Goal: Information Seeking & Learning: Check status

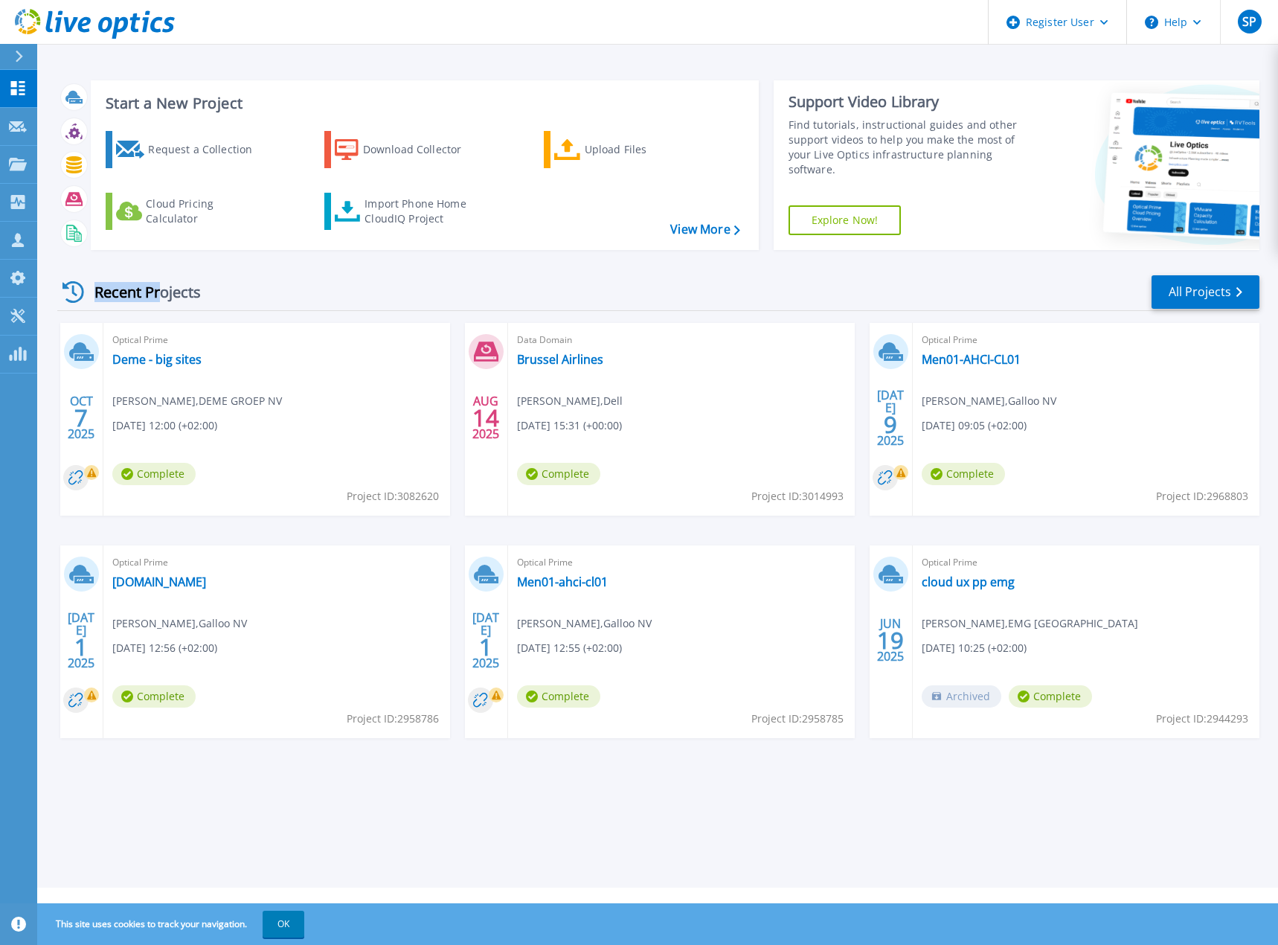
click at [161, 294] on div "Recent Projects All Projects" at bounding box center [658, 292] width 1202 height 37
click at [161, 294] on div "Recent Projects" at bounding box center [139, 292] width 164 height 36
click at [21, 136] on link "Request Capture Request Capture" at bounding box center [18, 127] width 37 height 38
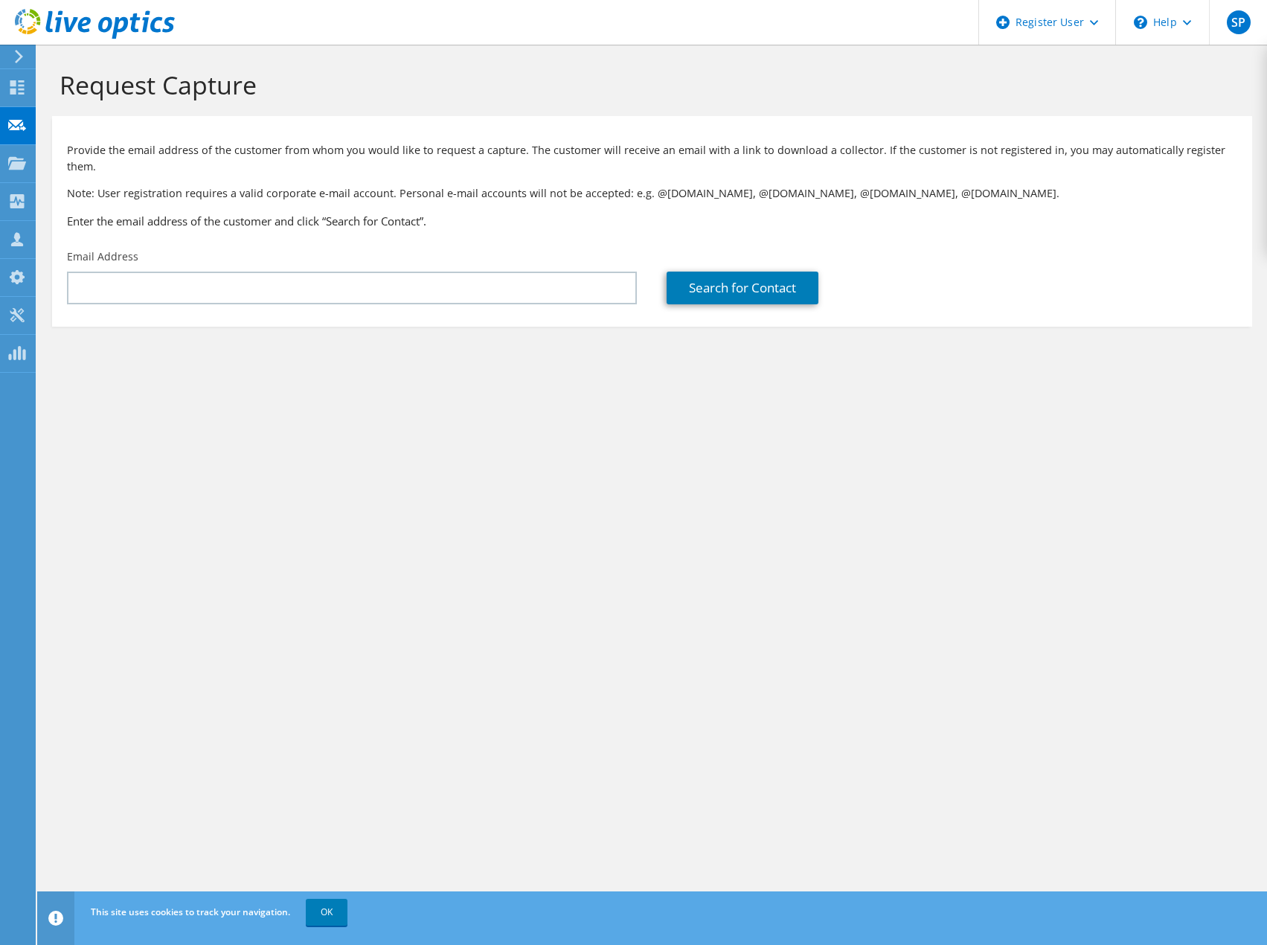
drag, startPoint x: 153, startPoint y: 243, endPoint x: 157, endPoint y: 250, distance: 8.3
click at [154, 243] on div "Email Address" at bounding box center [352, 277] width 600 height 70
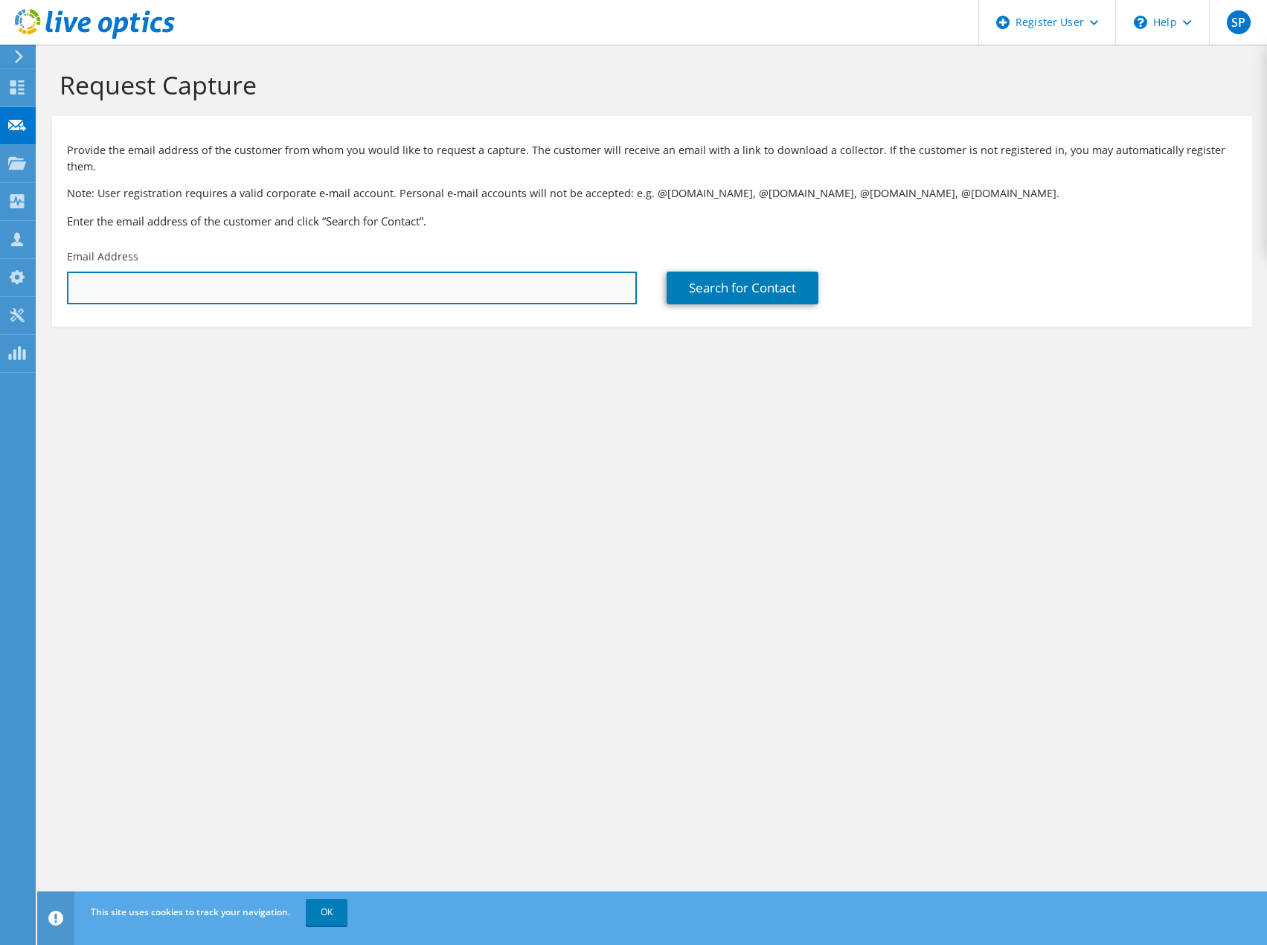
click at [176, 272] on input "text" at bounding box center [352, 288] width 570 height 33
click at [315, 281] on input "text" at bounding box center [352, 288] width 570 height 33
paste input "Mark.Whaley@bekaert.com"
type input "Mark.Whaley@bekaert.com"
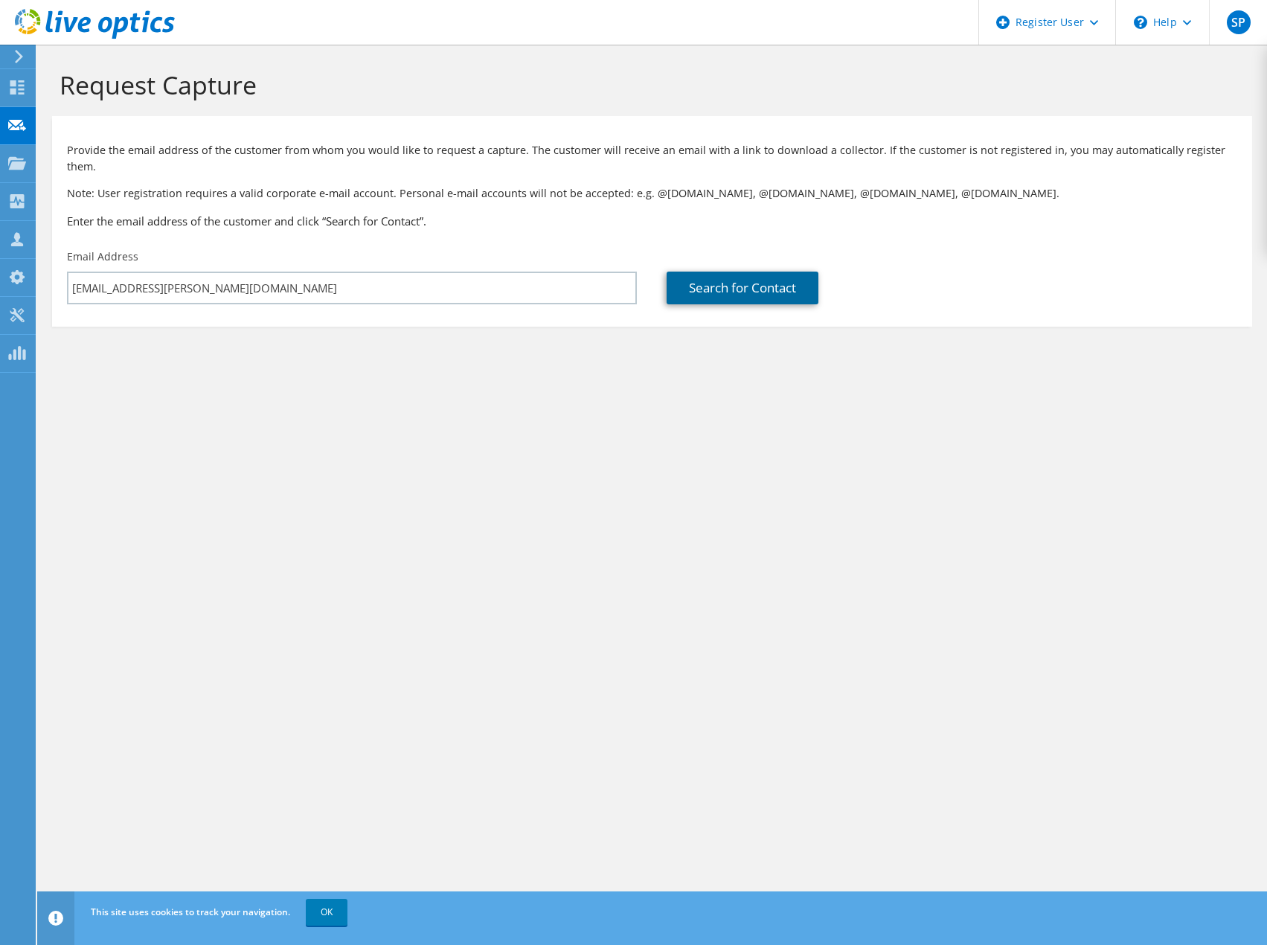
click at [722, 280] on link "Search for Contact" at bounding box center [743, 288] width 152 height 33
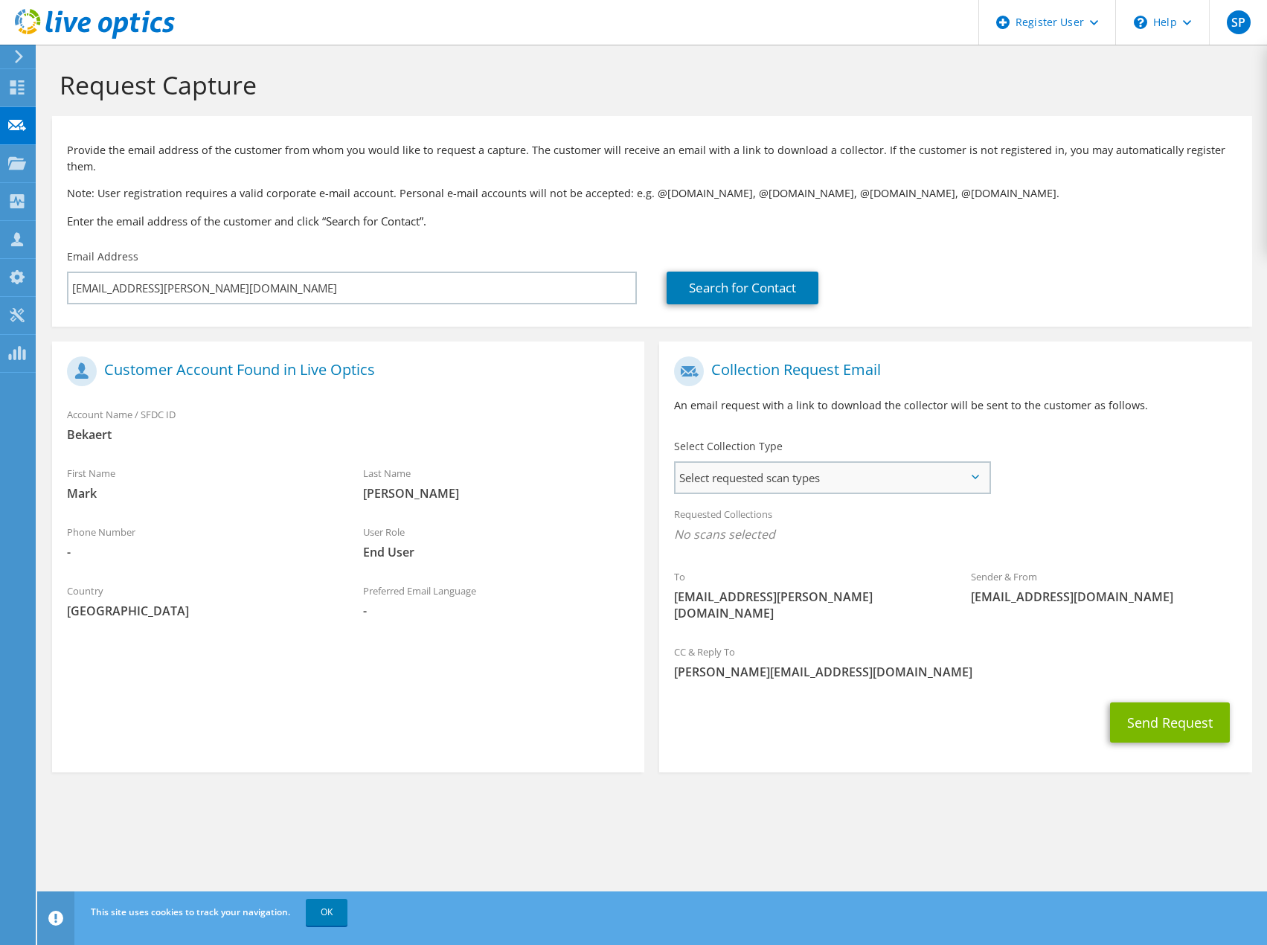
click at [774, 467] on span "Select requested scan types" at bounding box center [832, 478] width 312 height 30
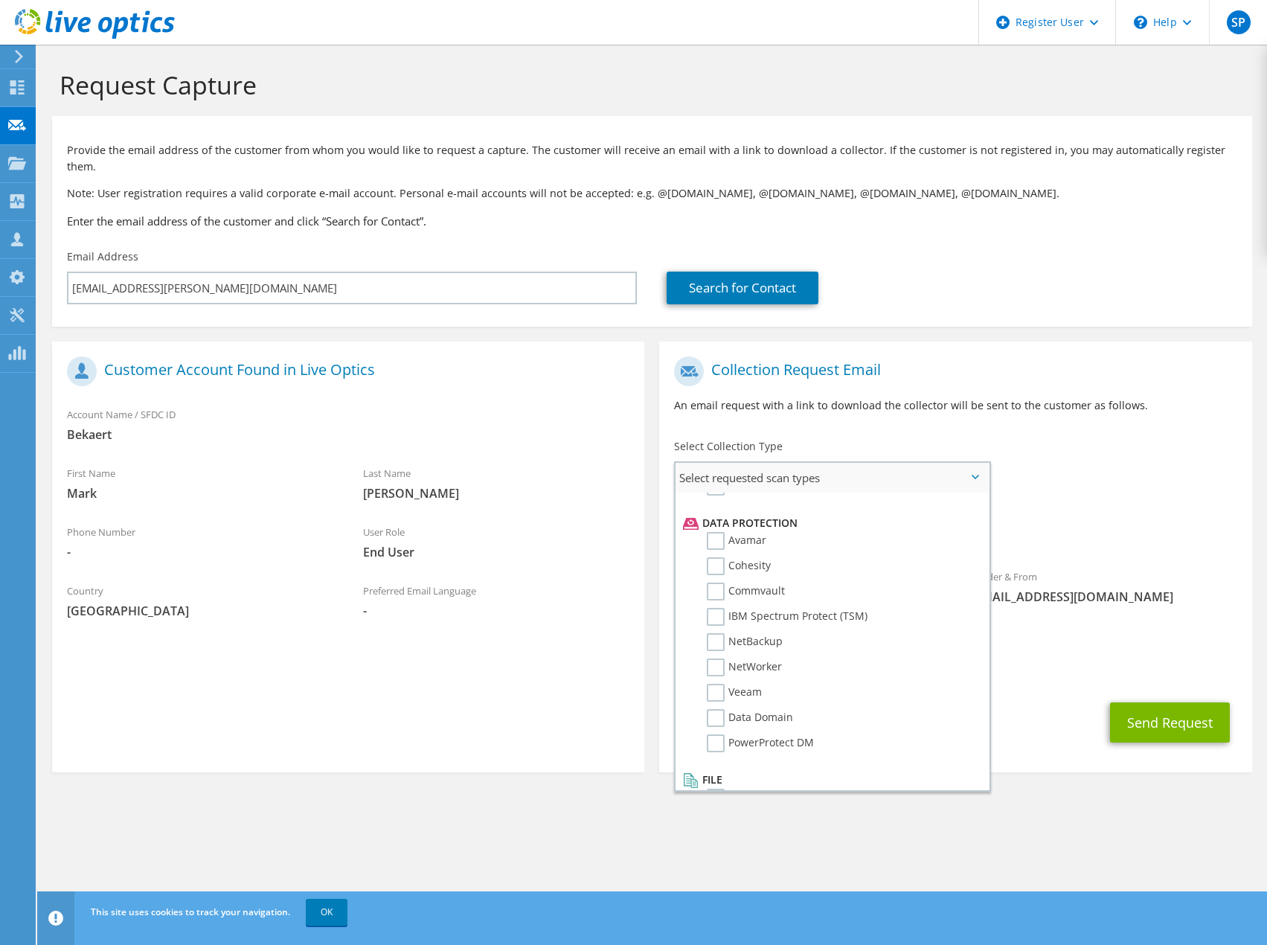
scroll to position [628, 0]
click at [762, 656] on label "NetWorker" at bounding box center [744, 665] width 75 height 18
click at [0, 0] on input "NetWorker" at bounding box center [0, 0] width 0 height 0
click at [1057, 699] on div "Send Request" at bounding box center [955, 726] width 592 height 55
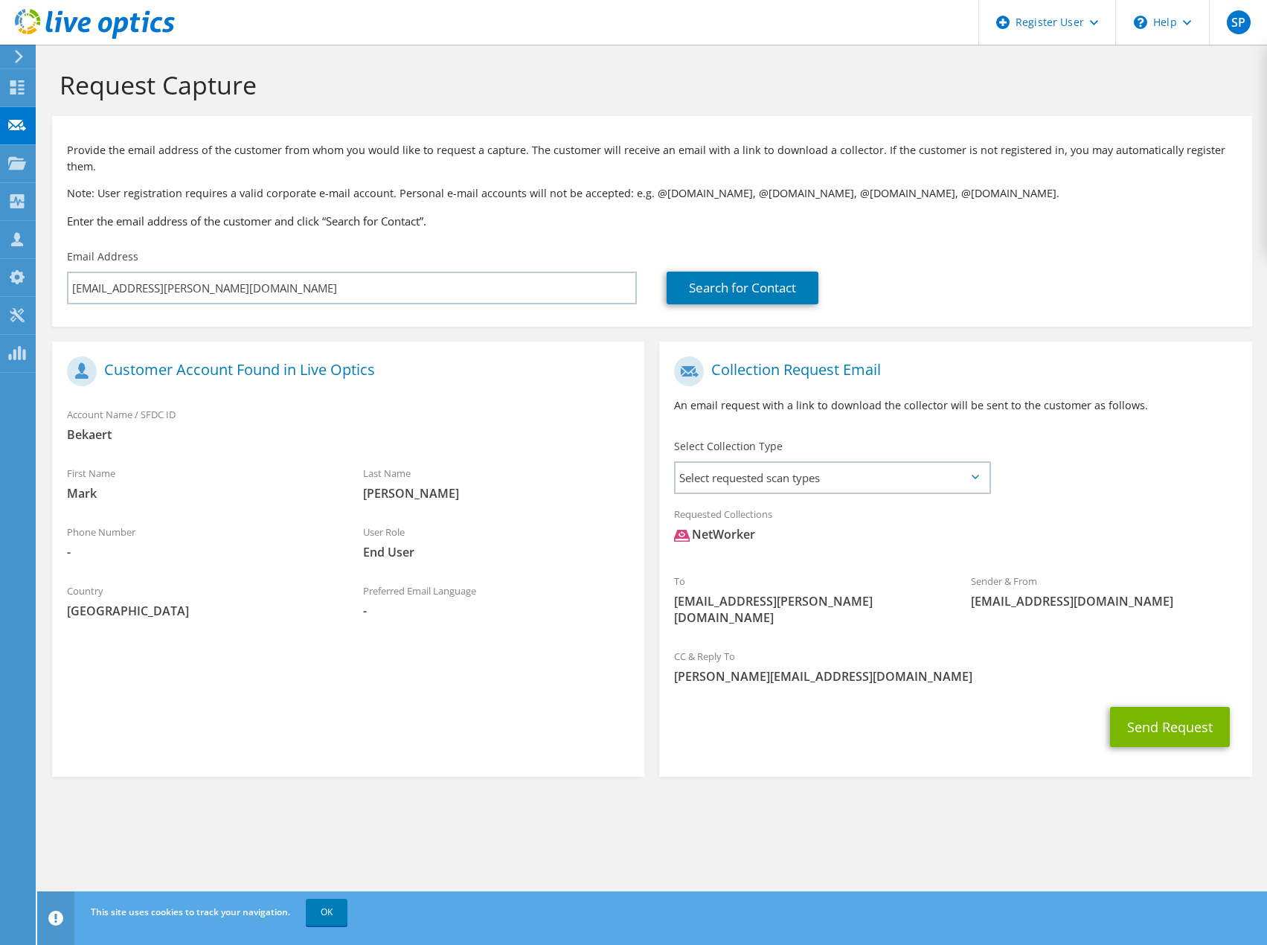
click at [781, 530] on span "NetWorker" at bounding box center [955, 538] width 562 height 25
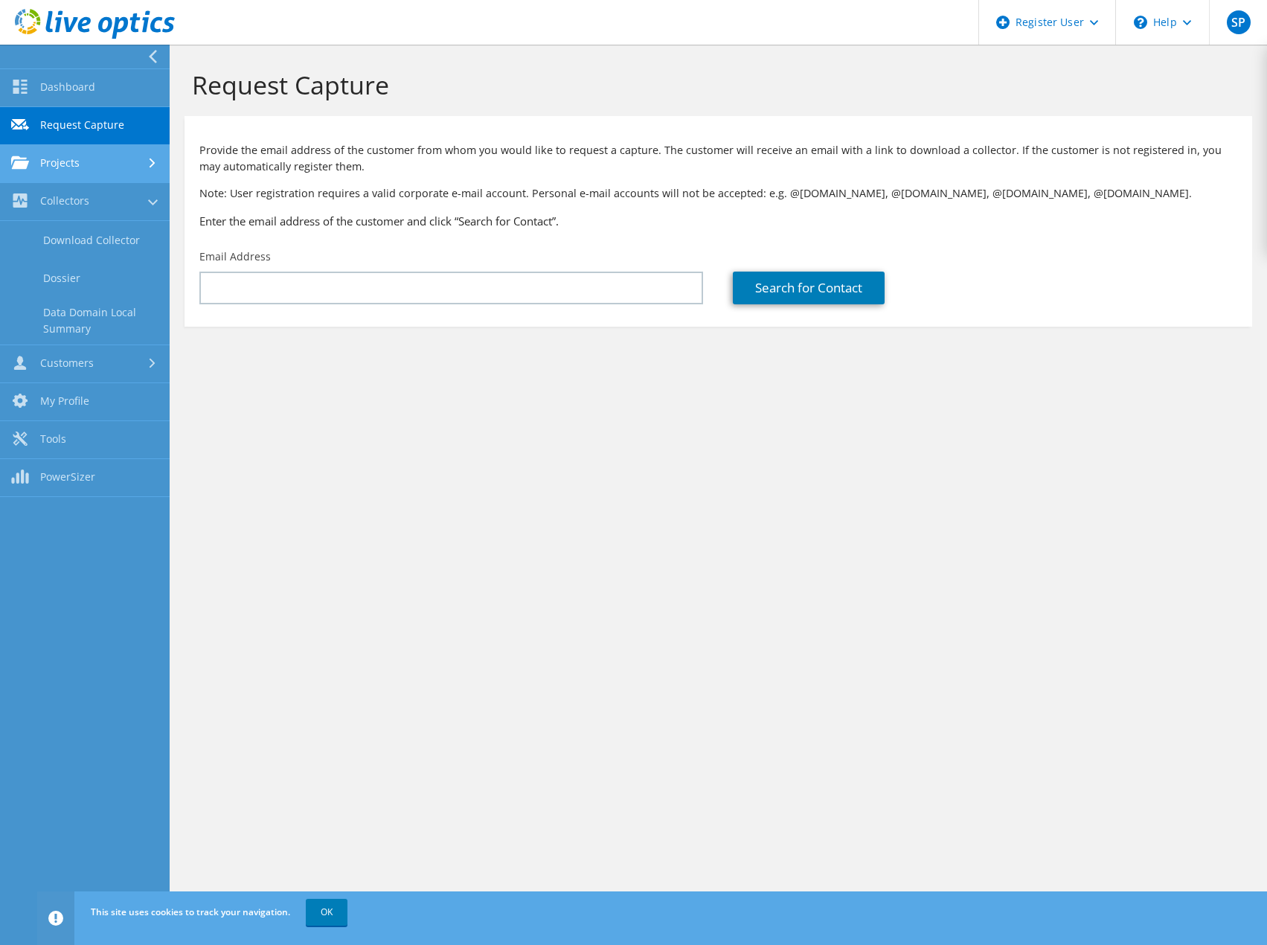
click at [68, 167] on link "Projects" at bounding box center [85, 164] width 170 height 38
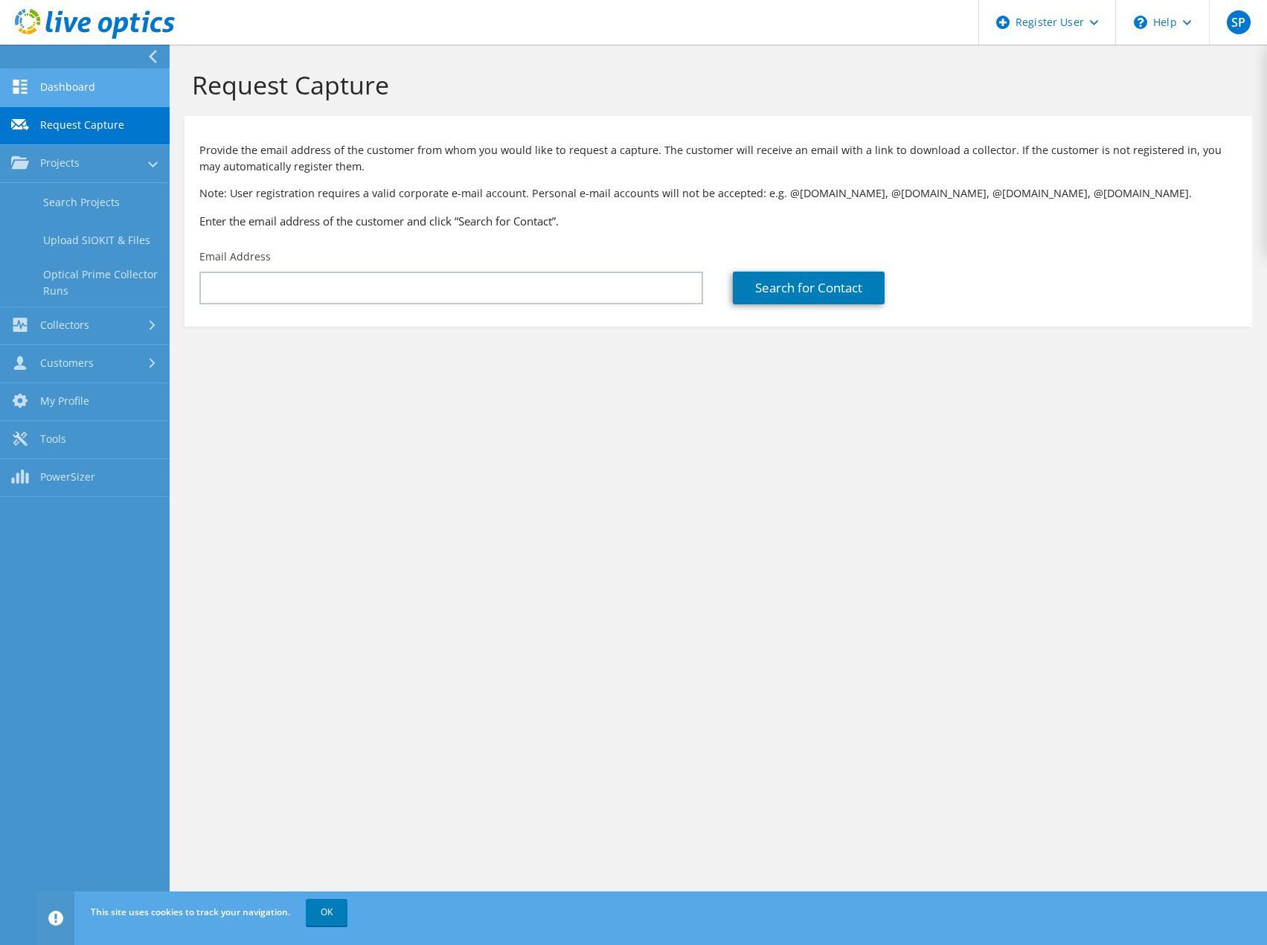
click at [55, 96] on link "Dashboard" at bounding box center [85, 88] width 170 height 38
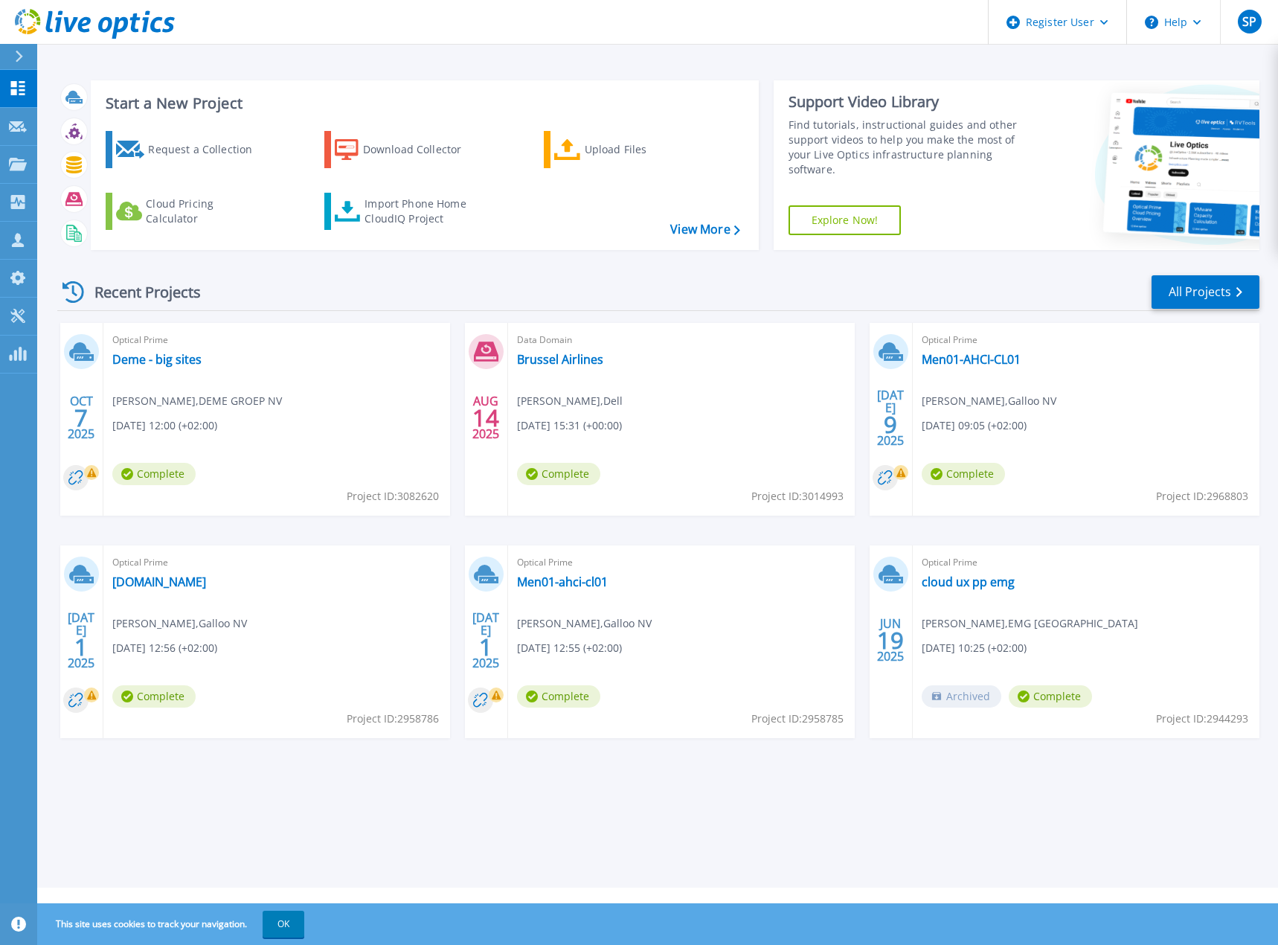
click at [525, 300] on div "Recent Projects All Projects" at bounding box center [658, 292] width 1202 height 37
drag, startPoint x: 16, startPoint y: 193, endPoint x: 16, endPoint y: 205, distance: 11.9
click at [16, 193] on link "Collectors Collectors" at bounding box center [18, 203] width 37 height 38
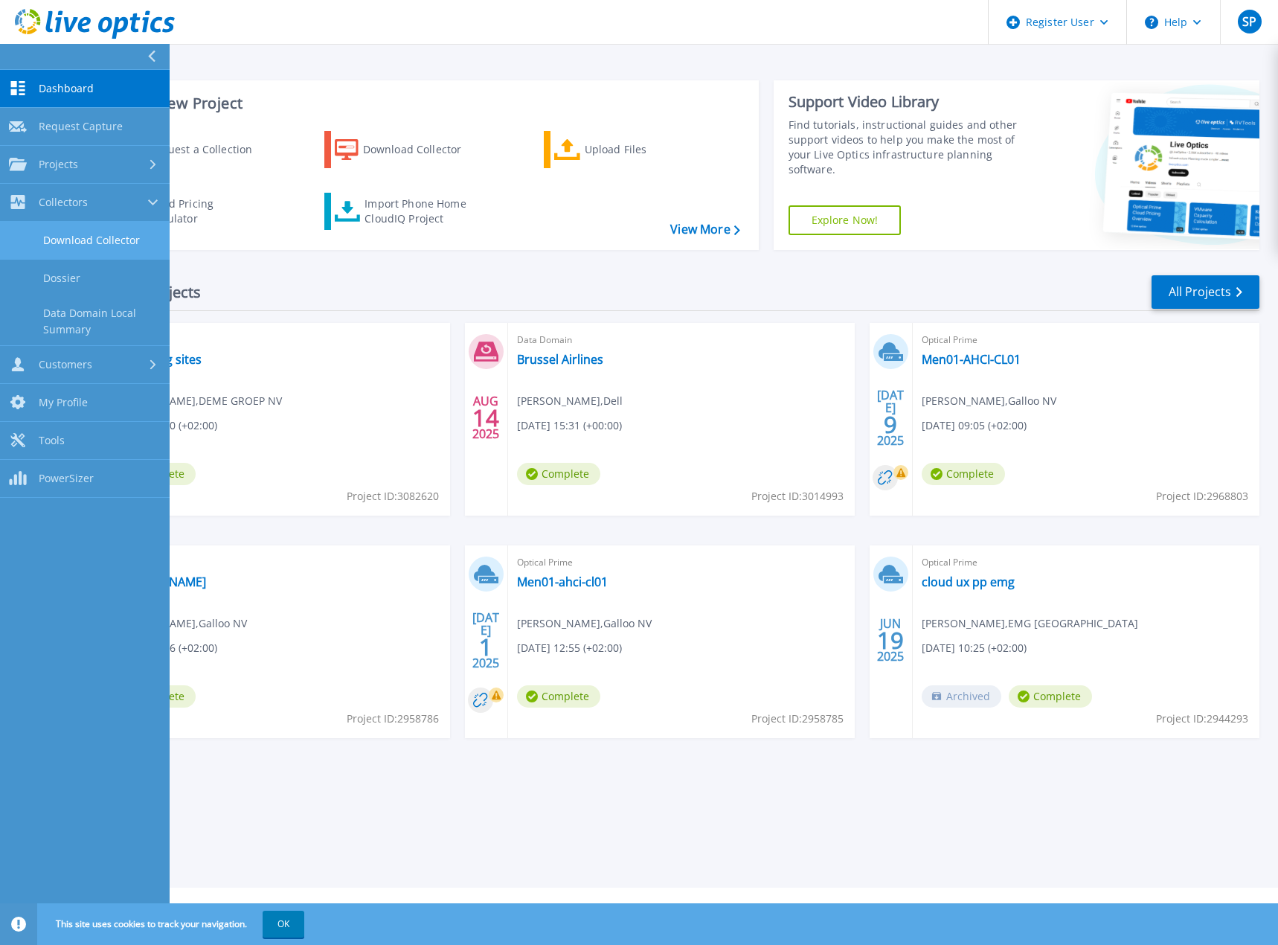
click at [70, 254] on link "Download Collector" at bounding box center [85, 241] width 170 height 38
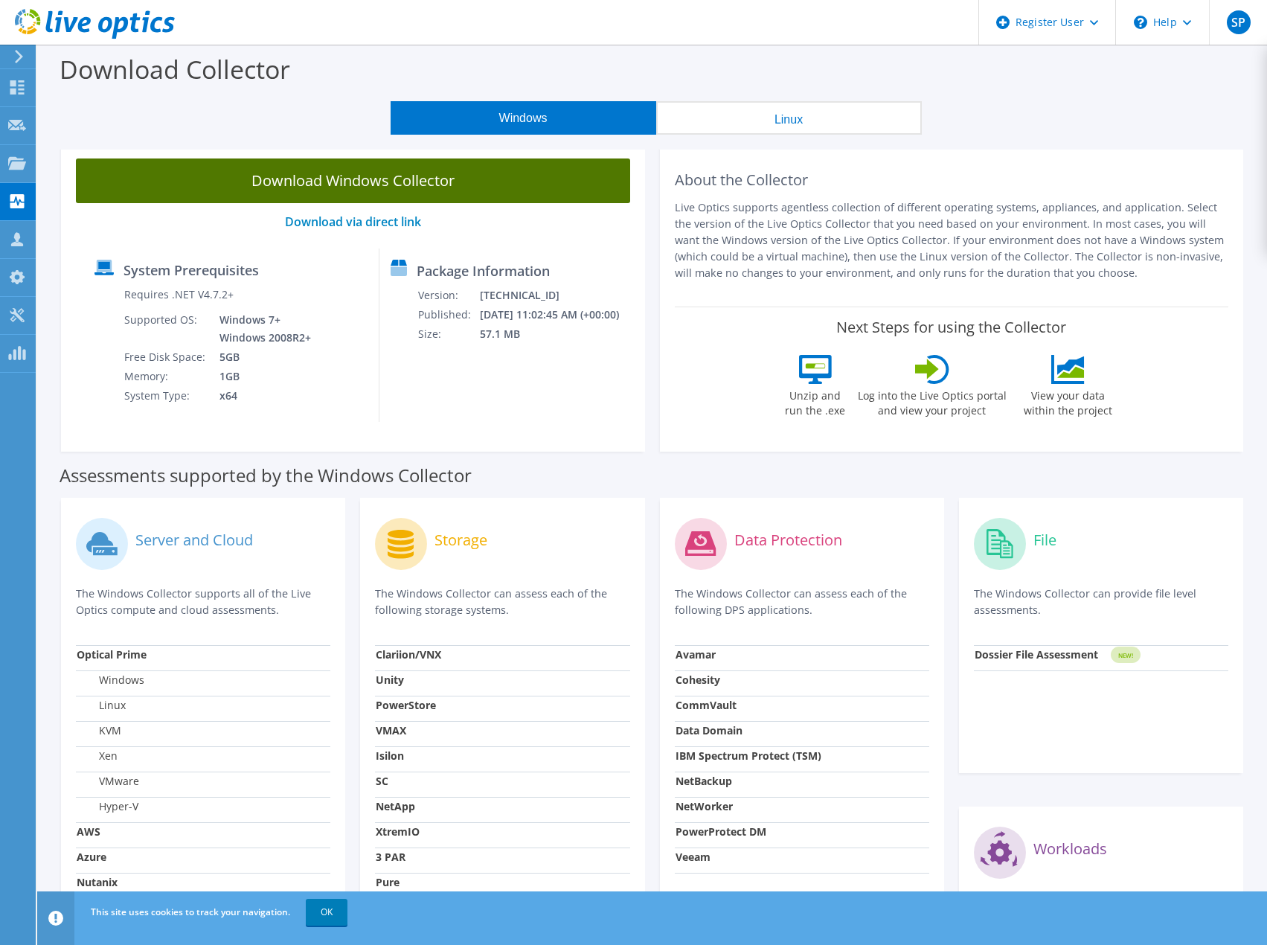
click at [341, 174] on link "Download Windows Collector" at bounding box center [353, 180] width 554 height 45
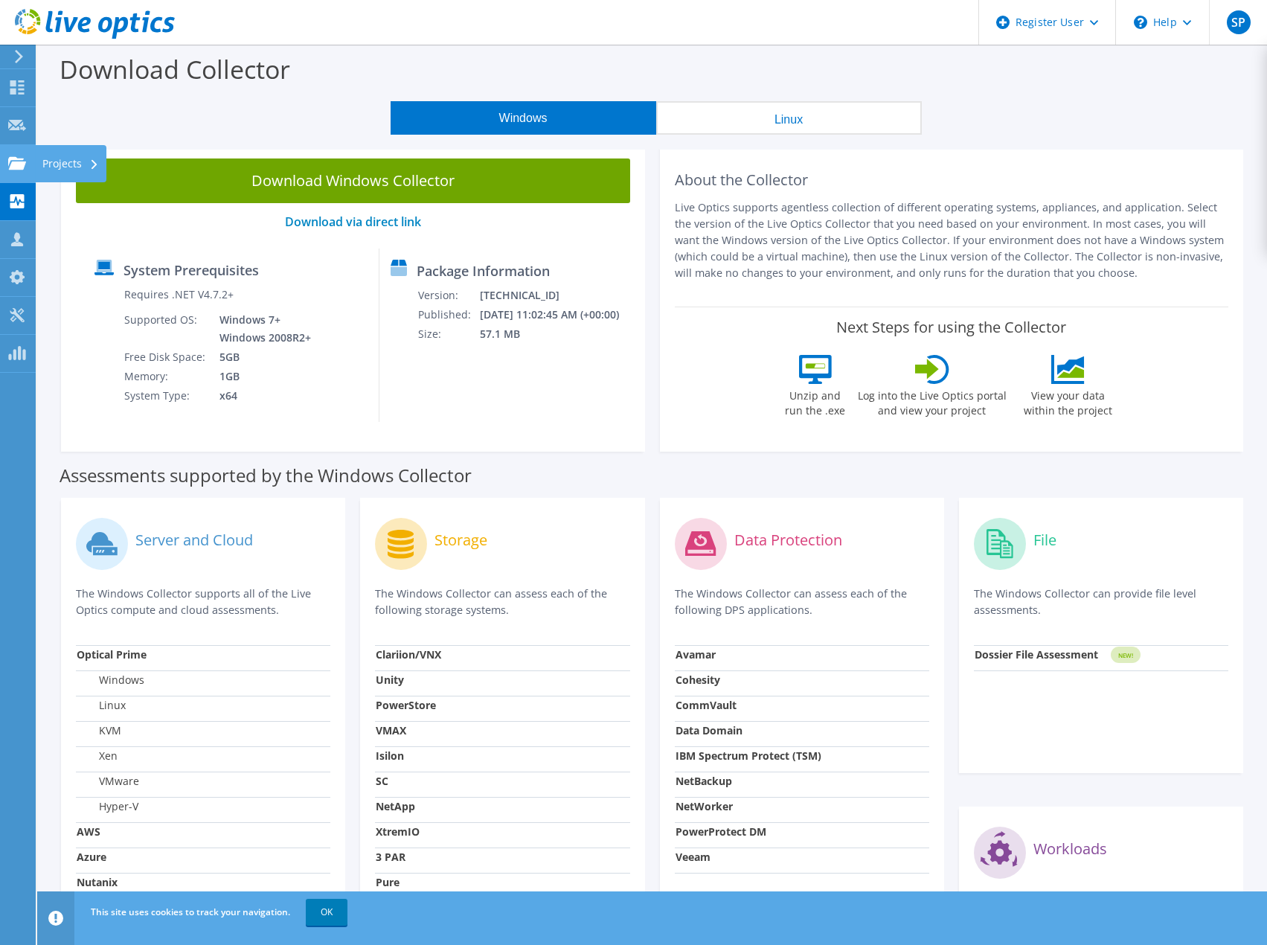
click at [21, 156] on icon at bounding box center [17, 163] width 18 height 14
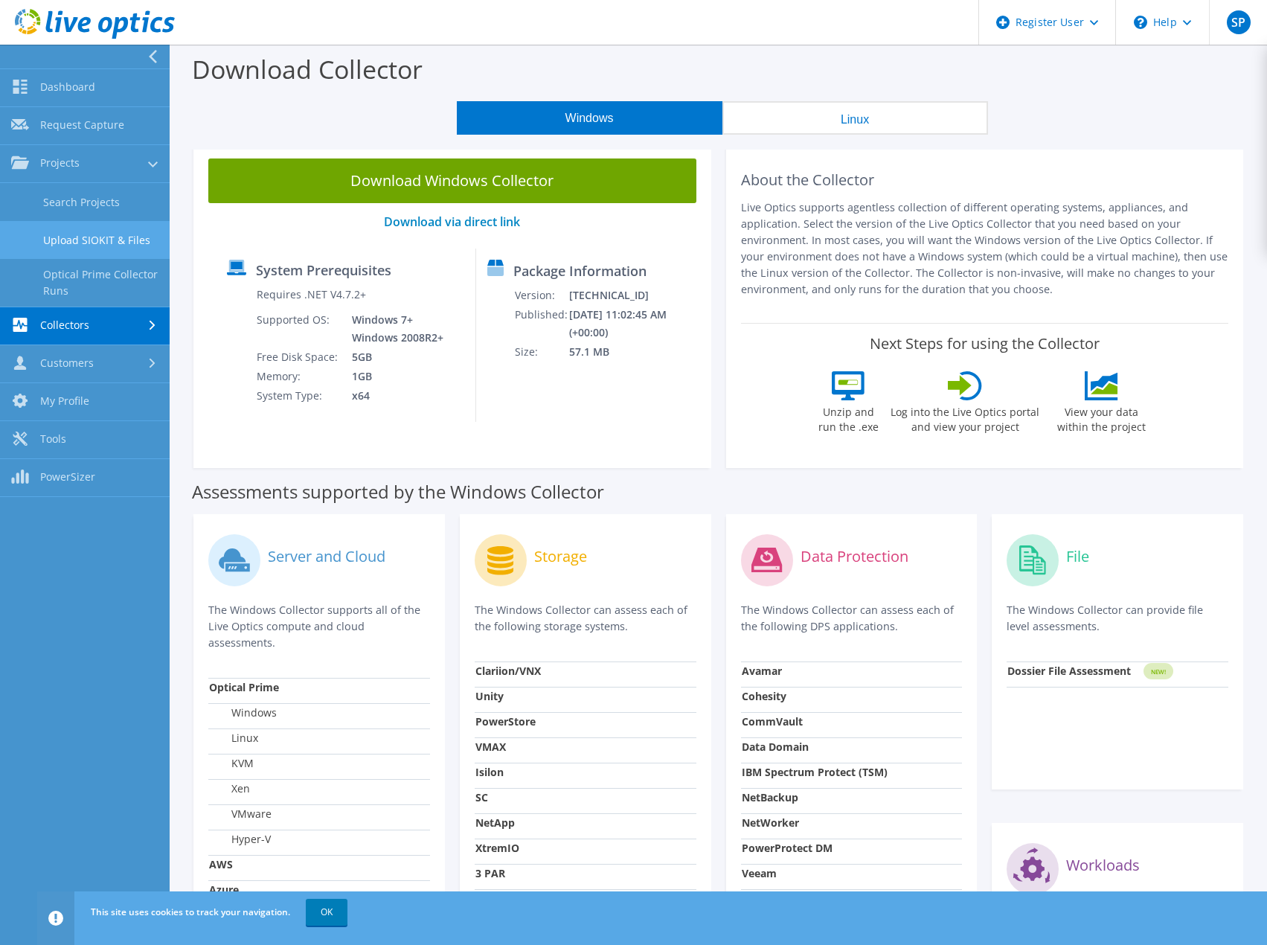
click at [75, 245] on link "Upload SIOKIT & Files" at bounding box center [85, 240] width 170 height 38
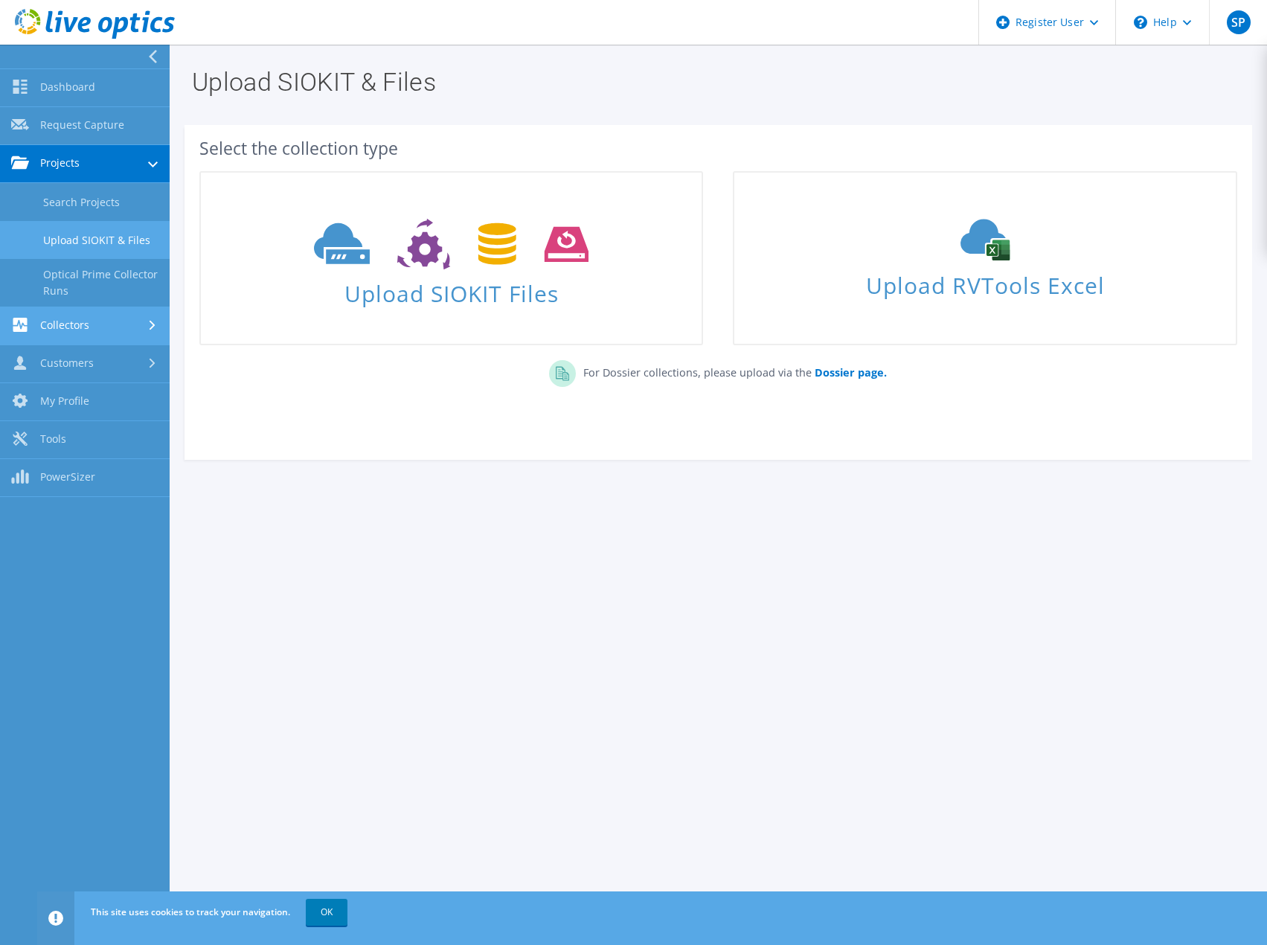
click at [87, 330] on link "Collectors" at bounding box center [85, 326] width 170 height 38
click at [96, 327] on link "Data Domain Local Summary" at bounding box center [85, 321] width 170 height 48
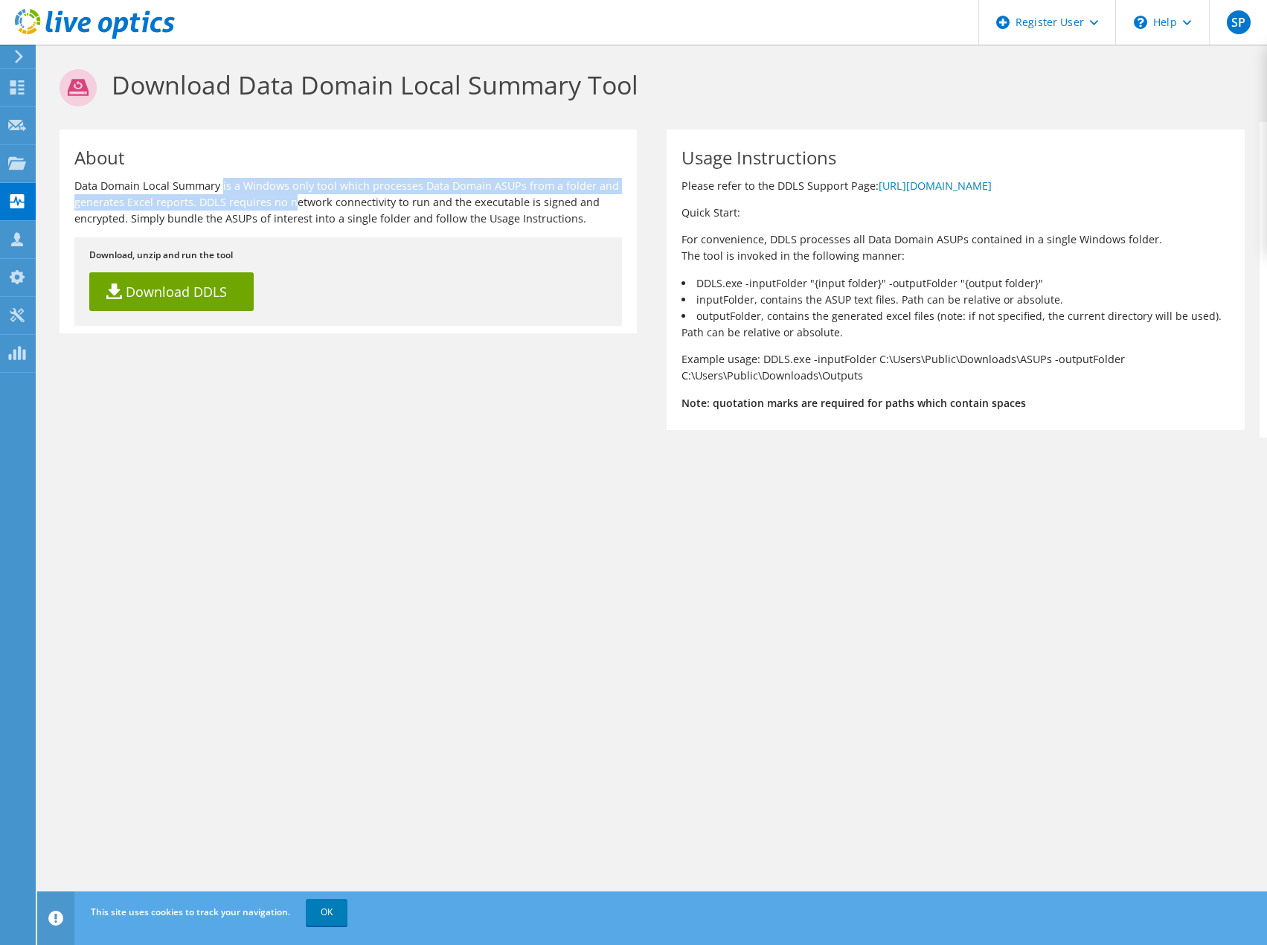
drag, startPoint x: 80, startPoint y: 187, endPoint x: 164, endPoint y: 199, distance: 85.5
click at [164, 199] on p "Data Domain Local Summary is a Windows only tool which processes Data Domain AS…" at bounding box center [348, 202] width 548 height 49
click at [165, 199] on p "Data Domain Local Summary is a Windows only tool which processes Data Domain AS…" at bounding box center [348, 202] width 548 height 49
drag, startPoint x: 185, startPoint y: 183, endPoint x: 383, endPoint y: 204, distance: 199.0
click at [383, 204] on p "Data Domain Local Summary is a Windows only tool which processes Data Domain AS…" at bounding box center [348, 202] width 548 height 49
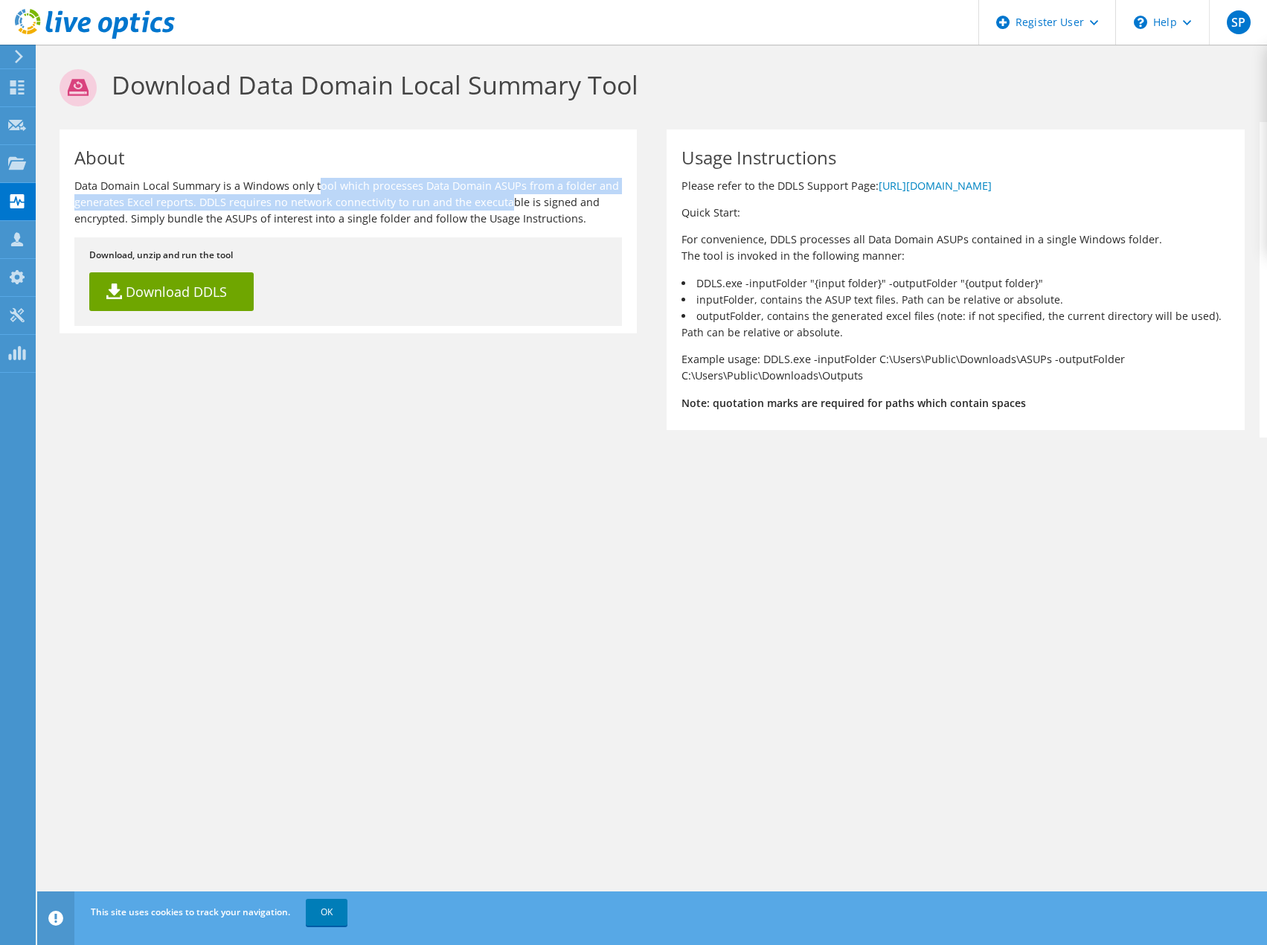
click at [383, 204] on p "Data Domain Local Summary is a Windows only tool which processes Data Domain AS…" at bounding box center [348, 202] width 548 height 49
drag, startPoint x: 602, startPoint y: 221, endPoint x: 269, endPoint y: 186, distance: 334.4
click at [271, 185] on p "Data Domain Local Summary is a Windows only tool which processes Data Domain AS…" at bounding box center [348, 202] width 548 height 49
click at [265, 187] on p "Data Domain Local Summary is a Windows only tool which processes Data Domain AS…" at bounding box center [348, 202] width 548 height 49
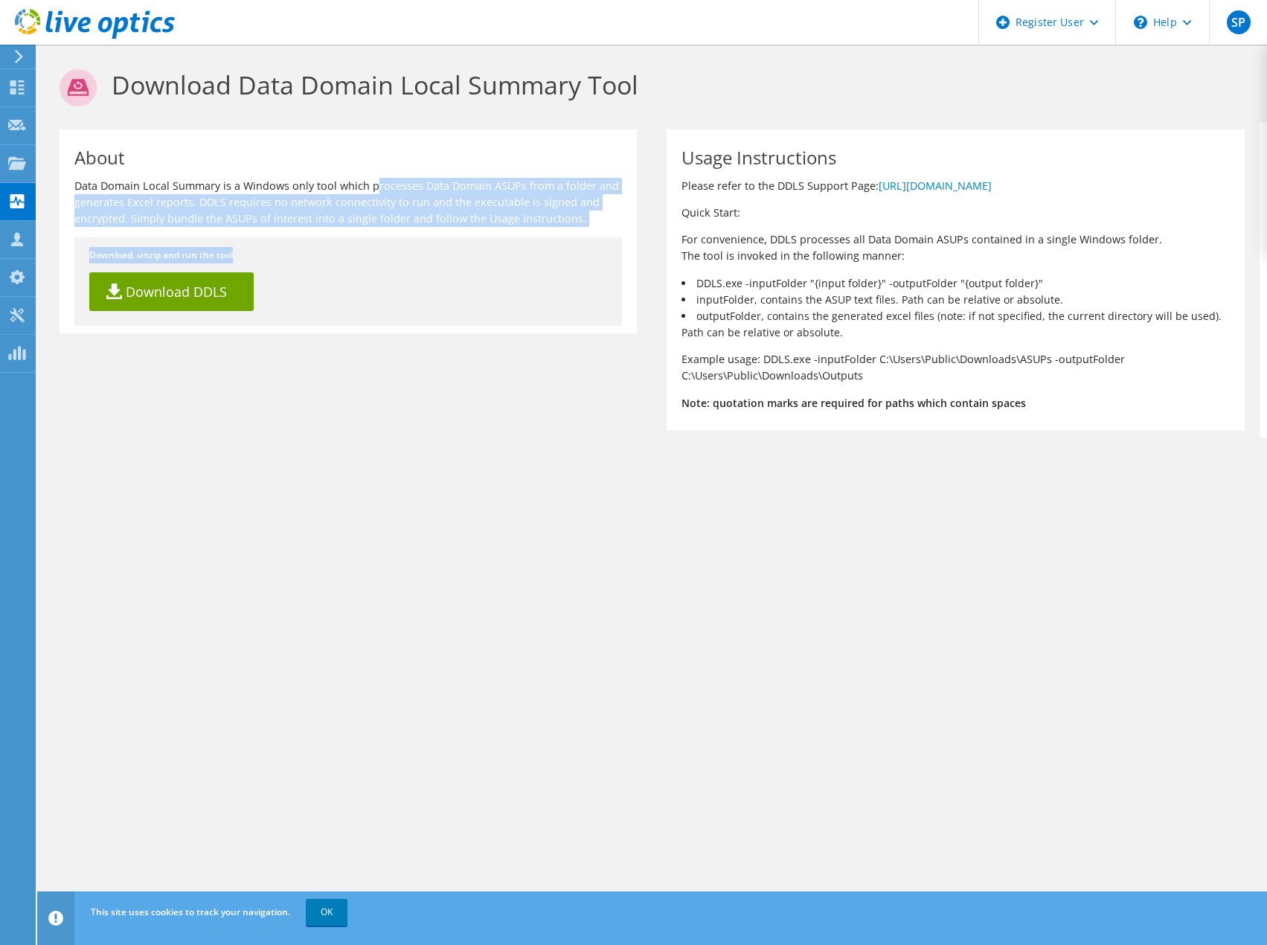
drag, startPoint x: 265, startPoint y: 187, endPoint x: 517, endPoint y: 227, distance: 255.4
click at [517, 227] on div "About Data Domain Local Summary is a Windows only tool which processes Data Dom…" at bounding box center [348, 231] width 577 height 204
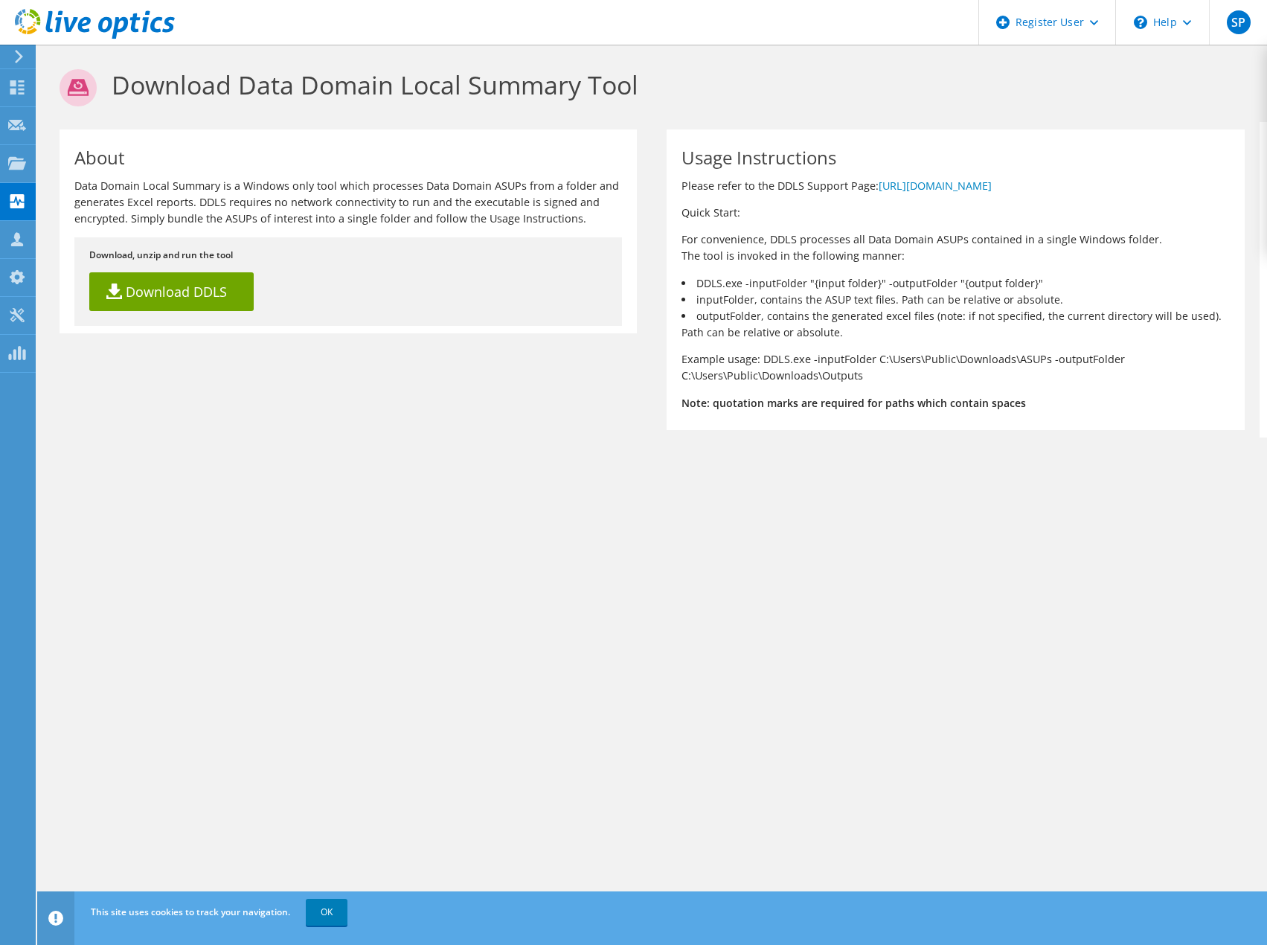
drag, startPoint x: 597, startPoint y: 223, endPoint x: 64, endPoint y: 188, distance: 534.6
click at [64, 188] on div "About Data Domain Local Summary is a Windows only tool which processes Data Dom…" at bounding box center [348, 231] width 577 height 204
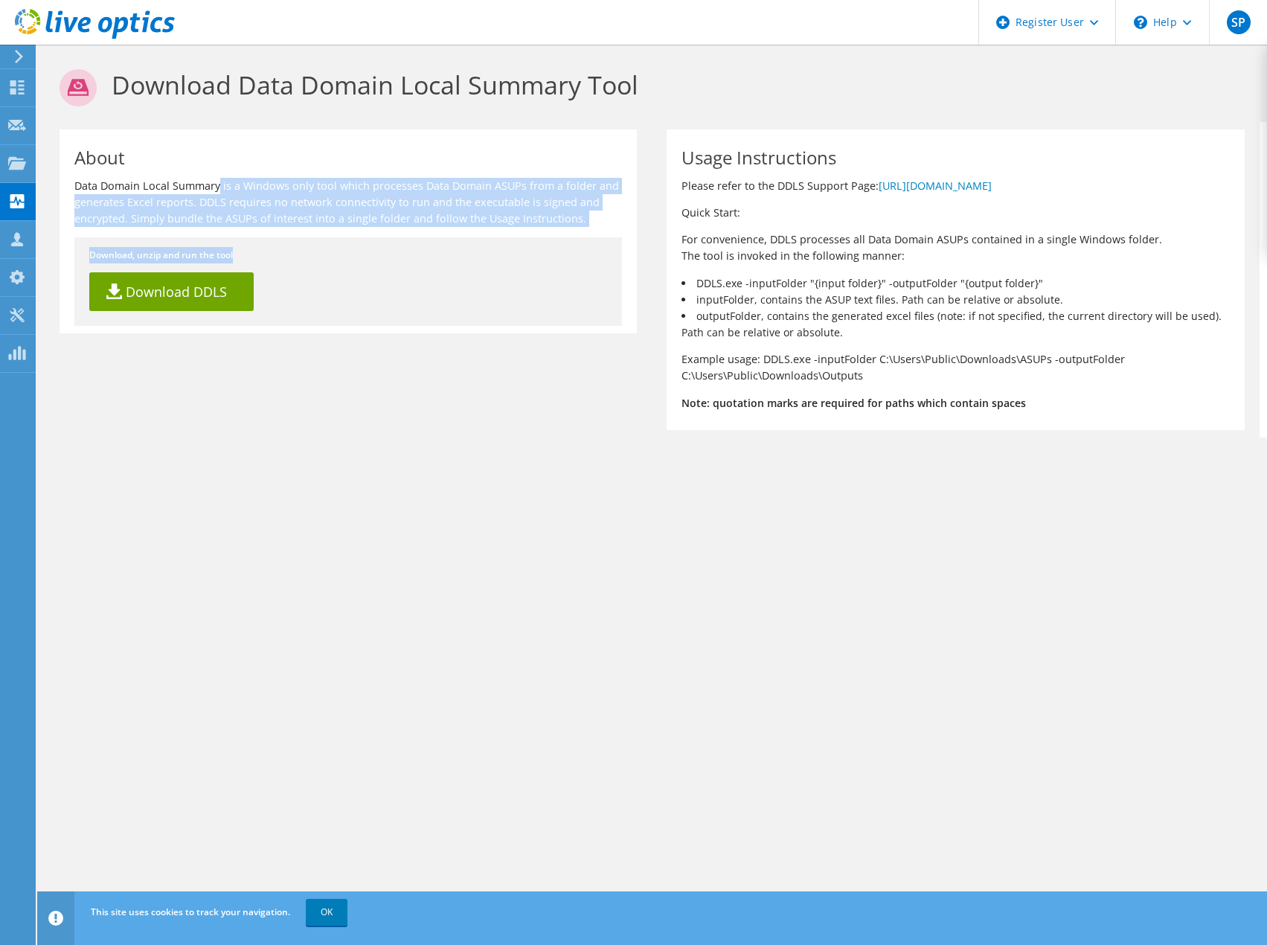
drag, startPoint x: 292, startPoint y: 217, endPoint x: 406, endPoint y: 233, distance: 114.9
click at [406, 233] on div "About Data Domain Local Summary is a Windows only tool which processes Data Dom…" at bounding box center [348, 231] width 577 height 204
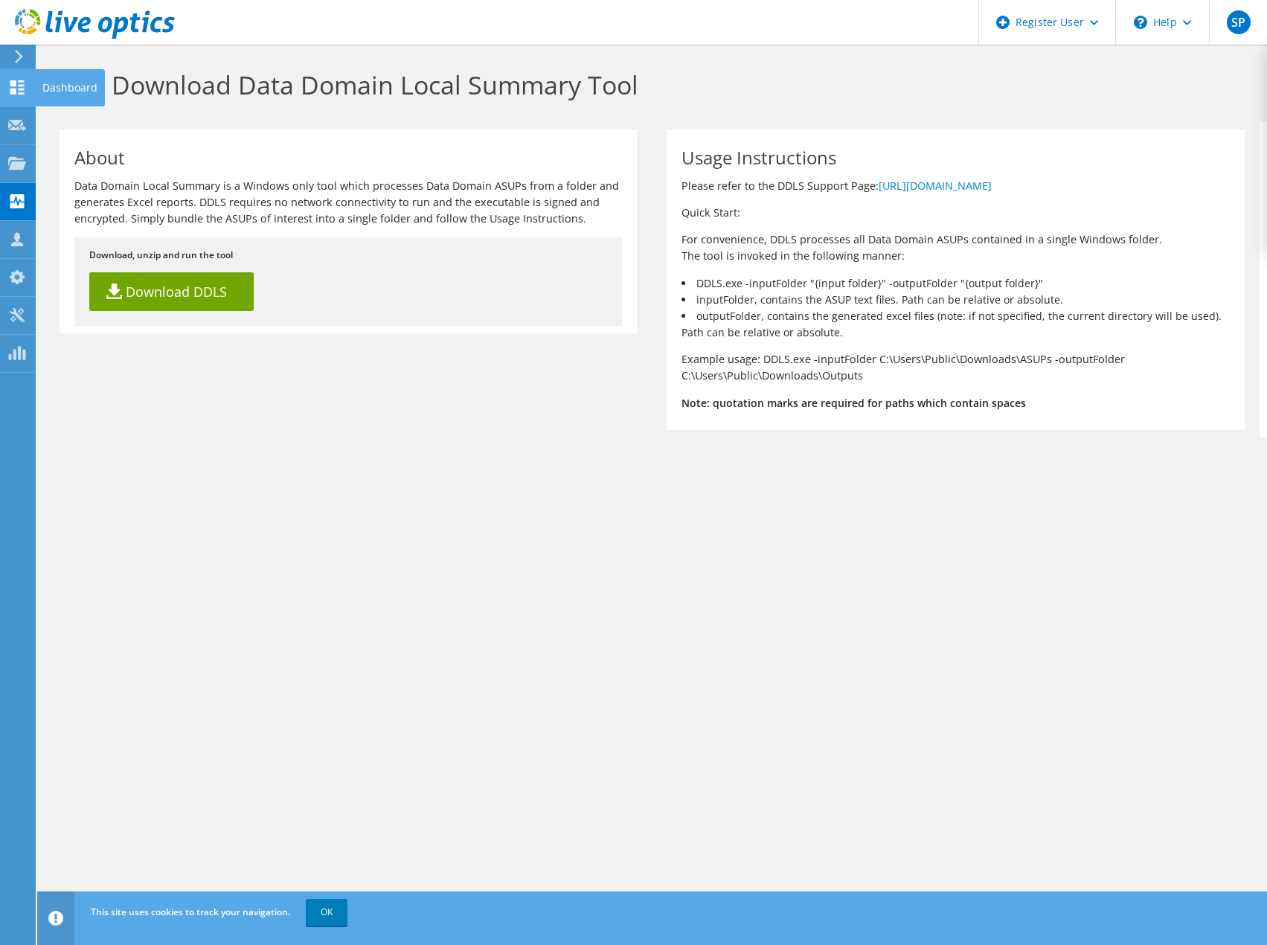
click at [13, 83] on use at bounding box center [17, 87] width 14 height 14
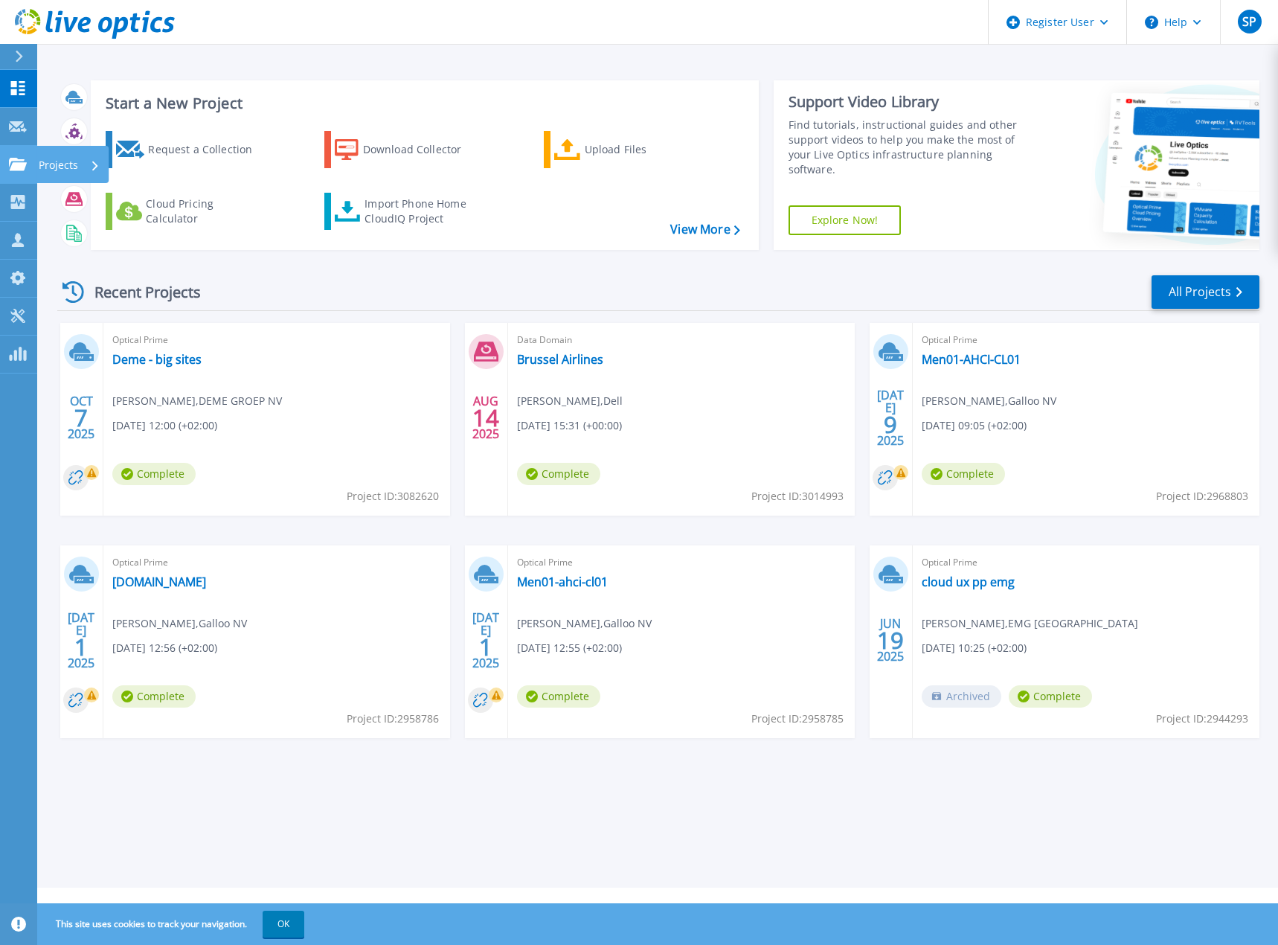
click at [18, 167] on icon at bounding box center [18, 164] width 18 height 13
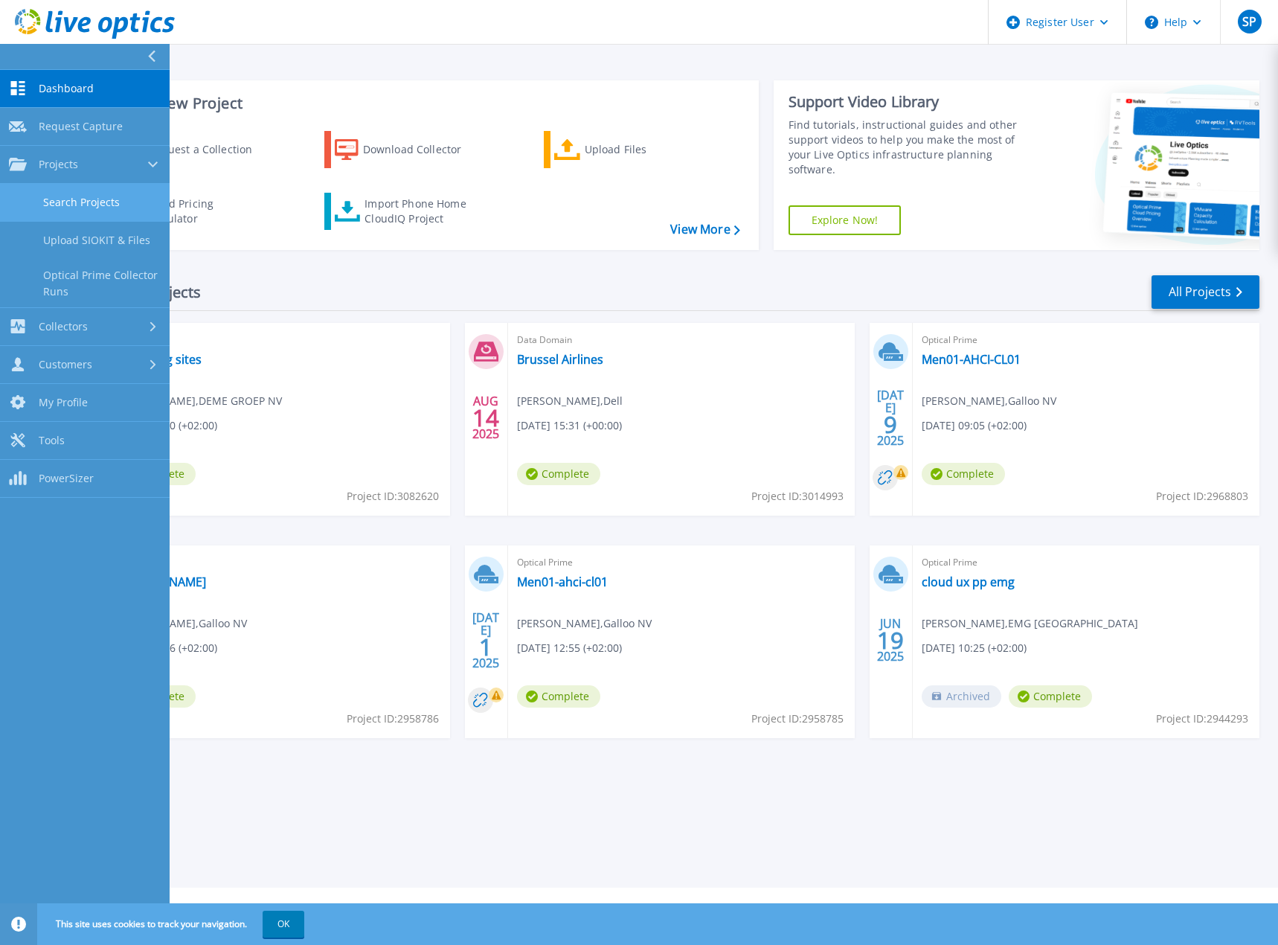
click at [61, 214] on link "Search Projects" at bounding box center [85, 203] width 170 height 38
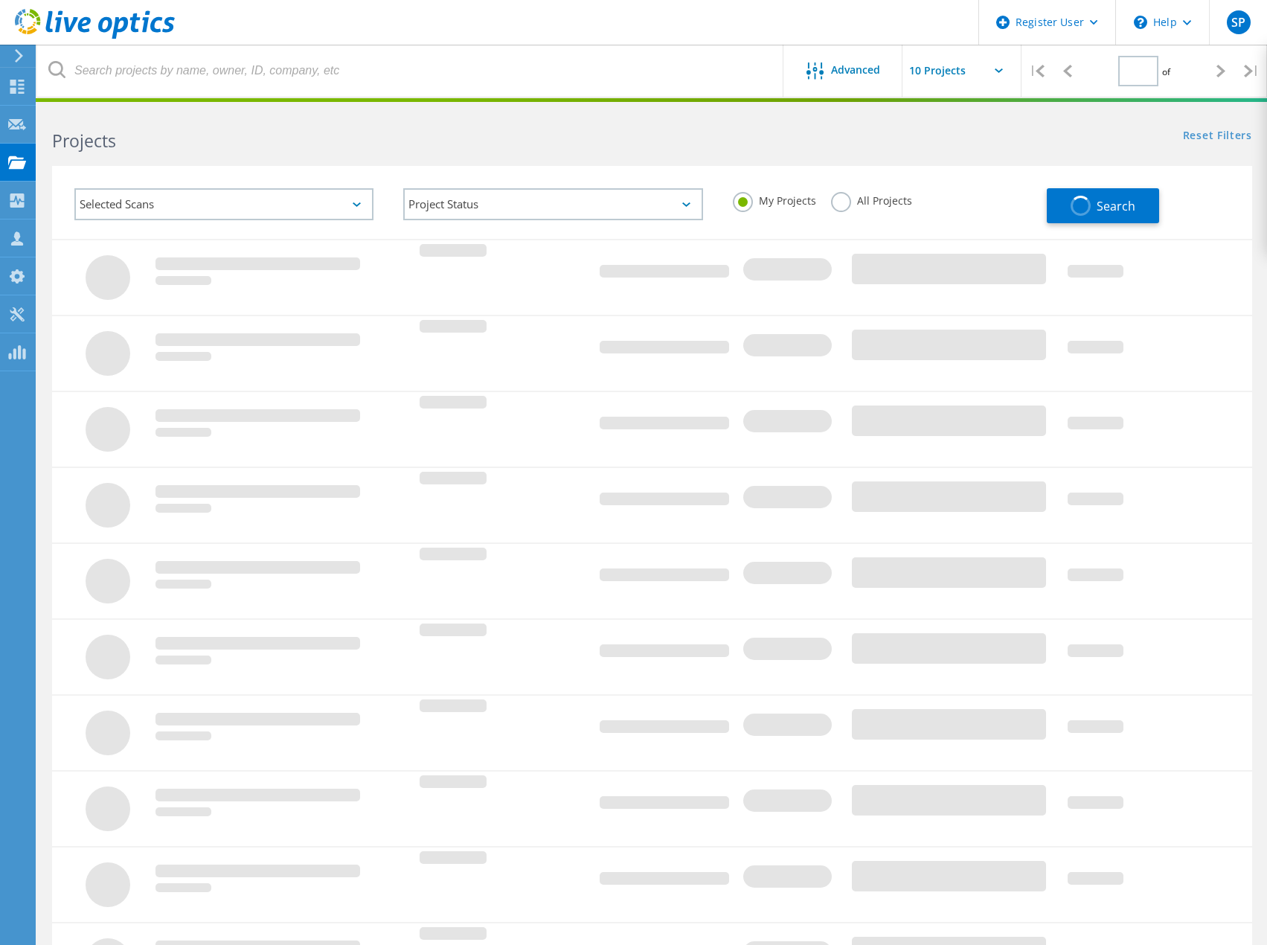
type input "1"
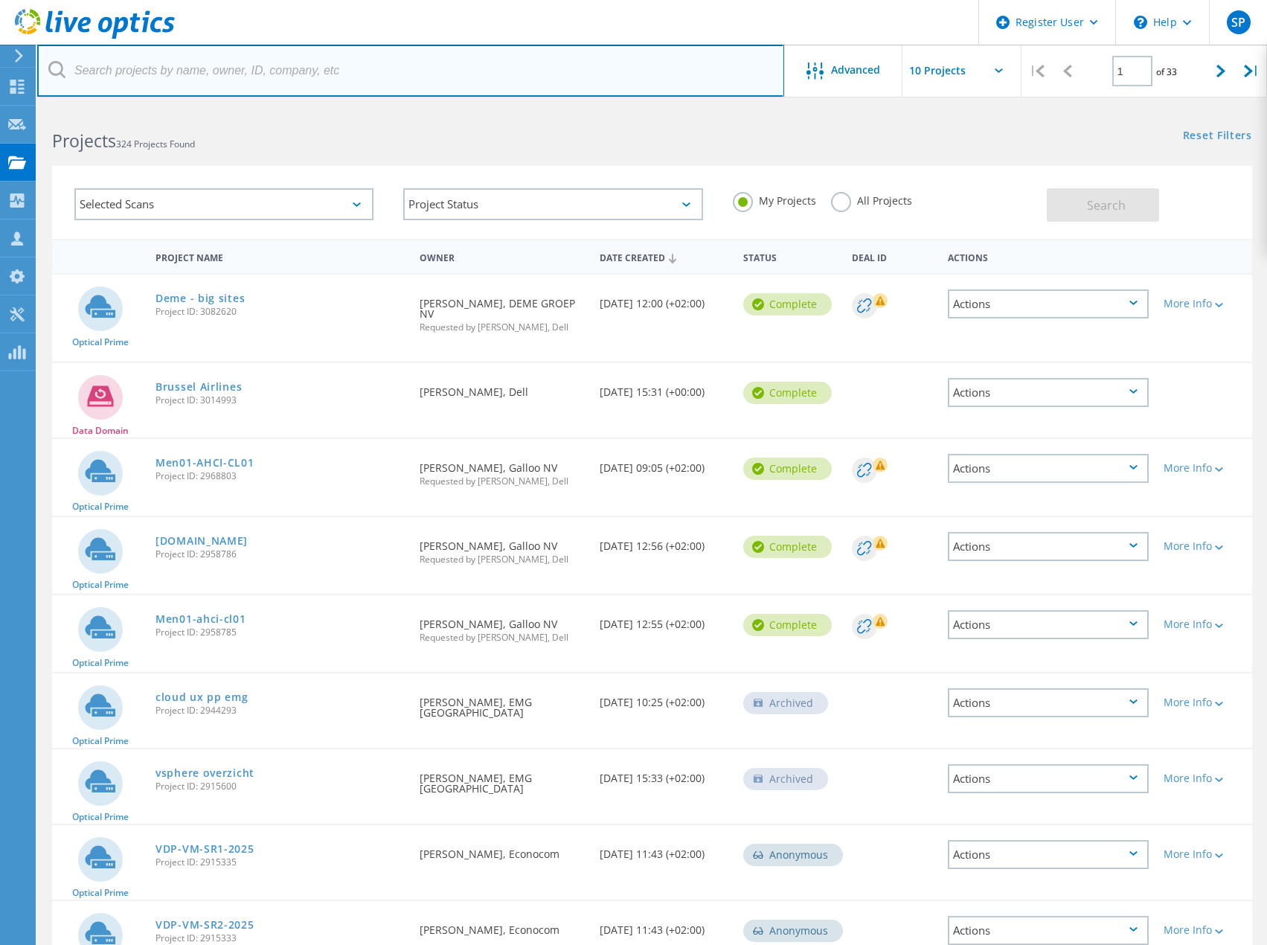
click at [255, 62] on input "text" at bounding box center [410, 71] width 747 height 52
type input "[PERSON_NAME]"
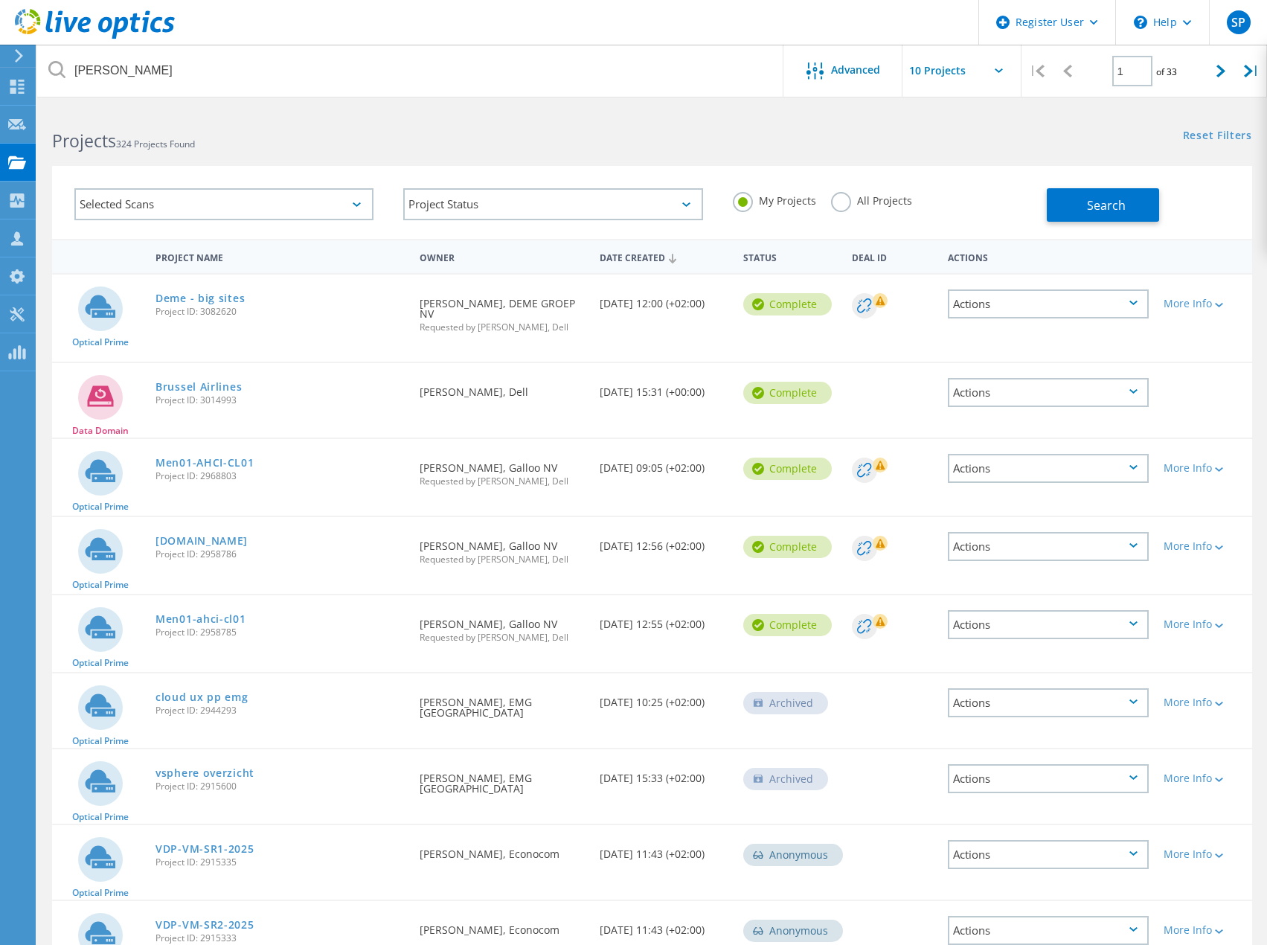
click at [842, 206] on label "All Projects" at bounding box center [871, 199] width 81 height 14
click at [0, 0] on input "All Projects" at bounding box center [0, 0] width 0 height 0
click at [1090, 210] on span "Search" at bounding box center [1106, 205] width 39 height 16
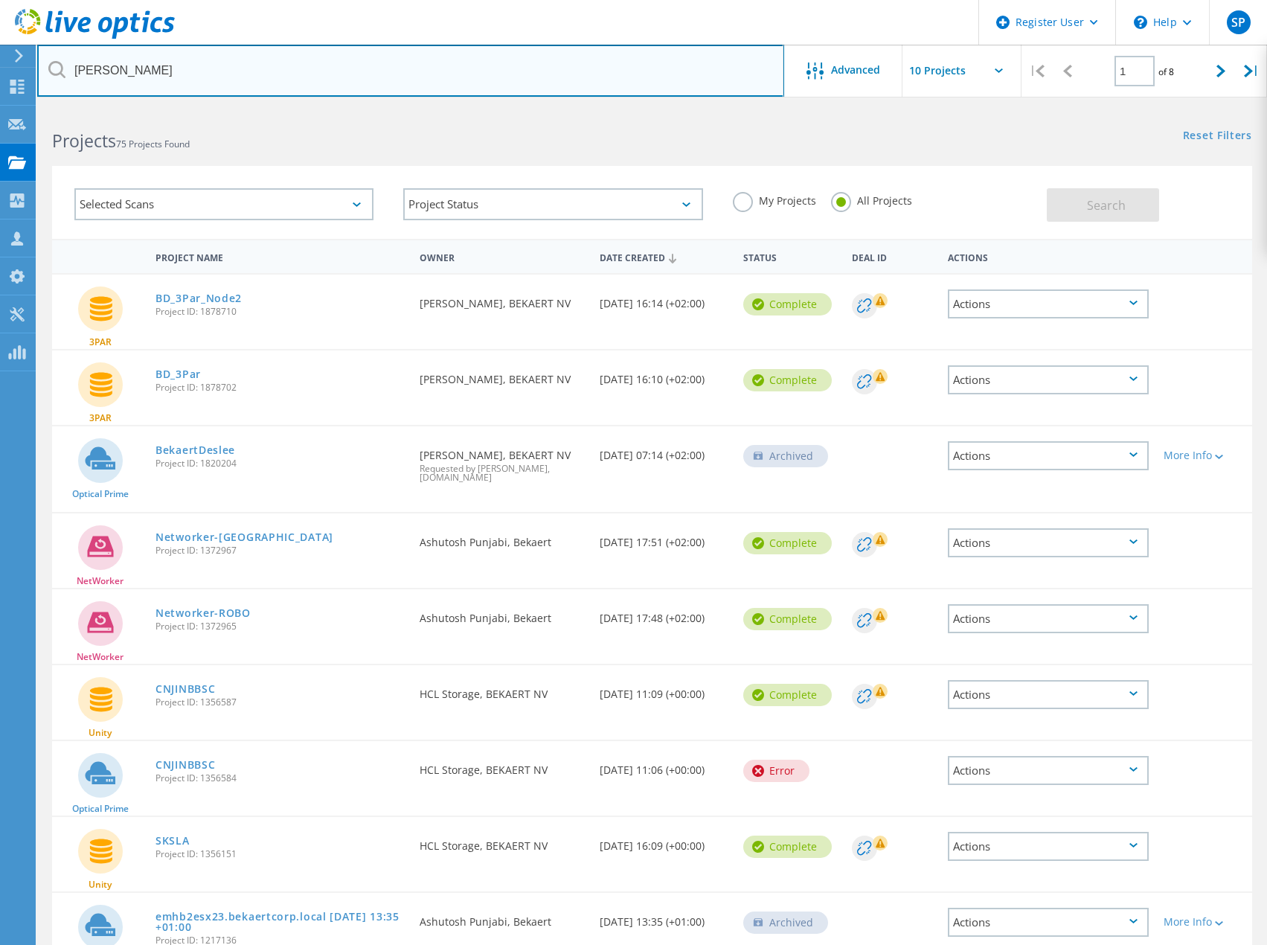
click at [340, 68] on input "bekaert" at bounding box center [410, 71] width 747 height 52
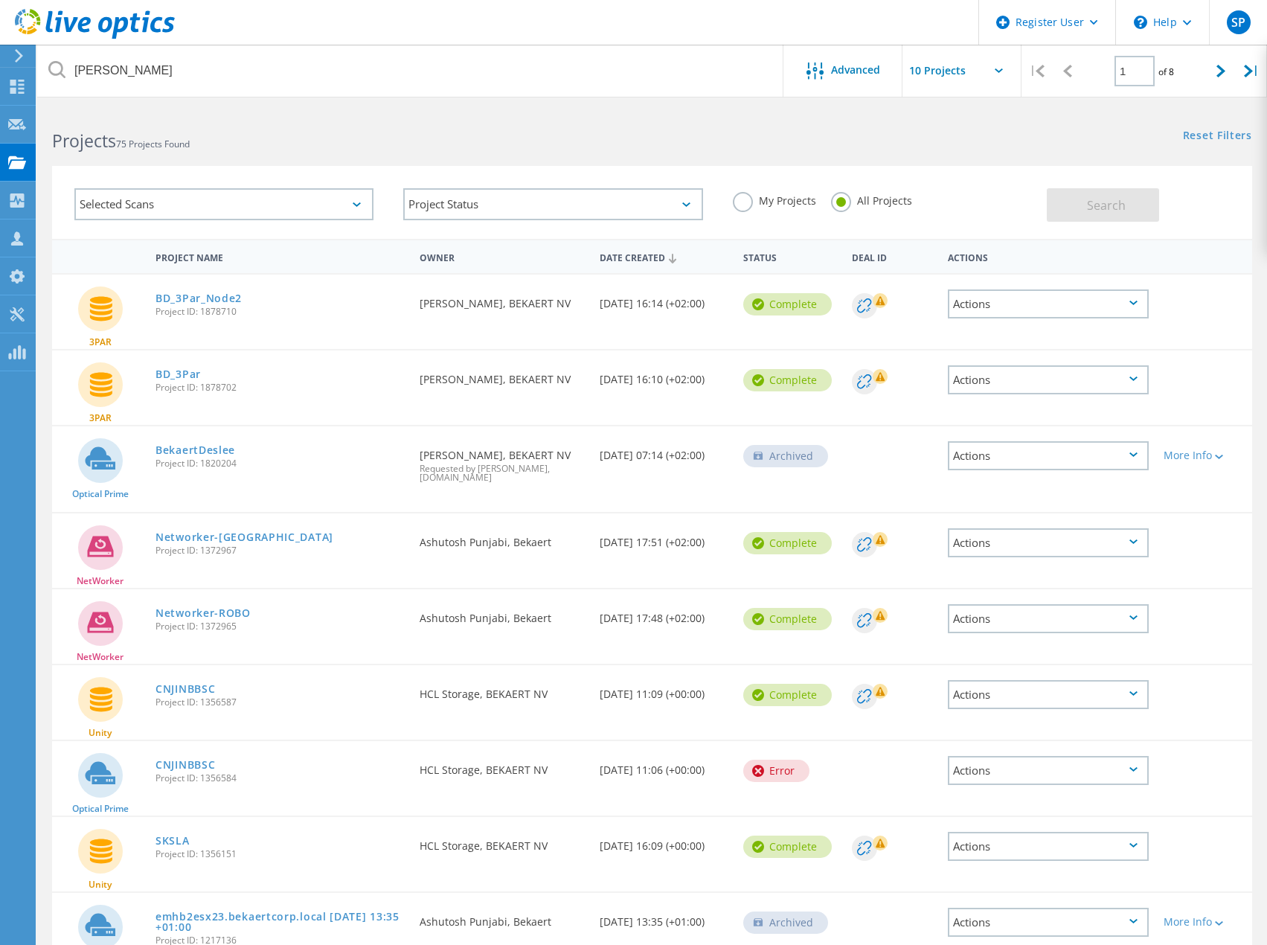
drag, startPoint x: 550, startPoint y: 541, endPoint x: 441, endPoint y: 540, distance: 108.6
click at [441, 540] on div "Requested By Ashutosh Punjabi, Bekaert" at bounding box center [502, 537] width 180 height 49
click at [201, 535] on link "Networker-DC" at bounding box center [244, 537] width 178 height 10
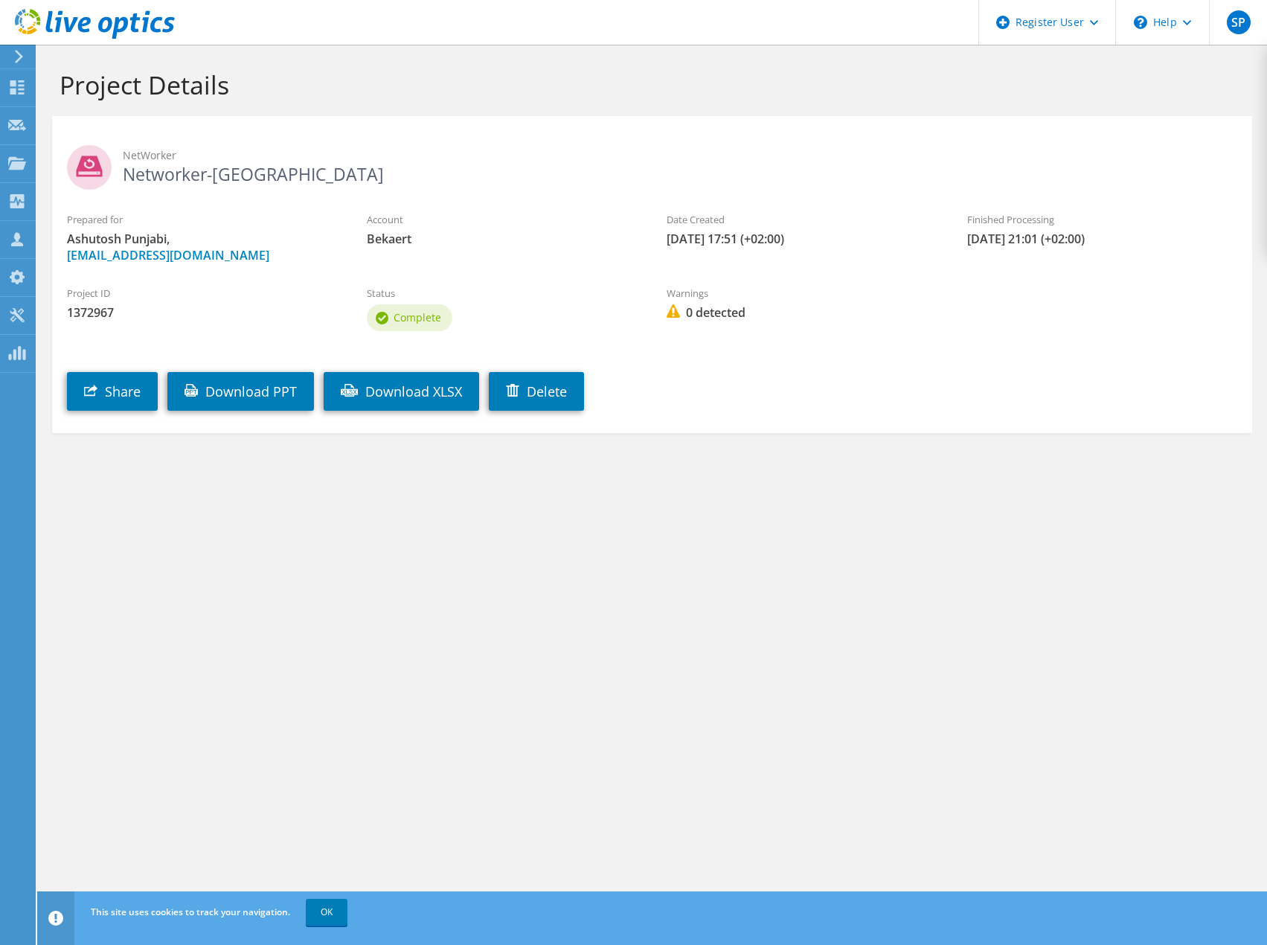
drag, startPoint x: 65, startPoint y: 222, endPoint x: 652, endPoint y: 350, distance: 600.6
click at [652, 350] on section "NetWorker Networker-[GEOGRAPHIC_DATA] Prepared for [PERSON_NAME], [EMAIL_ADDRES…" at bounding box center [652, 274] width 1200 height 317
click at [658, 350] on div "Share Download PPT Download XLSX [GEOGRAPHIC_DATA]" at bounding box center [667, 380] width 1230 height 76
click at [232, 392] on link "Download PPT" at bounding box center [240, 391] width 147 height 39
click at [10, 83] on use at bounding box center [17, 87] width 14 height 14
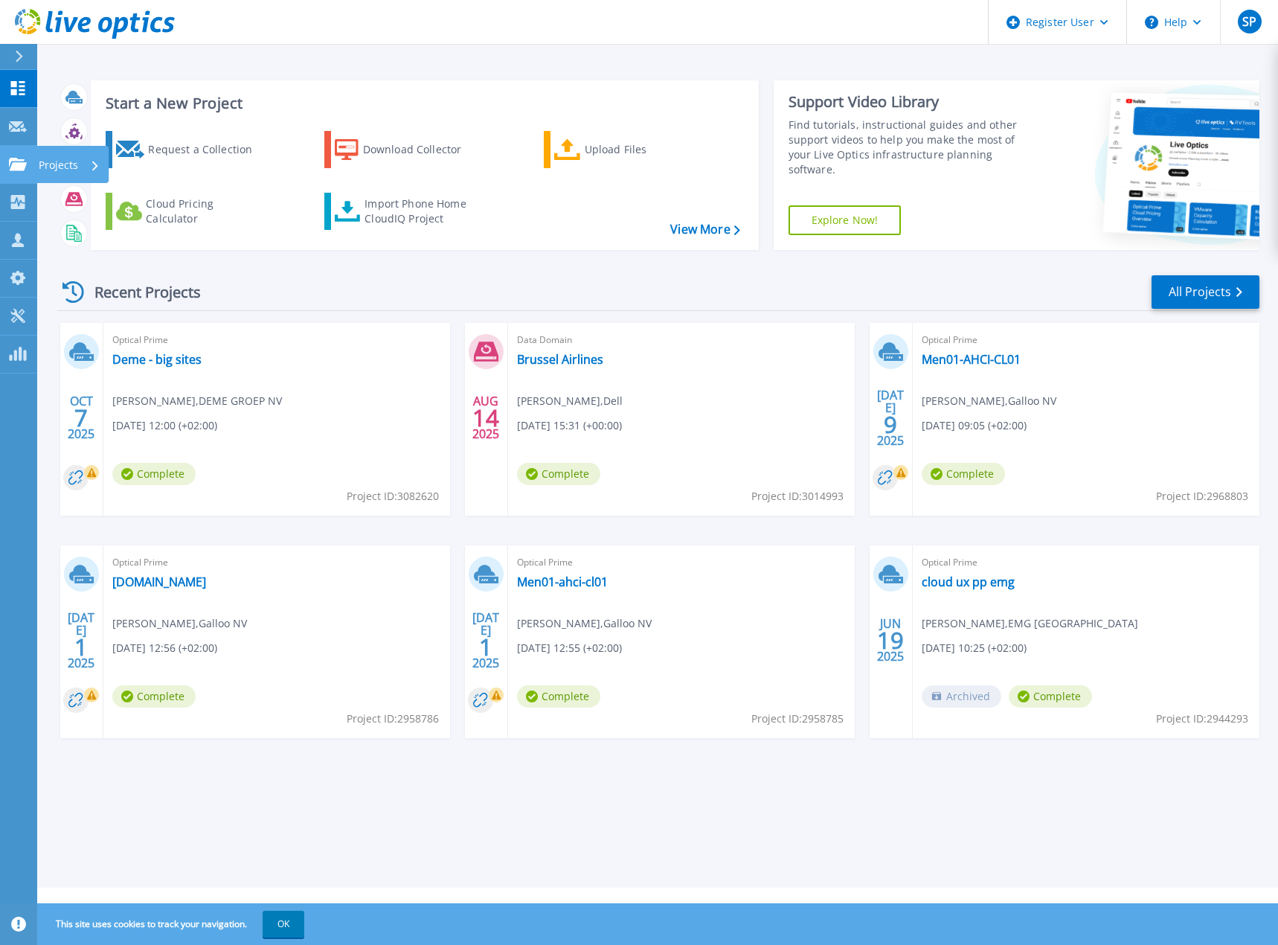
click at [12, 165] on icon at bounding box center [18, 164] width 18 height 13
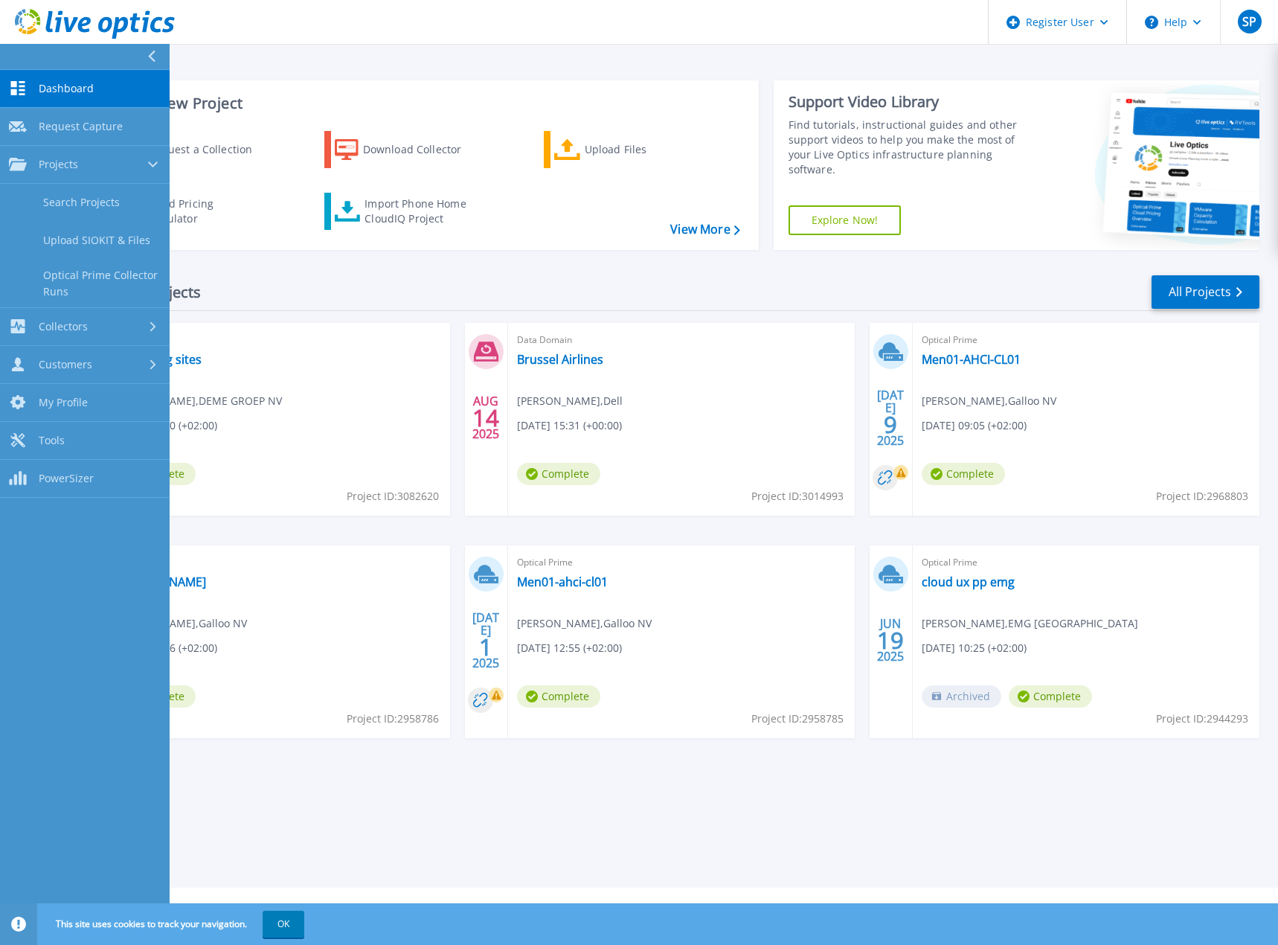
click at [803, 301] on div "Recent Projects All Projects" at bounding box center [658, 292] width 1202 height 37
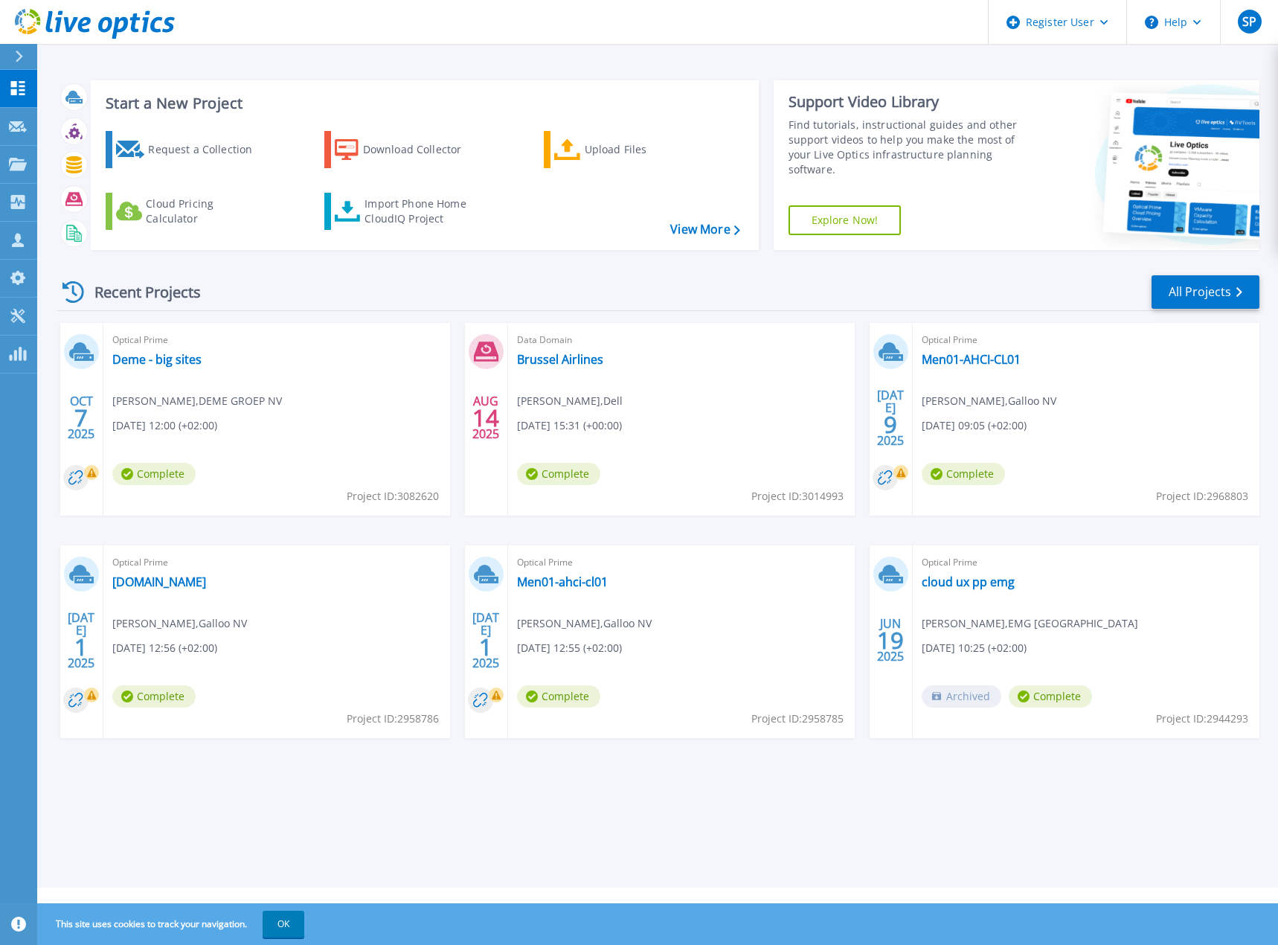
click at [582, 372] on div "Data Domain Brussel Airlines Sander Puttemans , Dell 08/14/2025, 15:31 (+00:00)…" at bounding box center [681, 419] width 347 height 193
click at [580, 364] on link "Brussel Airlines" at bounding box center [560, 359] width 86 height 15
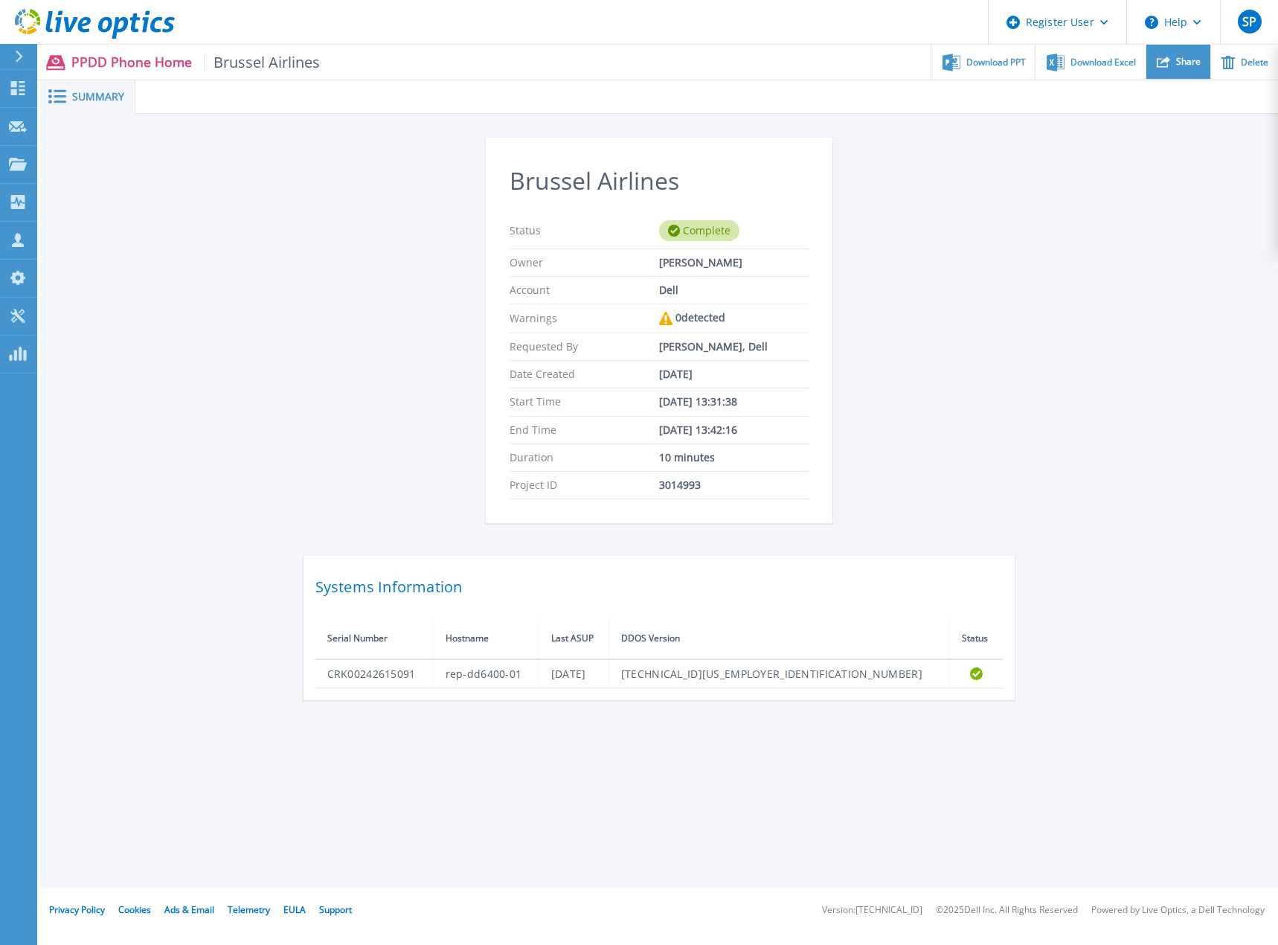
click at [1166, 68] on icon at bounding box center [1163, 61] width 13 height 13
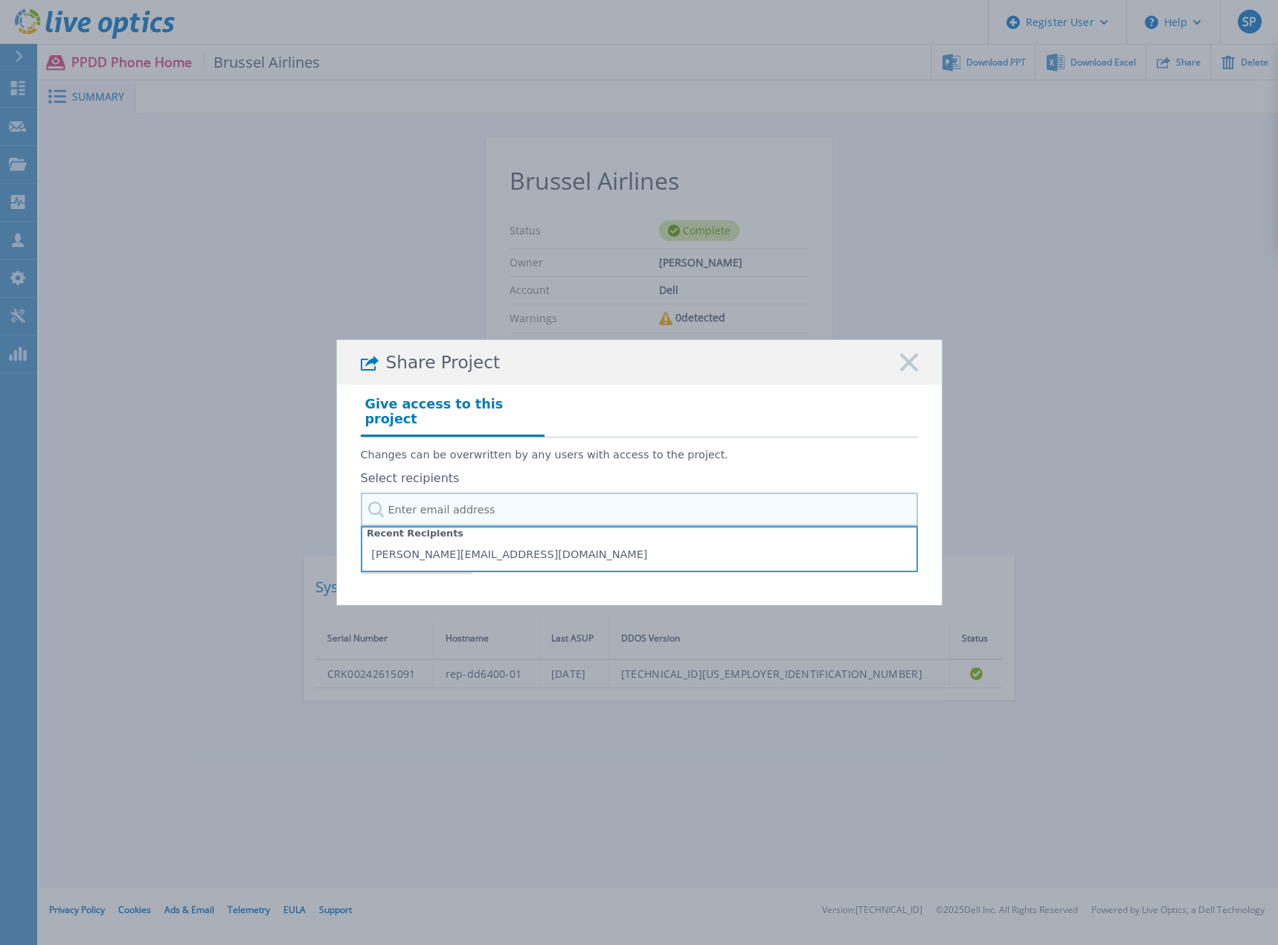
click at [495, 504] on input "text" at bounding box center [639, 509] width 557 height 33
click at [475, 507] on input "text" at bounding box center [639, 509] width 557 height 33
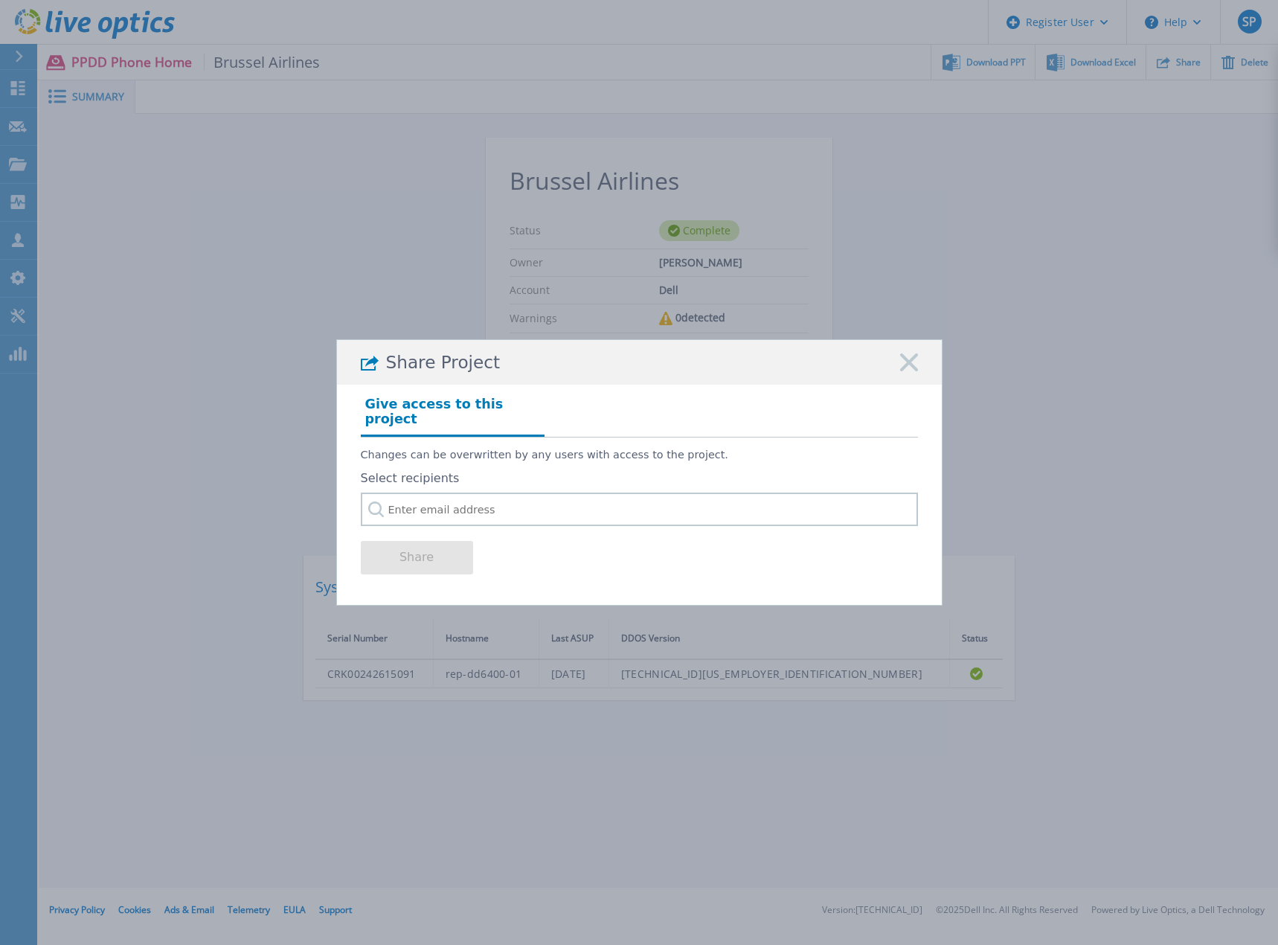
click at [474, 472] on label "Select recipients" at bounding box center [639, 478] width 557 height 13
drag, startPoint x: 690, startPoint y: 445, endPoint x: 351, endPoint y: 440, distance: 339.3
click at [351, 440] on div "Give access to this project Changes can be overwritten by any users with access…" at bounding box center [639, 489] width 605 height 208
click at [362, 449] on p "Changes can be overwritten by any users with access to the project." at bounding box center [639, 455] width 557 height 13
drag, startPoint x: 429, startPoint y: 446, endPoint x: 618, endPoint y: 446, distance: 188.2
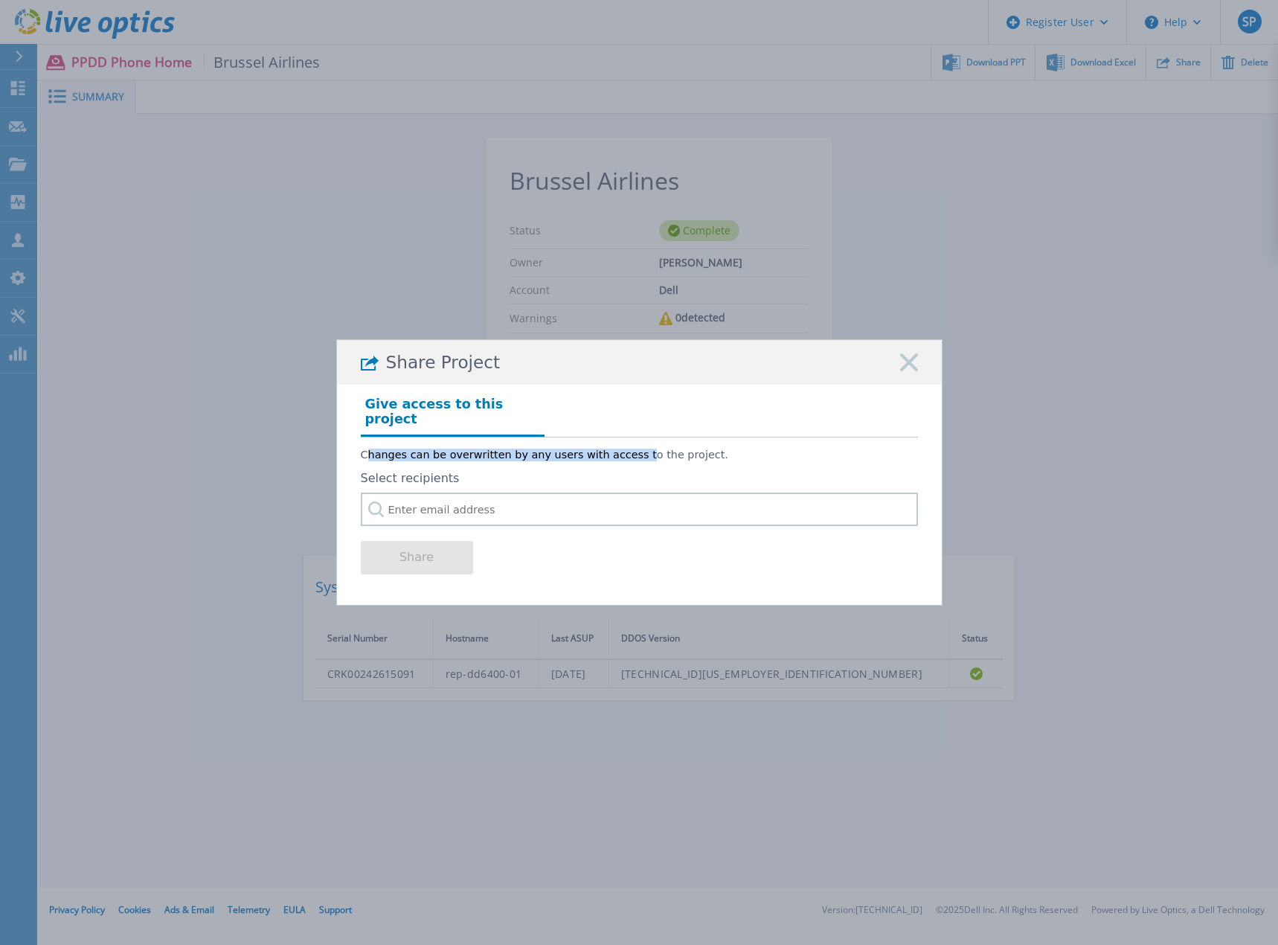
click at [618, 449] on p "Changes can be overwritten by any users with access to the project." at bounding box center [639, 455] width 557 height 13
drag, startPoint x: 714, startPoint y: 445, endPoint x: 437, endPoint y: 446, distance: 276.0
click at [437, 449] on p "Changes can be overwritten by any users with access to the project." at bounding box center [639, 455] width 557 height 13
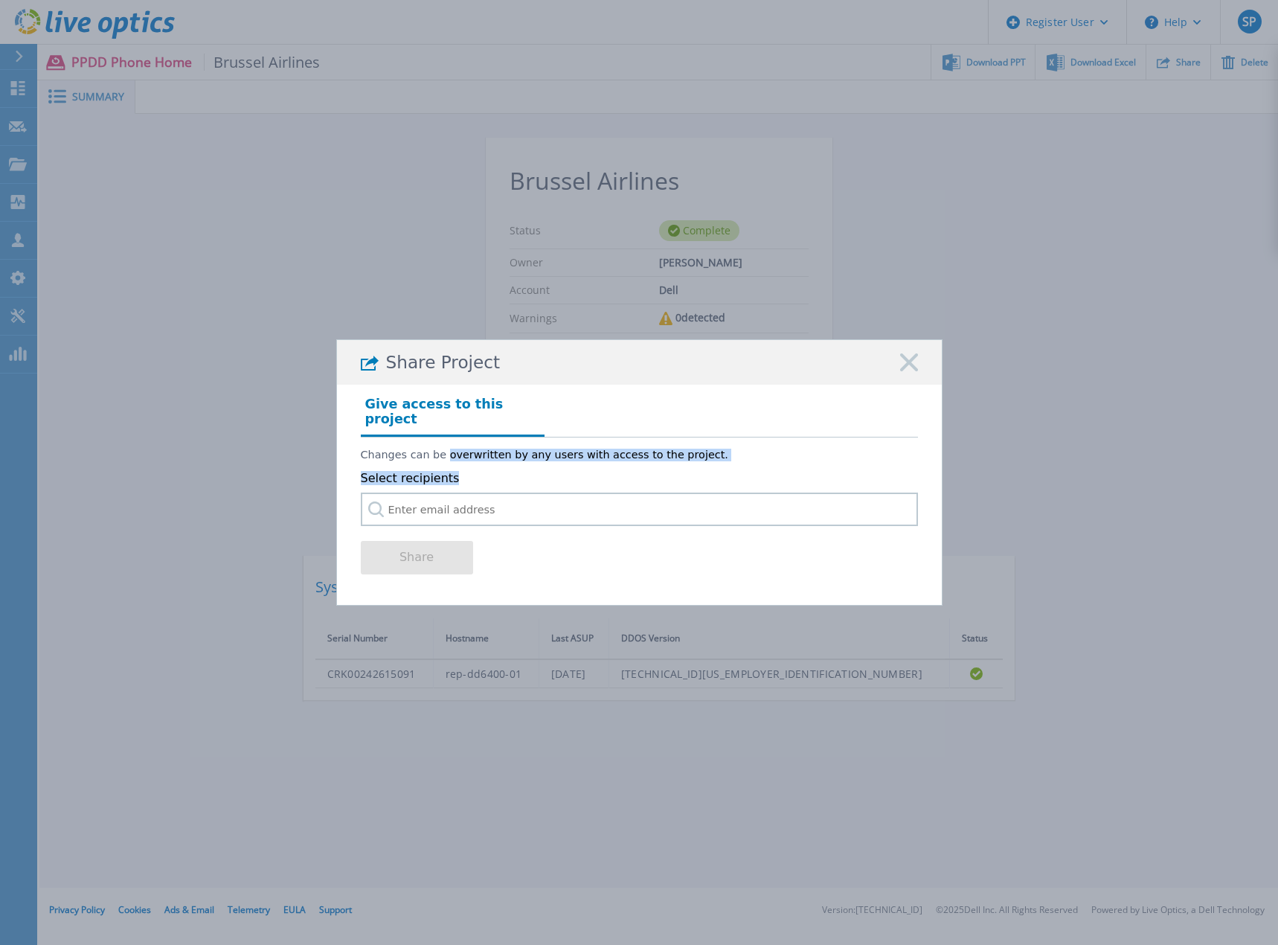
drag, startPoint x: 437, startPoint y: 446, endPoint x: 713, endPoint y: 469, distance: 276.2
click at [713, 469] on div "Changes can be overwritten by any users with access to the project. Select reci…" at bounding box center [639, 481] width 557 height 89
click at [713, 472] on label "Select recipients" at bounding box center [639, 478] width 557 height 13
click at [699, 452] on p "Changes can be overwritten by any users with access to the project." at bounding box center [639, 455] width 557 height 13
drag, startPoint x: 650, startPoint y: 450, endPoint x: 406, endPoint y: 448, distance: 243.3
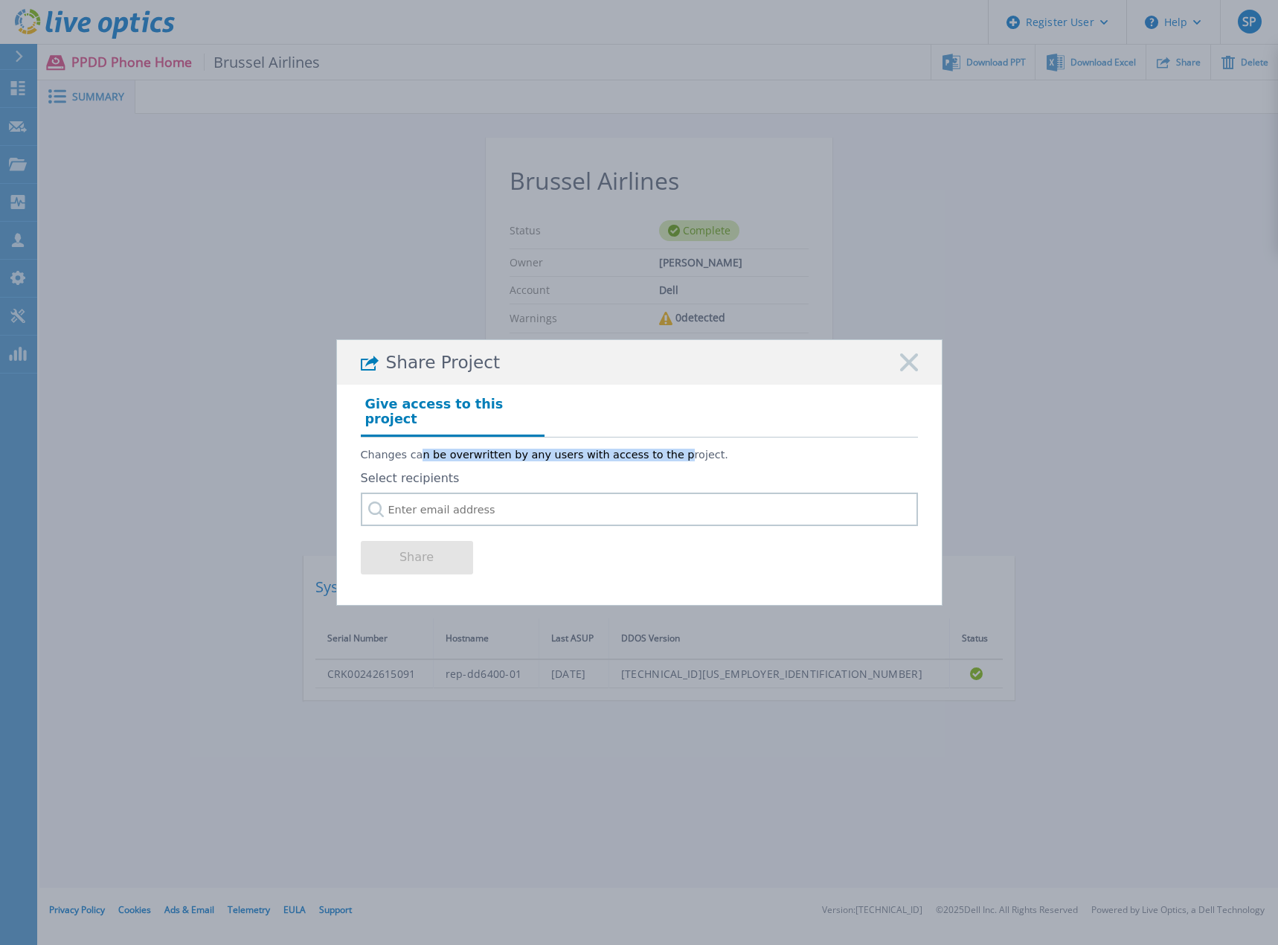
click at [413, 449] on p "Changes can be overwritten by any users with access to the project." at bounding box center [639, 455] width 557 height 13
click at [406, 449] on p "Changes can be overwritten by any users with access to the project." at bounding box center [639, 455] width 557 height 13
click at [911, 370] on icon at bounding box center [909, 362] width 18 height 18
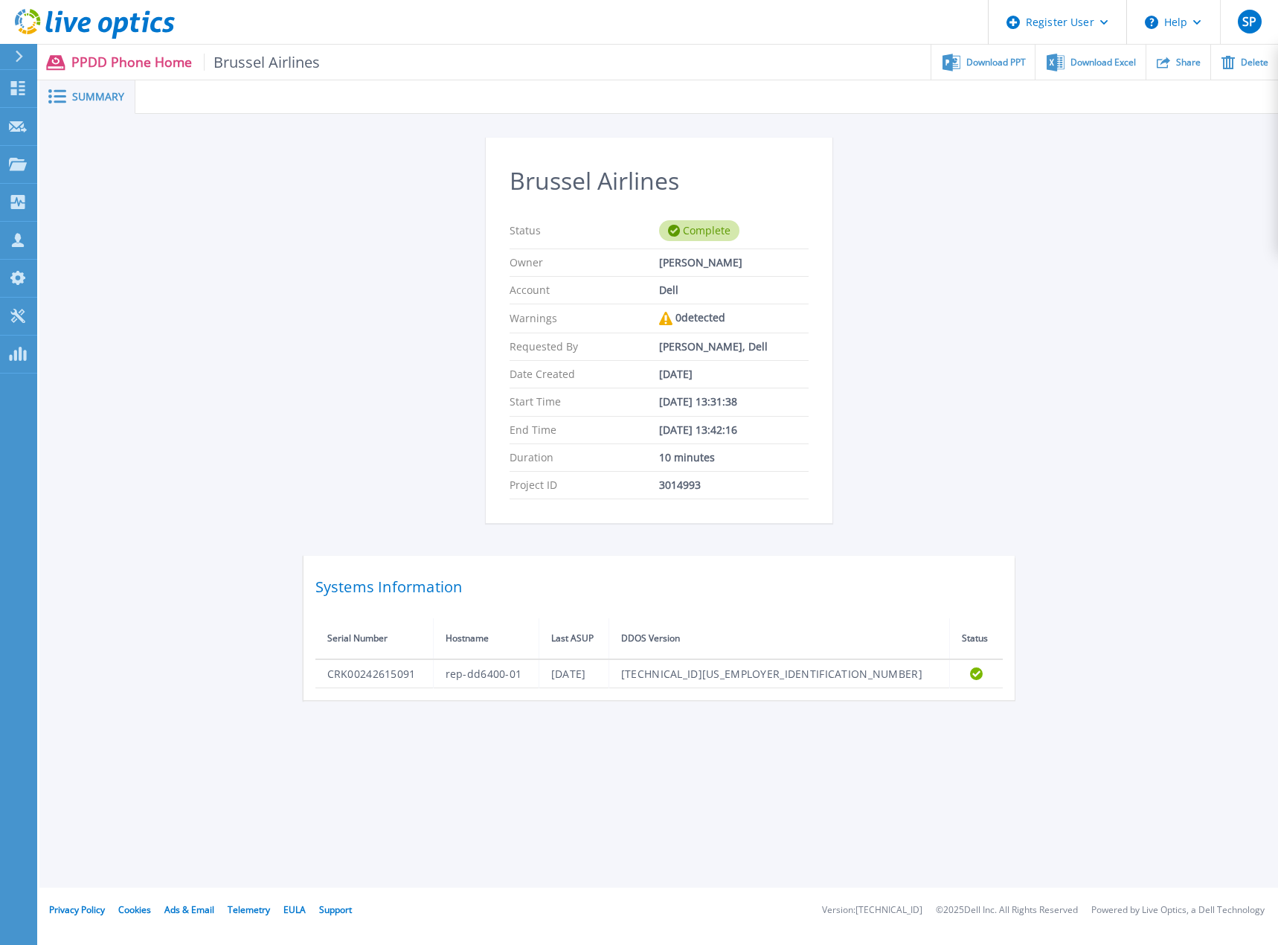
click at [27, 63] on div at bounding box center [25, 56] width 24 height 25
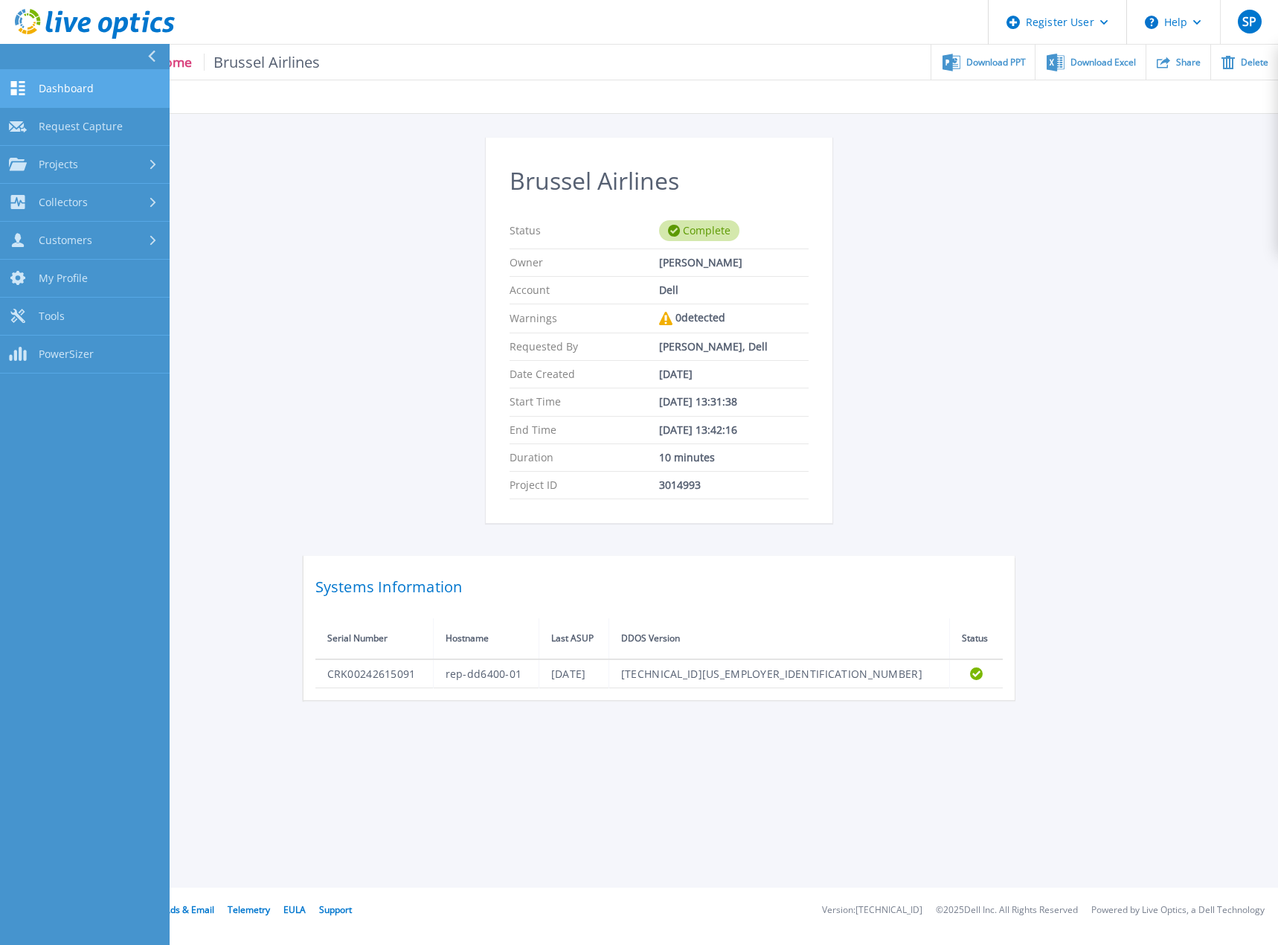
click at [25, 92] on icon at bounding box center [18, 88] width 18 height 14
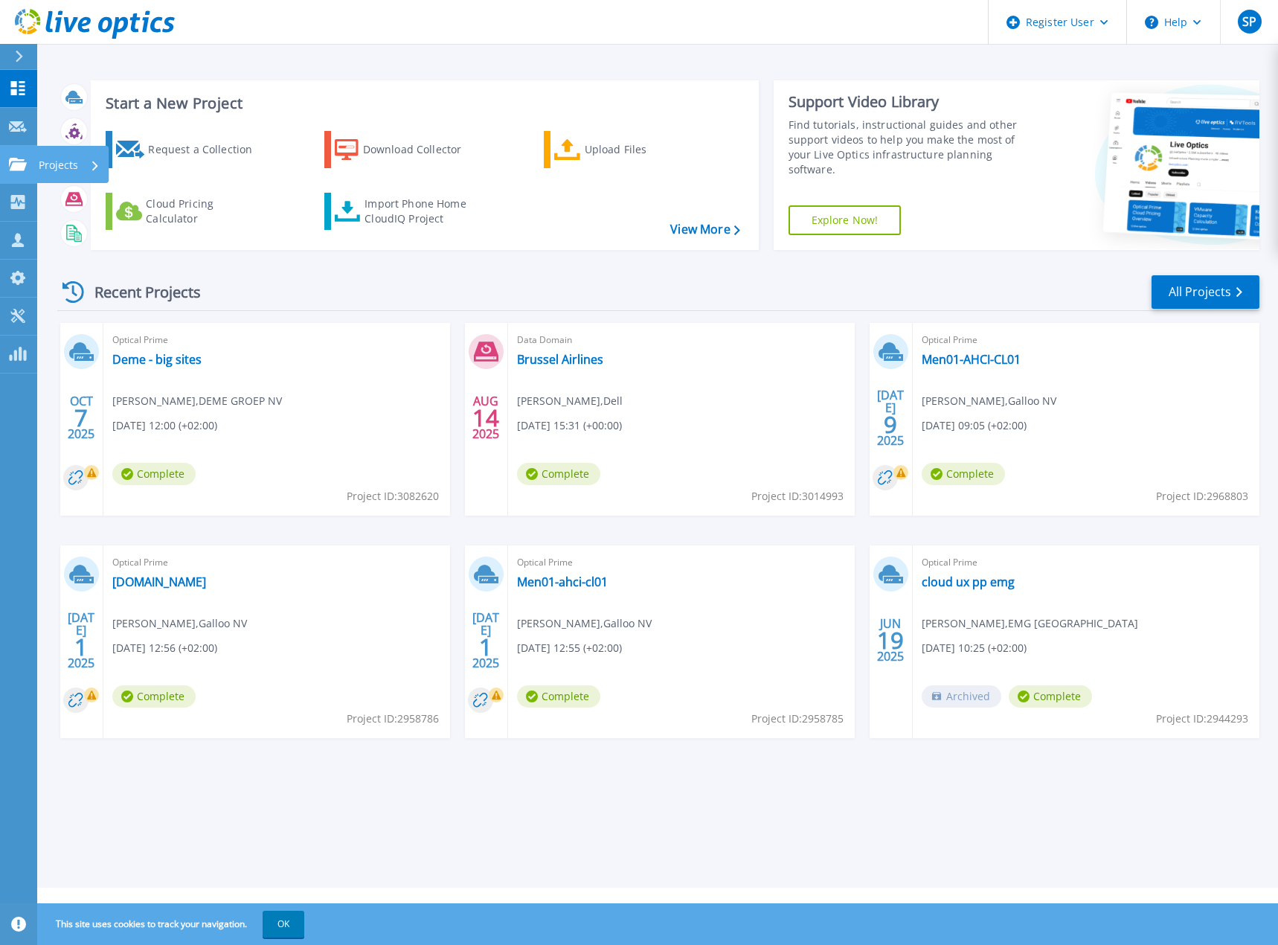
click at [12, 170] on icon at bounding box center [18, 164] width 18 height 13
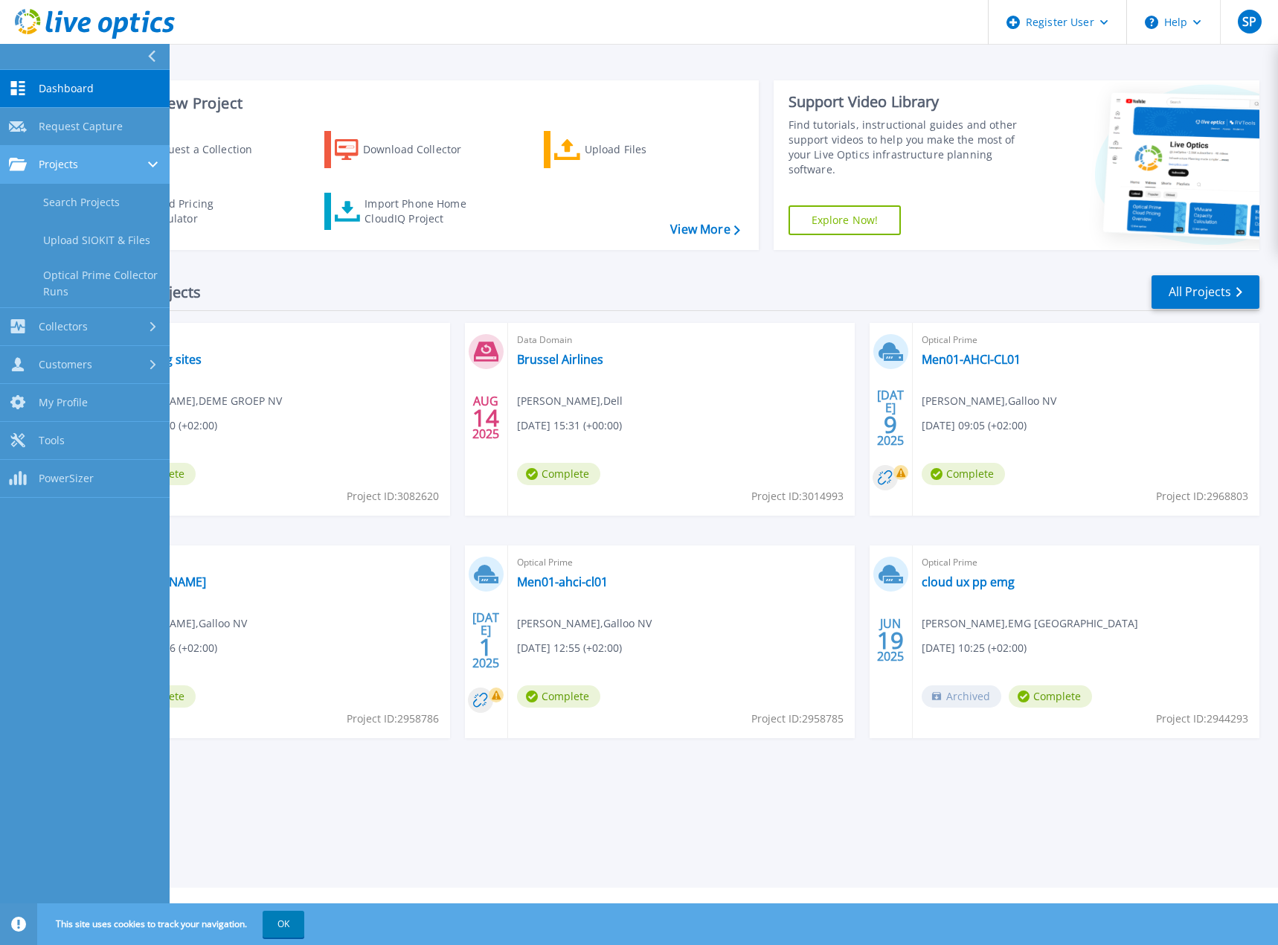
click at [56, 170] on span "Projects" at bounding box center [58, 164] width 39 height 13
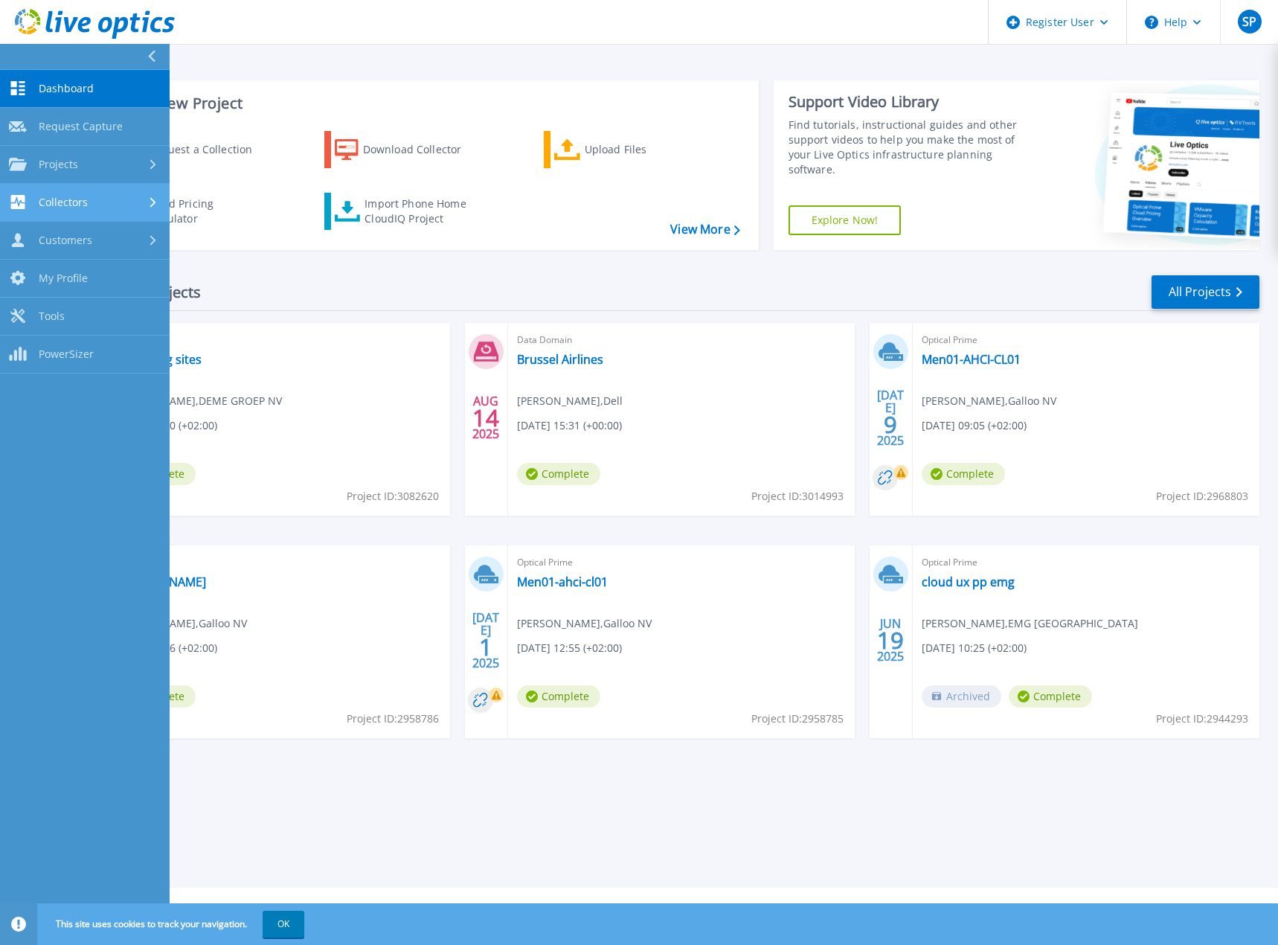
click at [73, 193] on link "Collectors Collectors" at bounding box center [85, 203] width 170 height 38
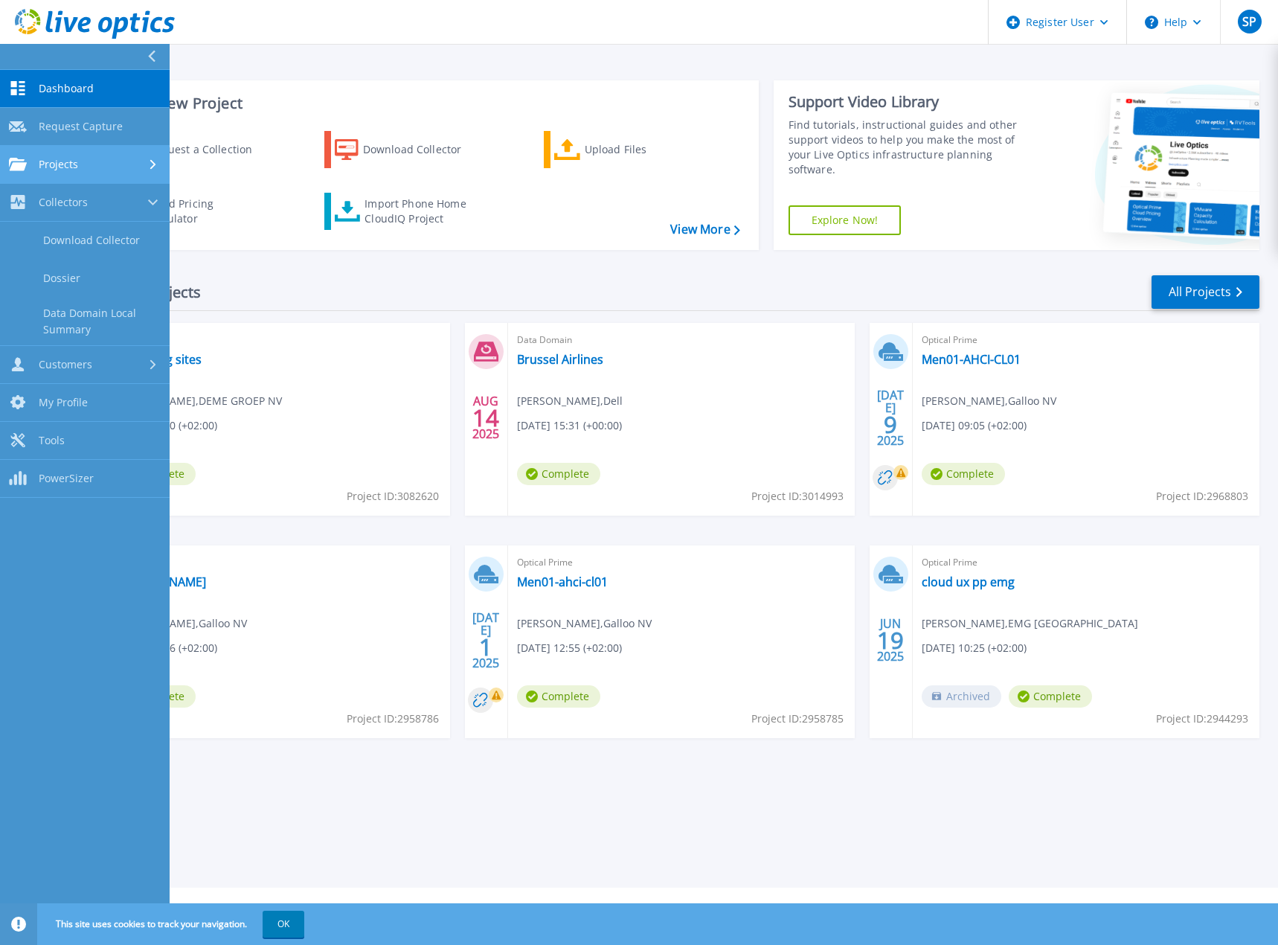
click at [75, 170] on span "Projects" at bounding box center [58, 164] width 39 height 13
click at [77, 210] on link "Search Projects" at bounding box center [85, 203] width 170 height 38
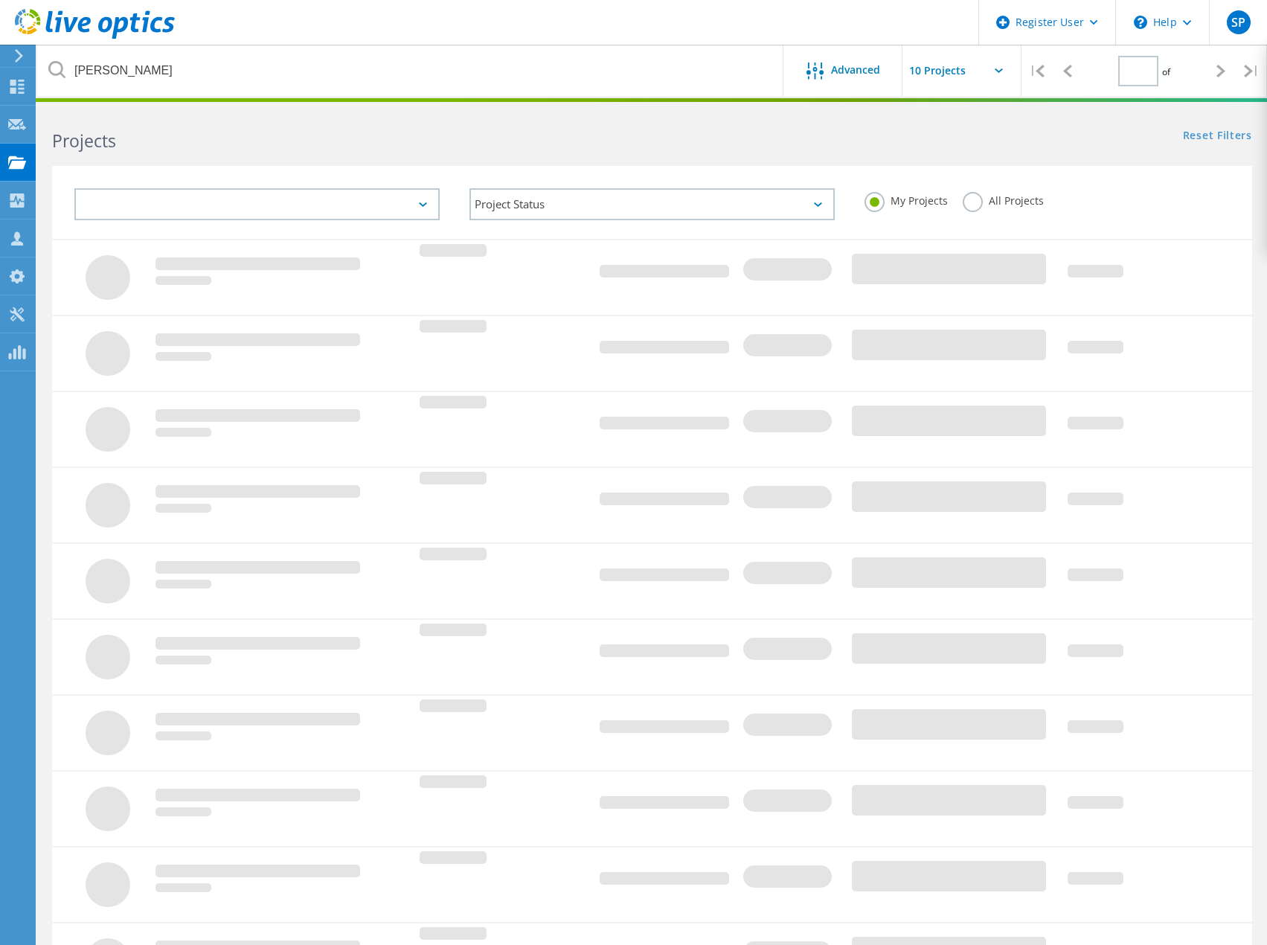
type input "1"
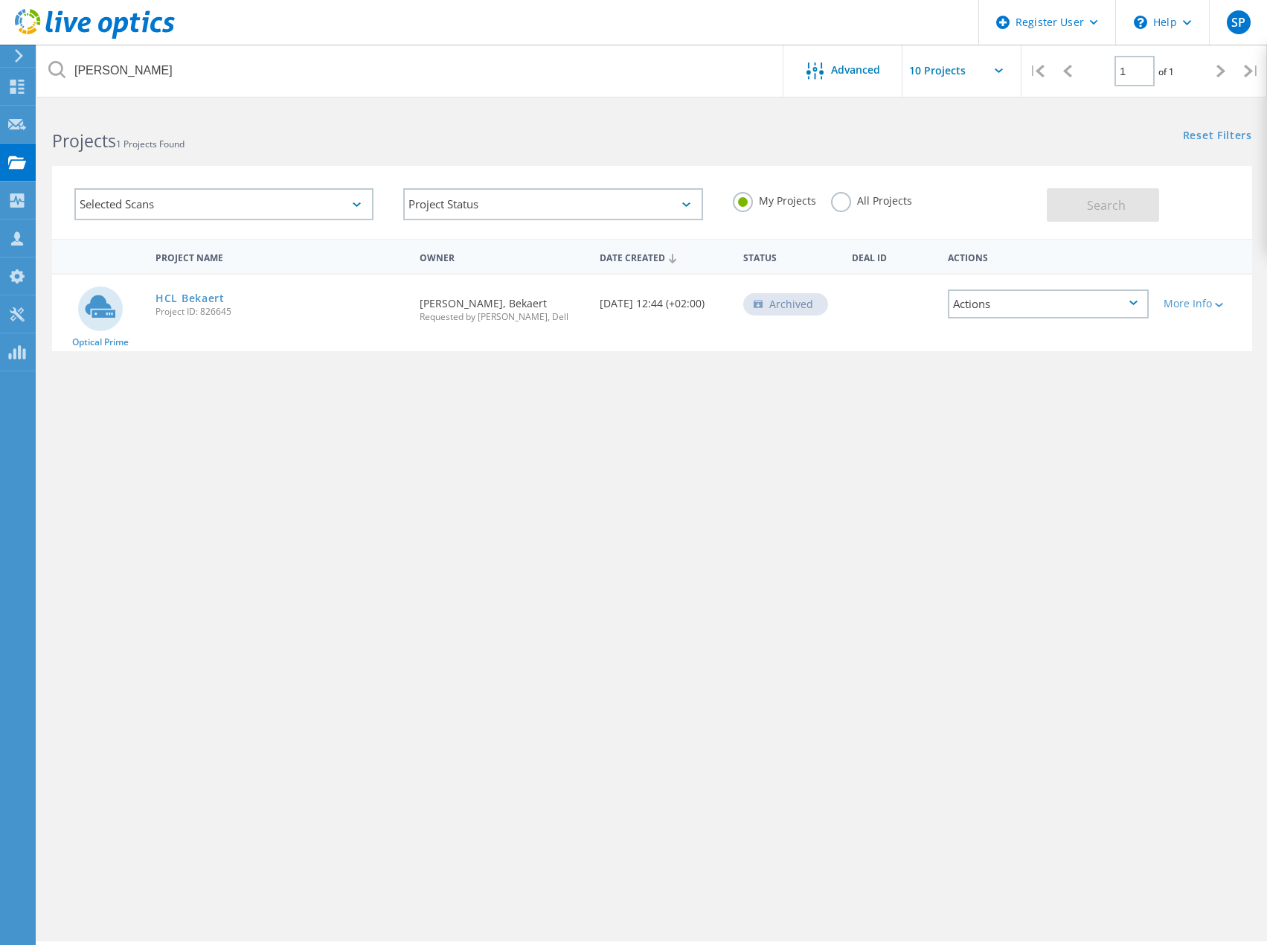
click at [856, 205] on label "All Projects" at bounding box center [871, 199] width 81 height 14
click at [0, 0] on input "All Projects" at bounding box center [0, 0] width 0 height 0
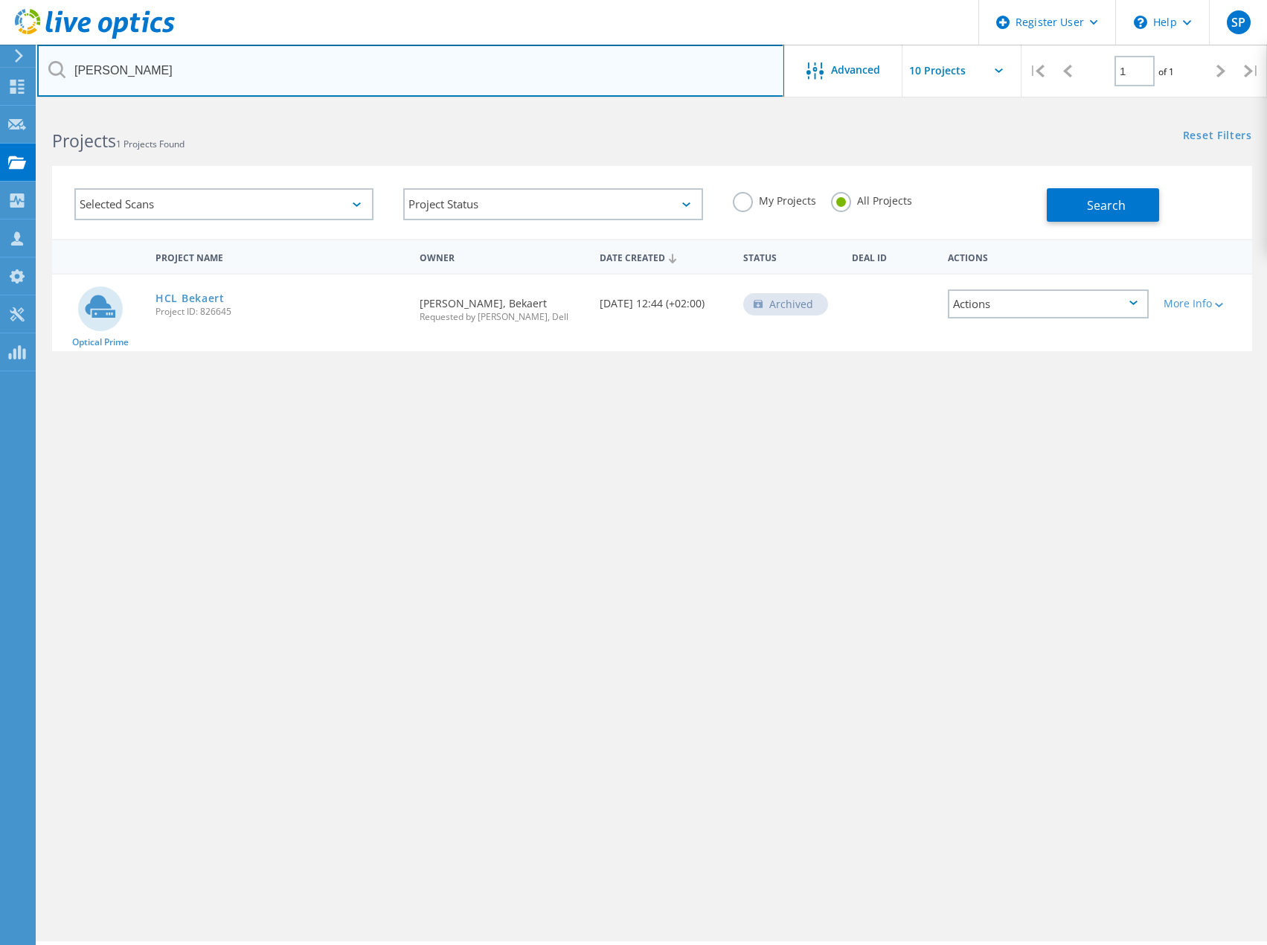
click at [178, 71] on input "[PERSON_NAME]" at bounding box center [410, 71] width 747 height 52
click at [699, 78] on input "[PERSON_NAME]" at bounding box center [410, 71] width 747 height 52
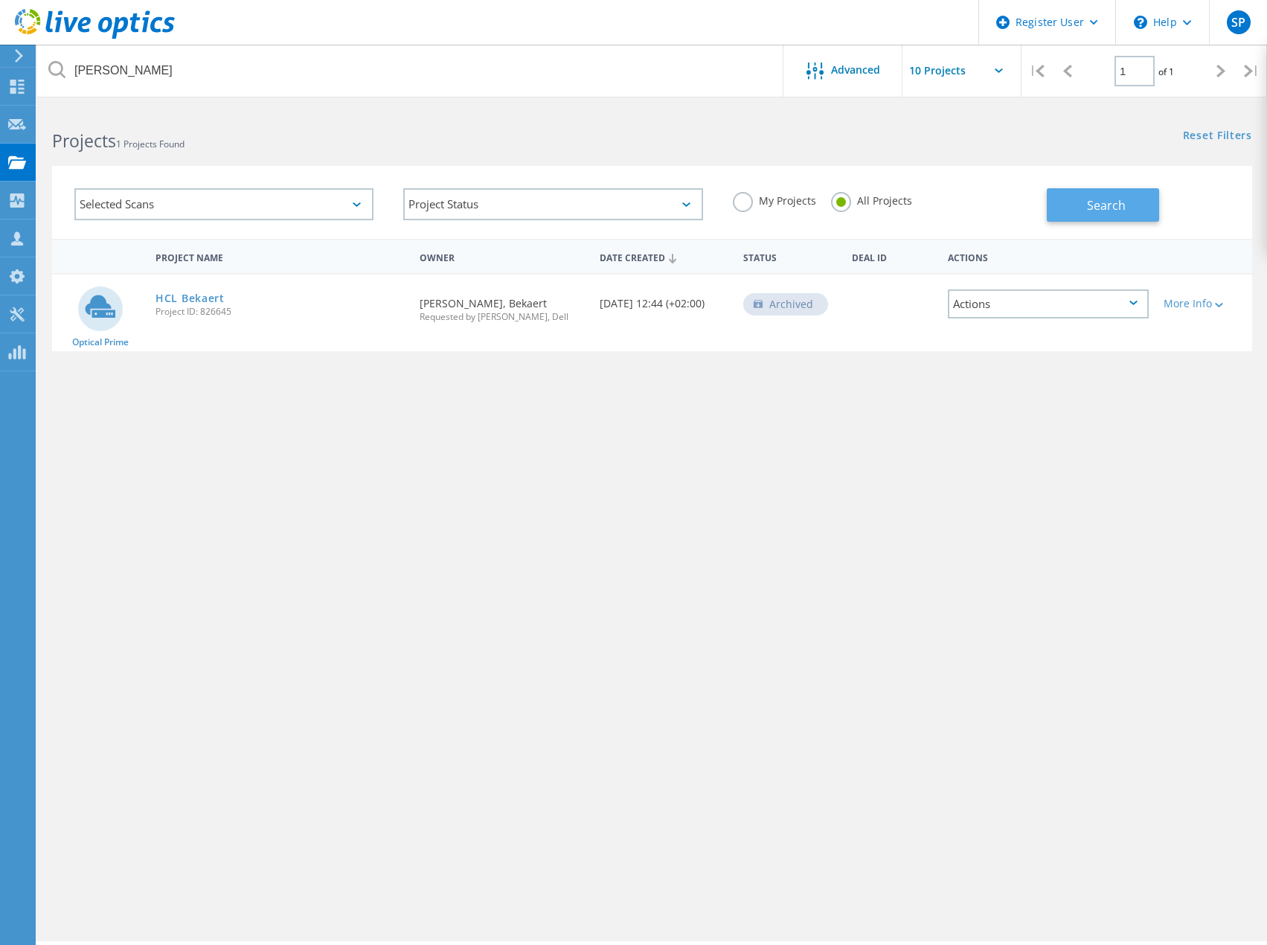
click at [1134, 201] on button "Search" at bounding box center [1103, 204] width 112 height 33
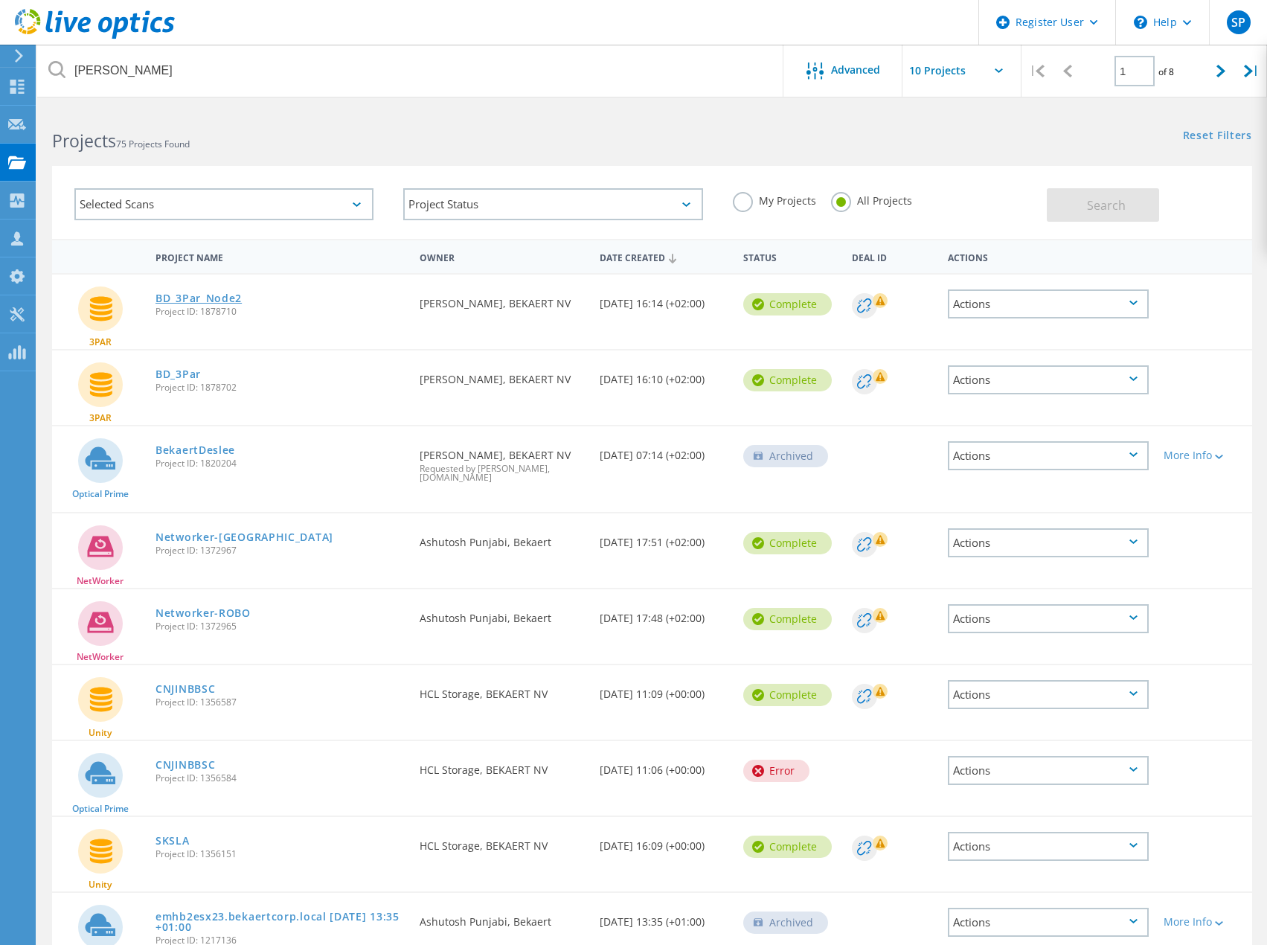
click at [203, 301] on link "BD_3Par_Node2" at bounding box center [198, 298] width 86 height 10
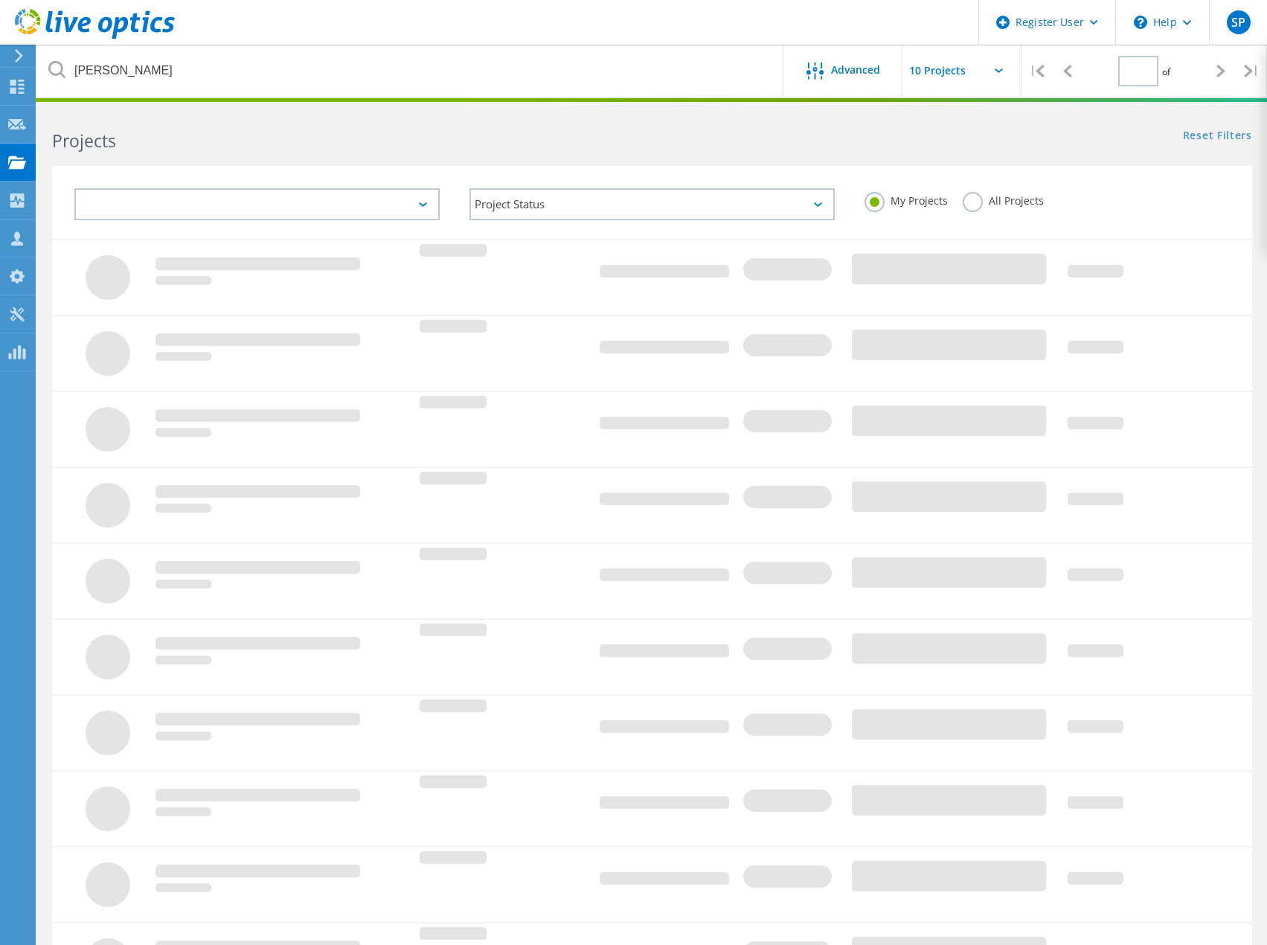
type input "1"
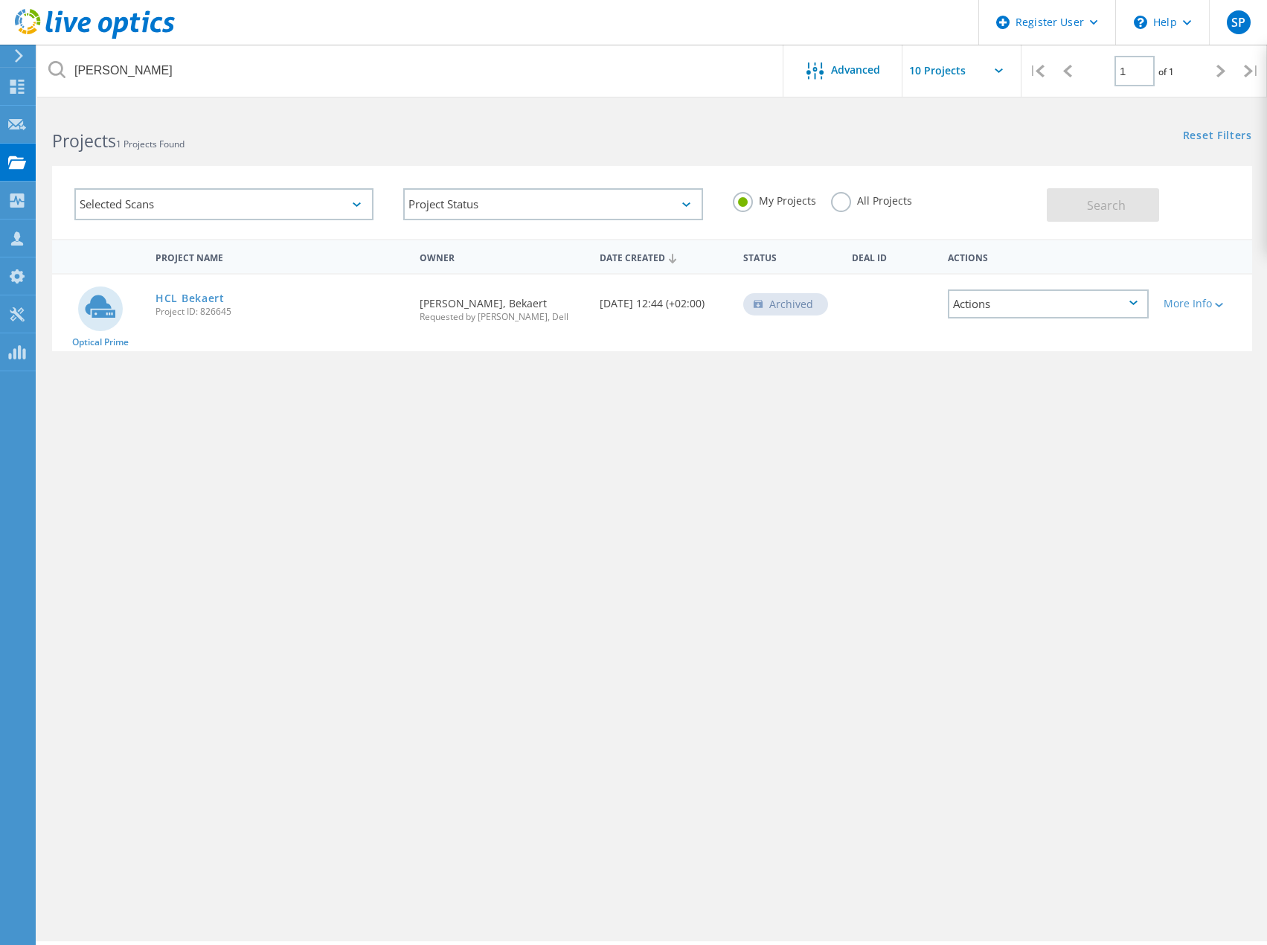
click at [792, 205] on label "My Projects" at bounding box center [774, 199] width 83 height 14
click at [0, 0] on input "My Projects" at bounding box center [0, 0] width 0 height 0
click at [846, 202] on label "All Projects" at bounding box center [871, 199] width 81 height 14
click at [0, 0] on input "All Projects" at bounding box center [0, 0] width 0 height 0
click at [1117, 190] on button "Search" at bounding box center [1103, 204] width 112 height 33
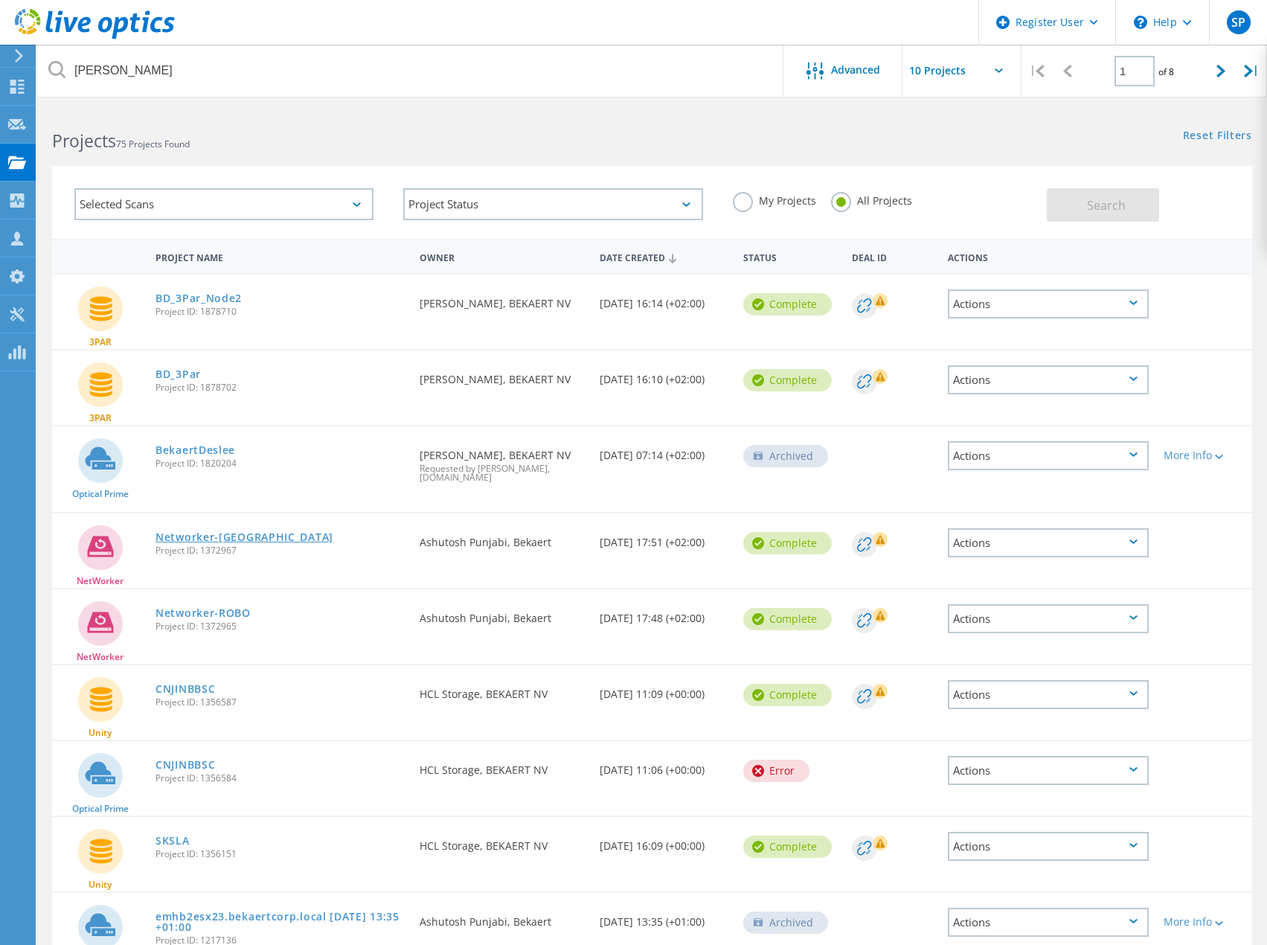
click at [225, 541] on link "Networker-DC" at bounding box center [244, 537] width 178 height 10
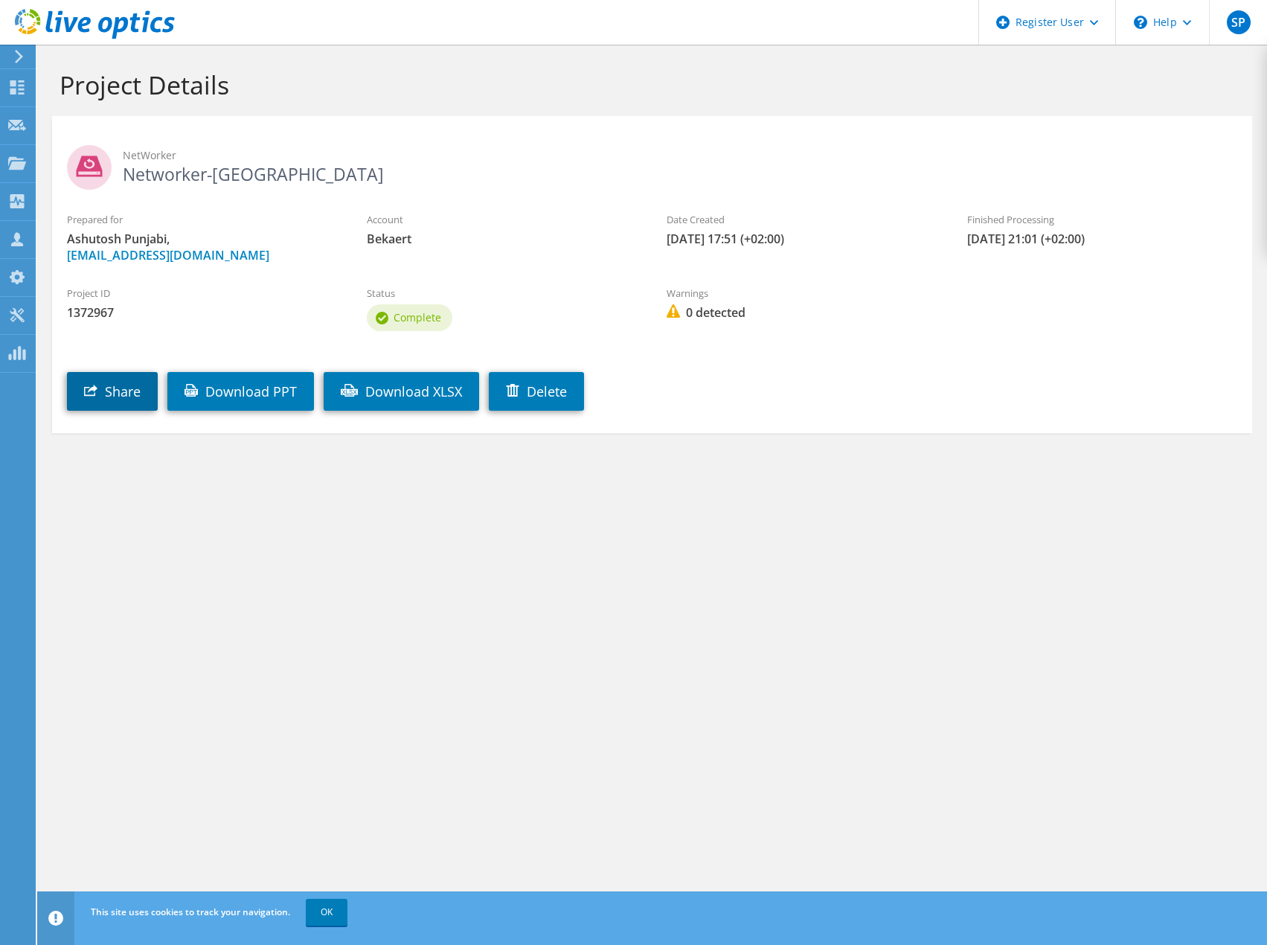
click at [117, 394] on link "Share" at bounding box center [112, 391] width 91 height 39
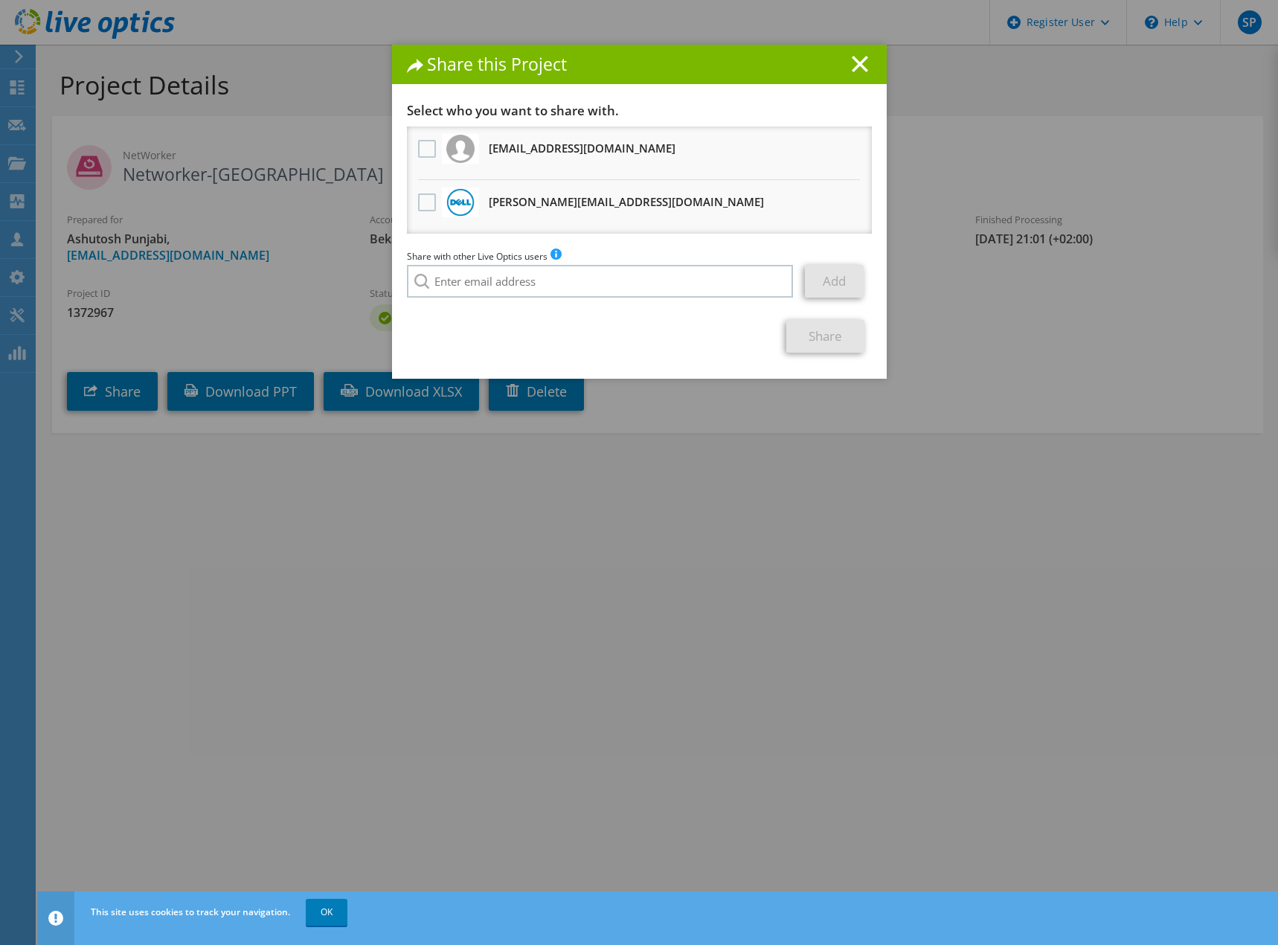
drag, startPoint x: 858, startPoint y: 63, endPoint x: 502, endPoint y: 228, distance: 392.1
click at [858, 63] on icon at bounding box center [860, 64] width 16 height 16
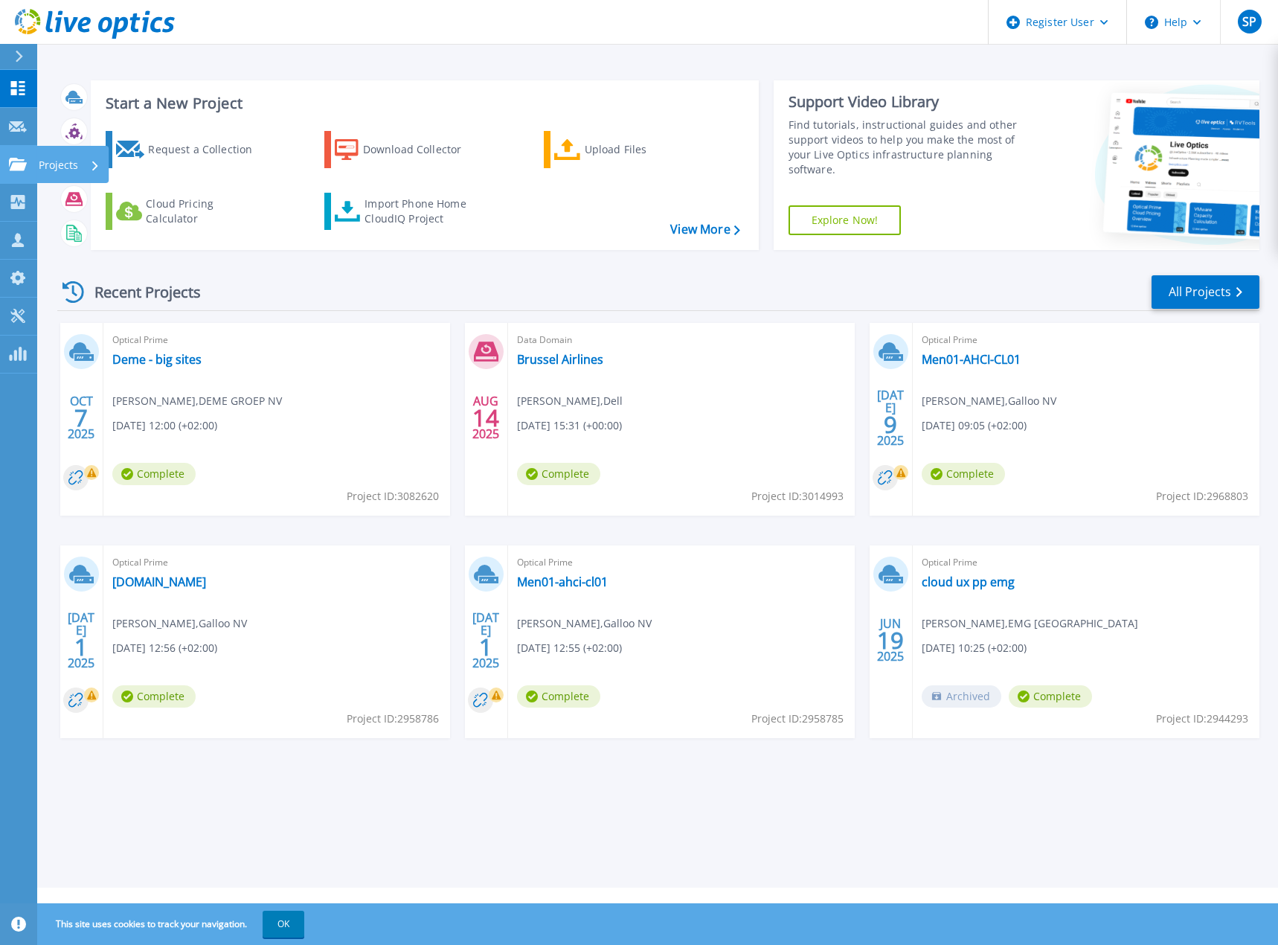
click at [16, 163] on icon at bounding box center [18, 164] width 18 height 13
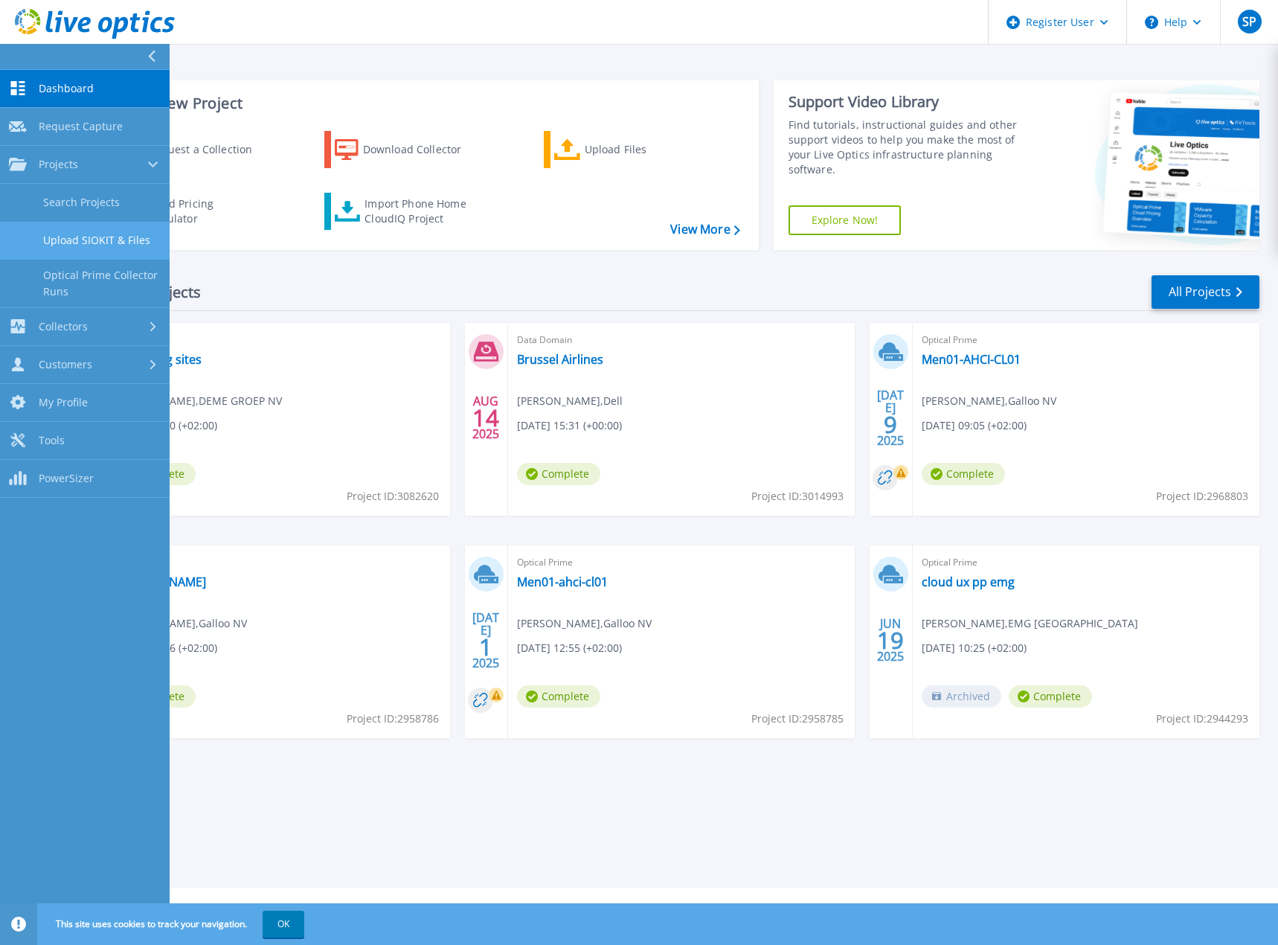
click at [84, 228] on link "Upload SIOKIT & Files" at bounding box center [85, 241] width 170 height 38
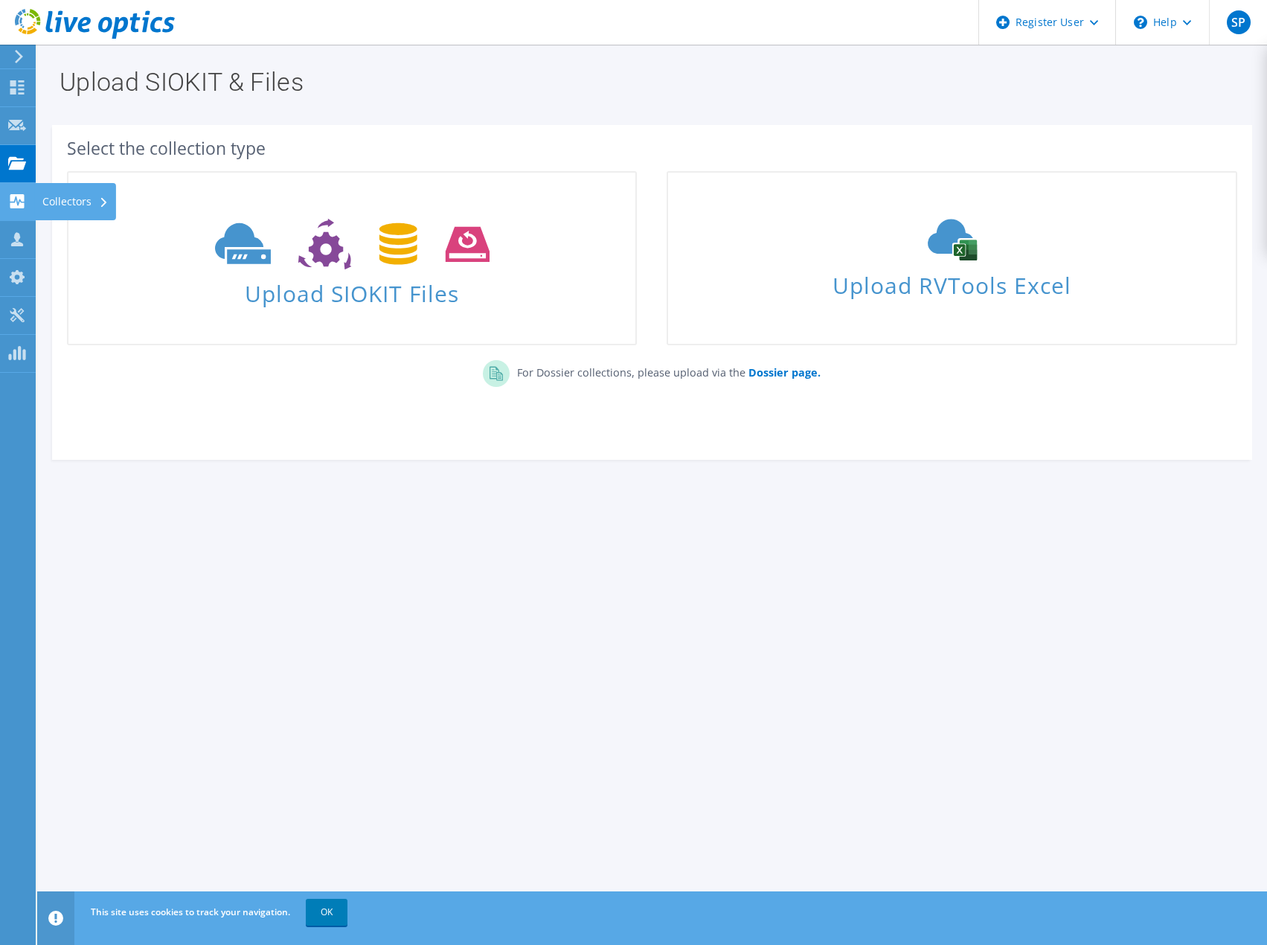
click at [19, 203] on icon at bounding box center [17, 201] width 18 height 14
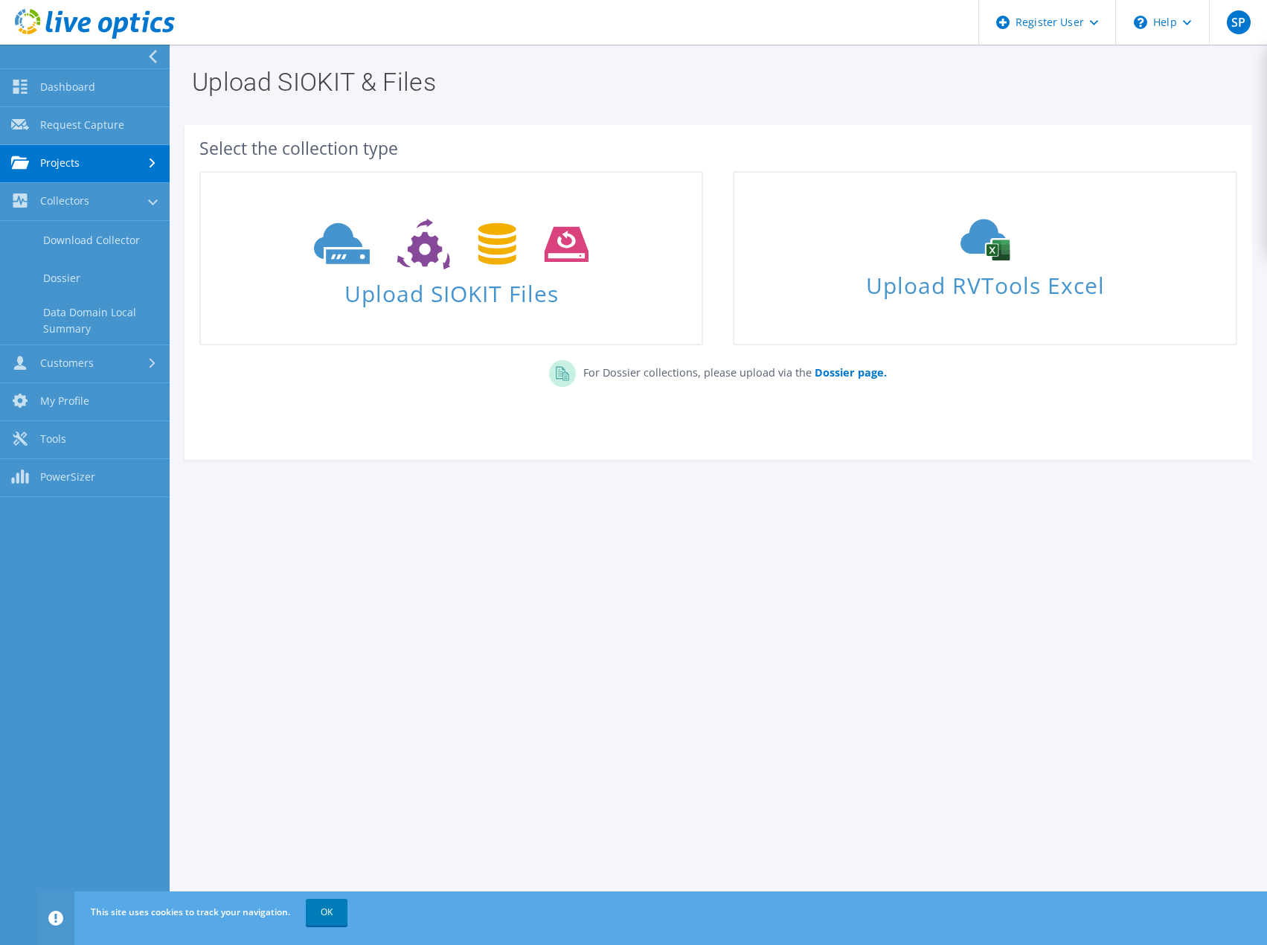
click at [77, 170] on link "Projects" at bounding box center [85, 164] width 170 height 38
